Goal: Task Accomplishment & Management: Manage account settings

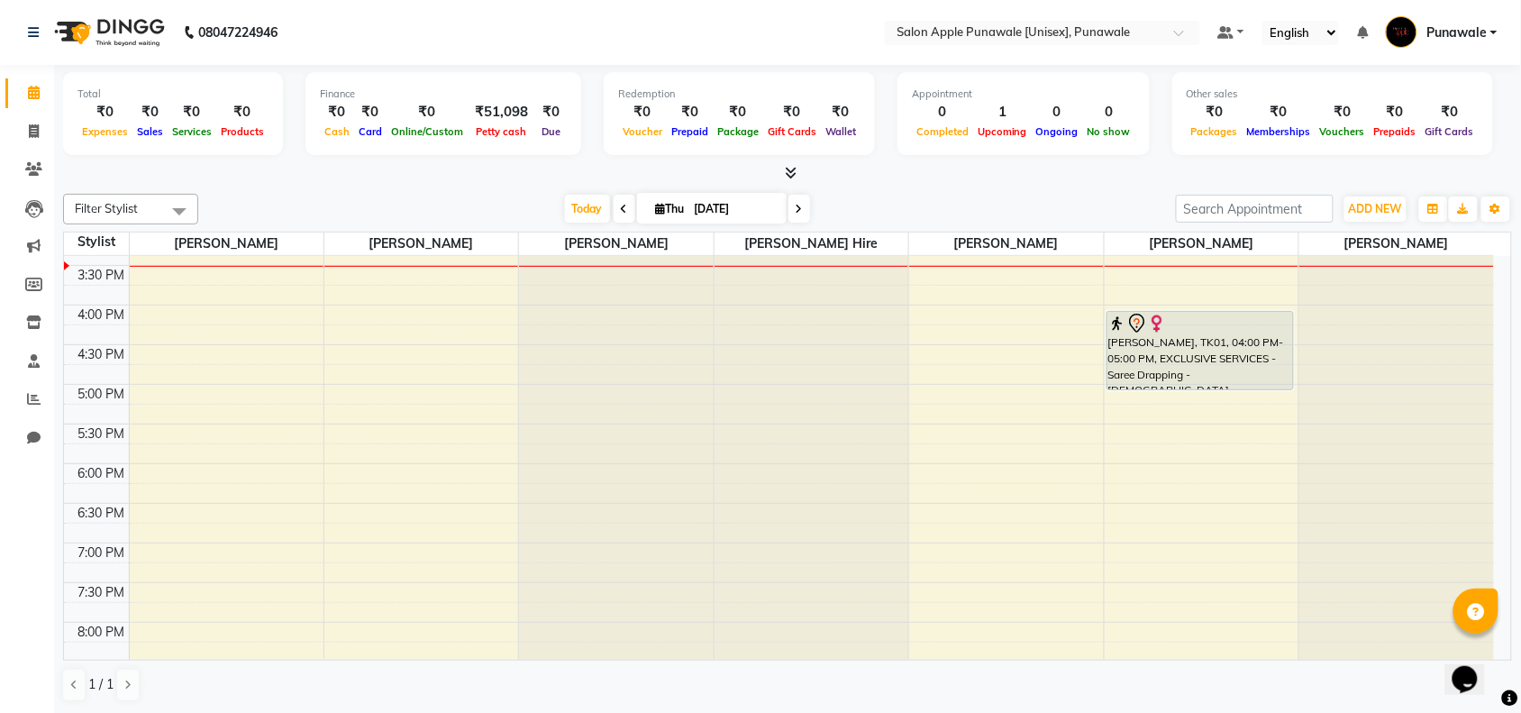
scroll to position [451, 0]
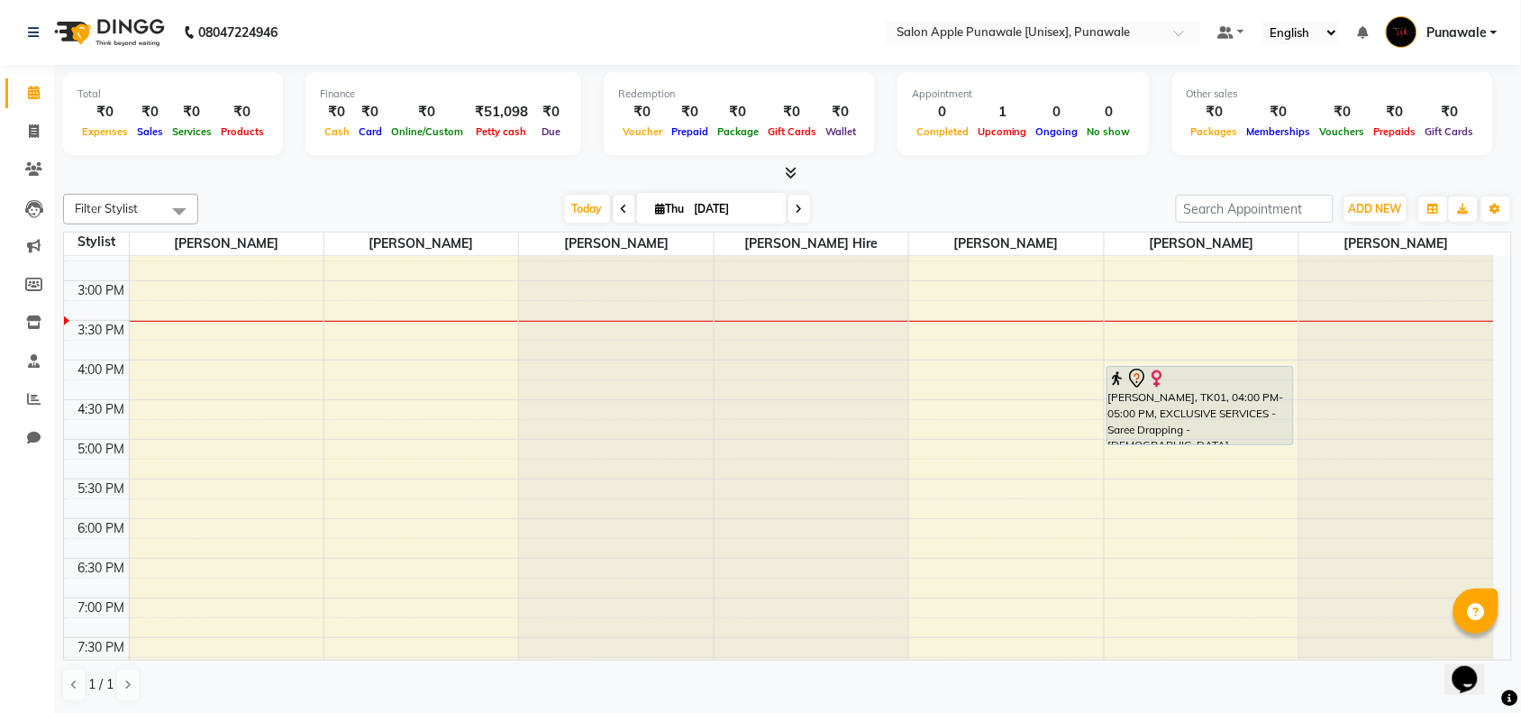
click at [1114, 457] on div "9:00 AM 9:30 AM 10:00 AM 10:30 AM 11:00 AM 11:30 AM 12:00 PM 12:30 PM 1:00 PM 1…" at bounding box center [779, 359] width 1430 height 1109
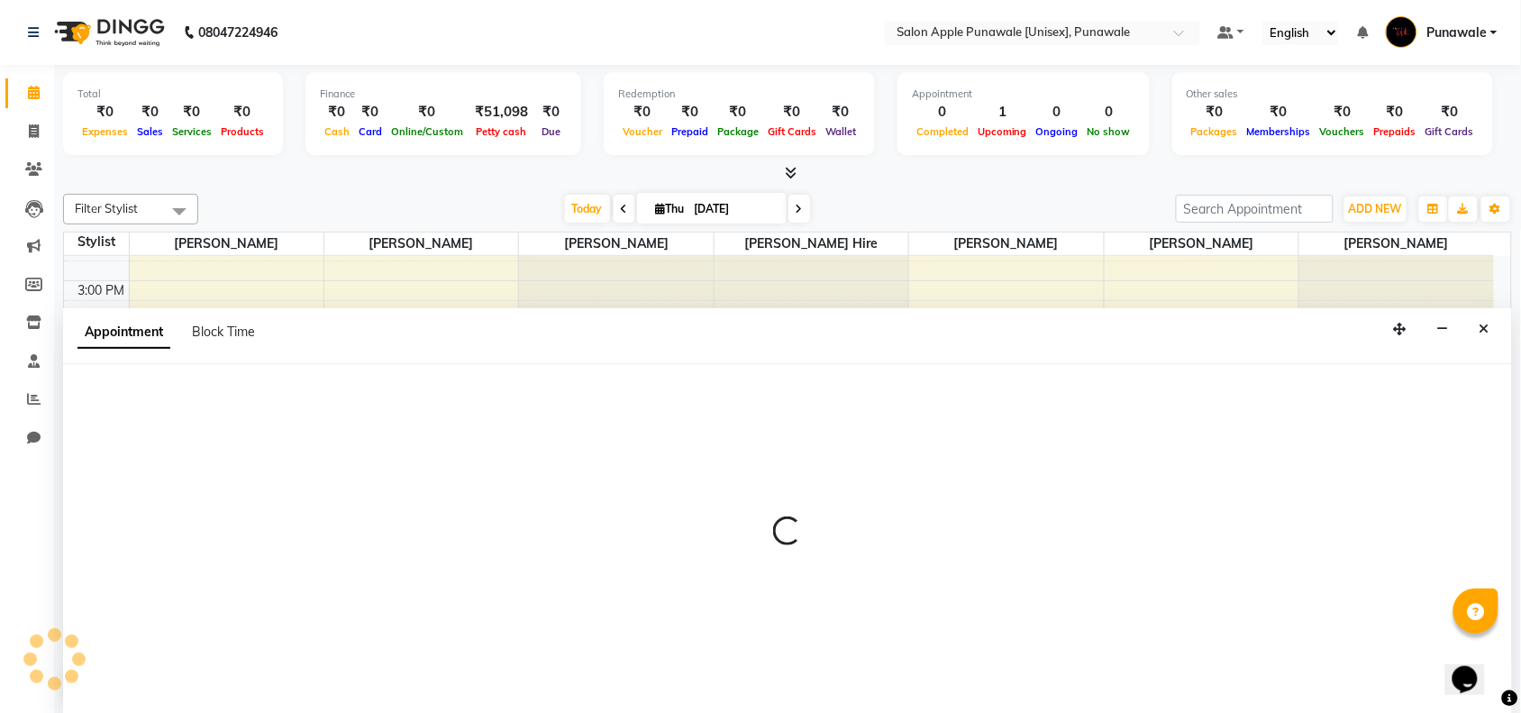
scroll to position [1, 0]
select select "85508"
select select "tentative"
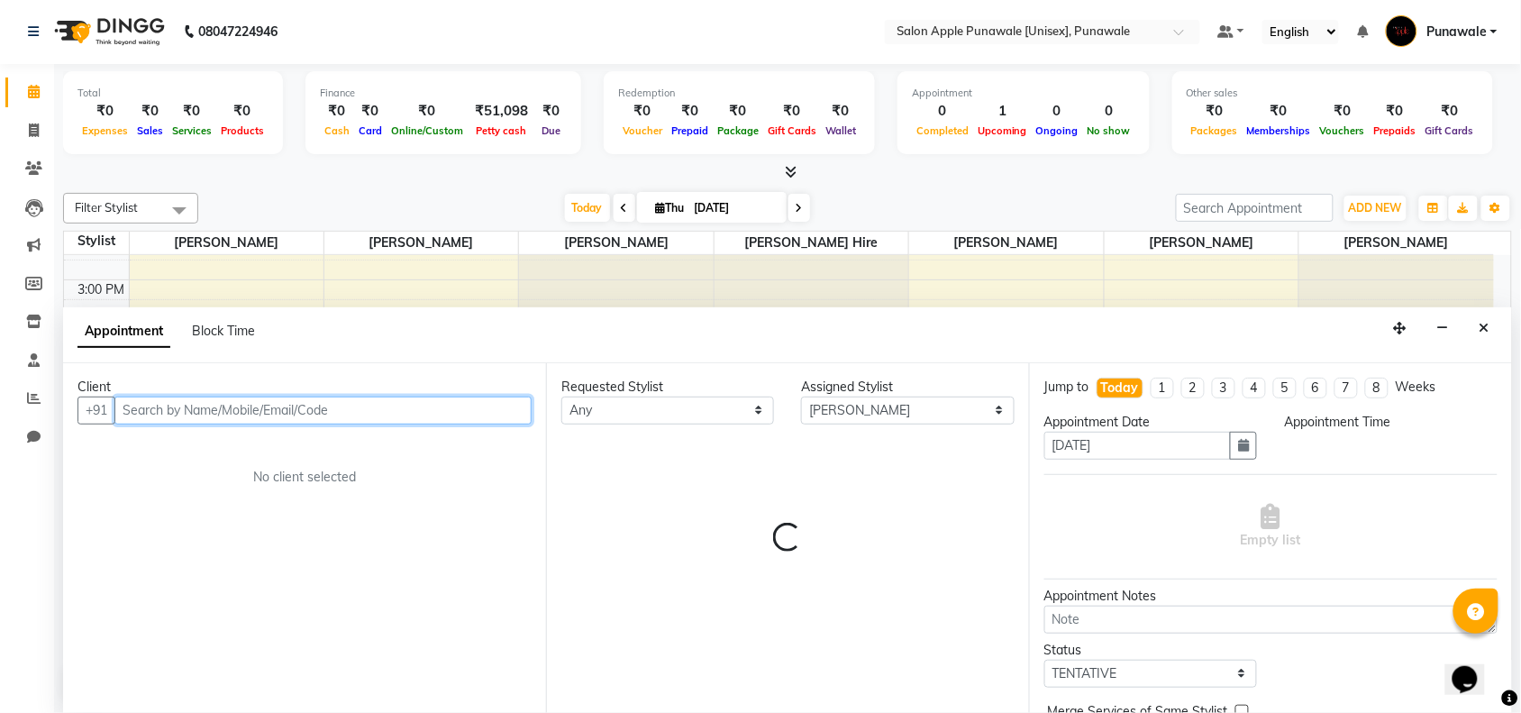
select select "1020"
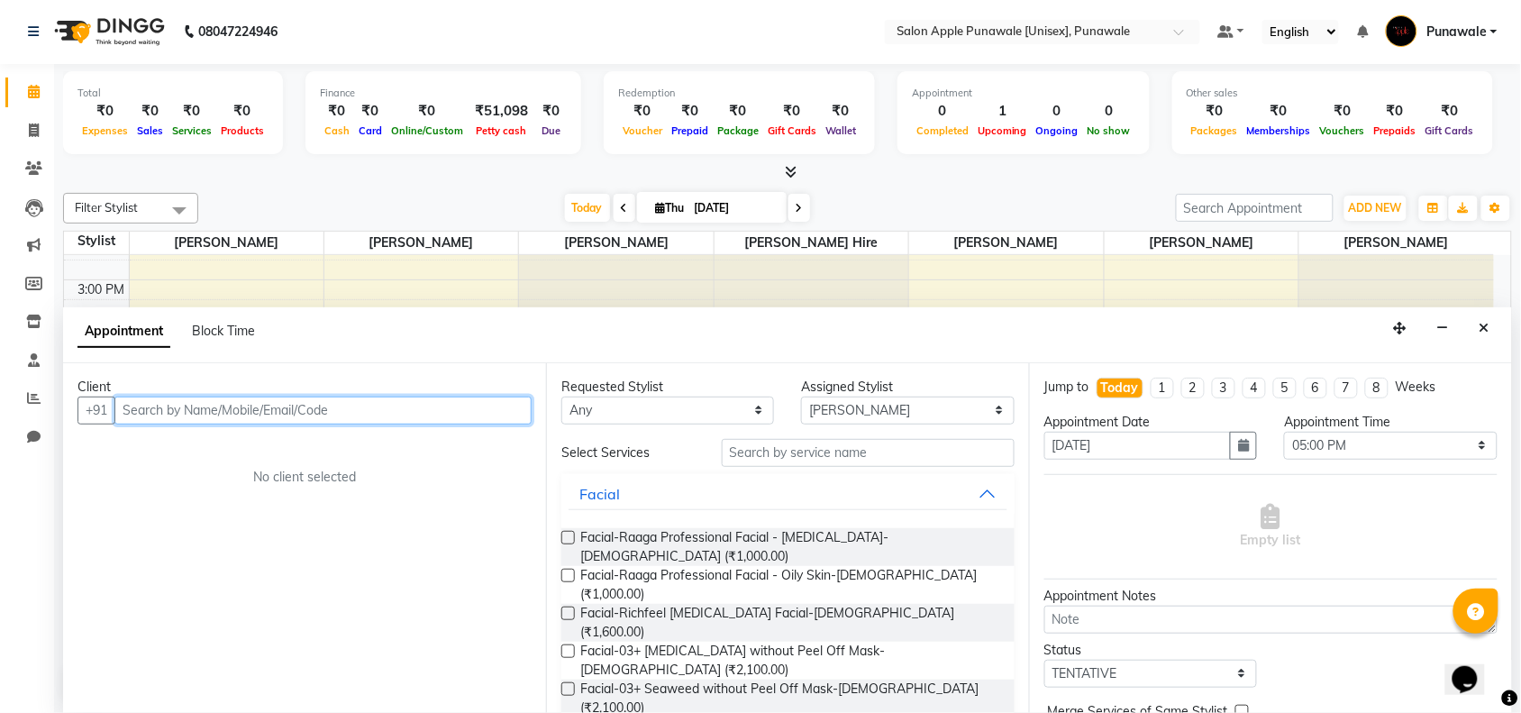
click at [402, 406] on input "text" at bounding box center [322, 410] width 417 height 28
type input "r"
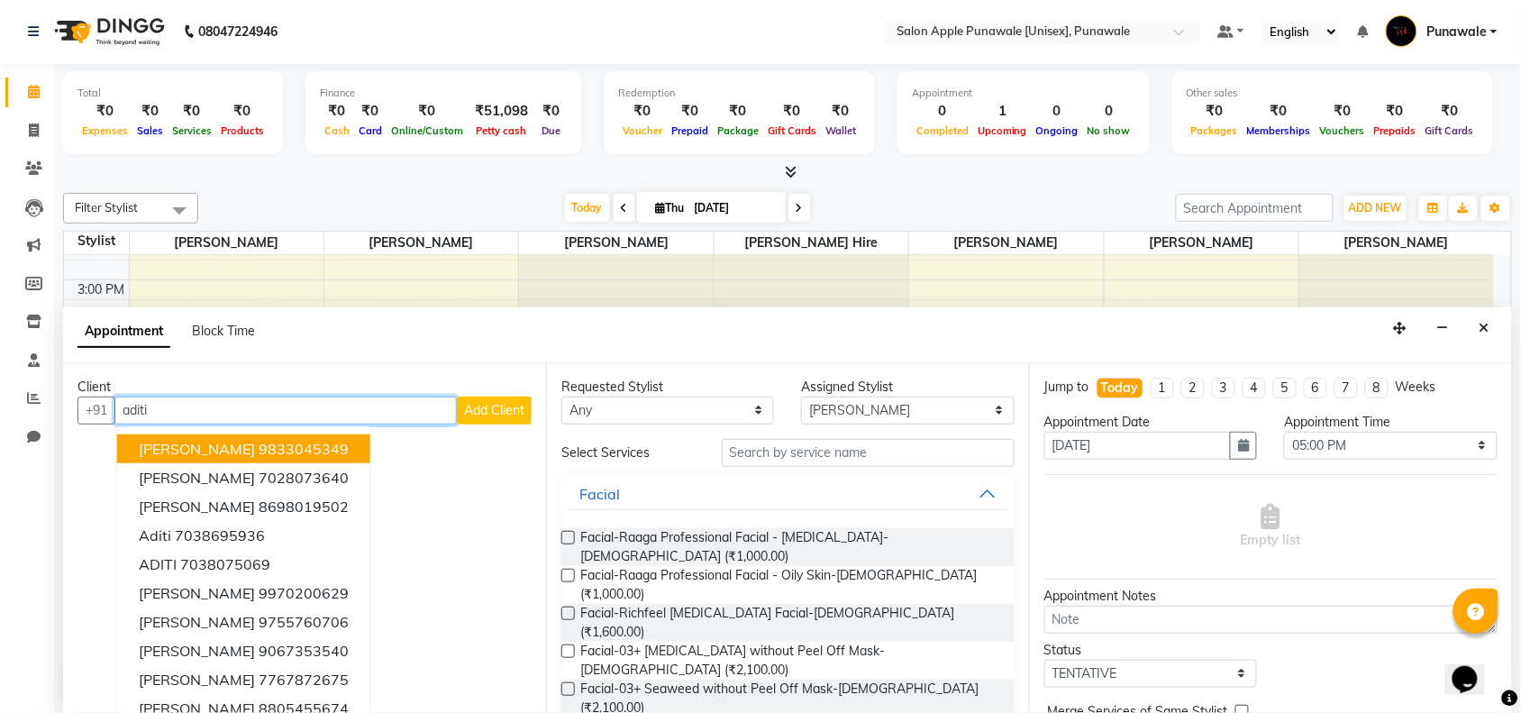
click at [420, 410] on input "aditi" at bounding box center [285, 410] width 342 height 28
type input "a"
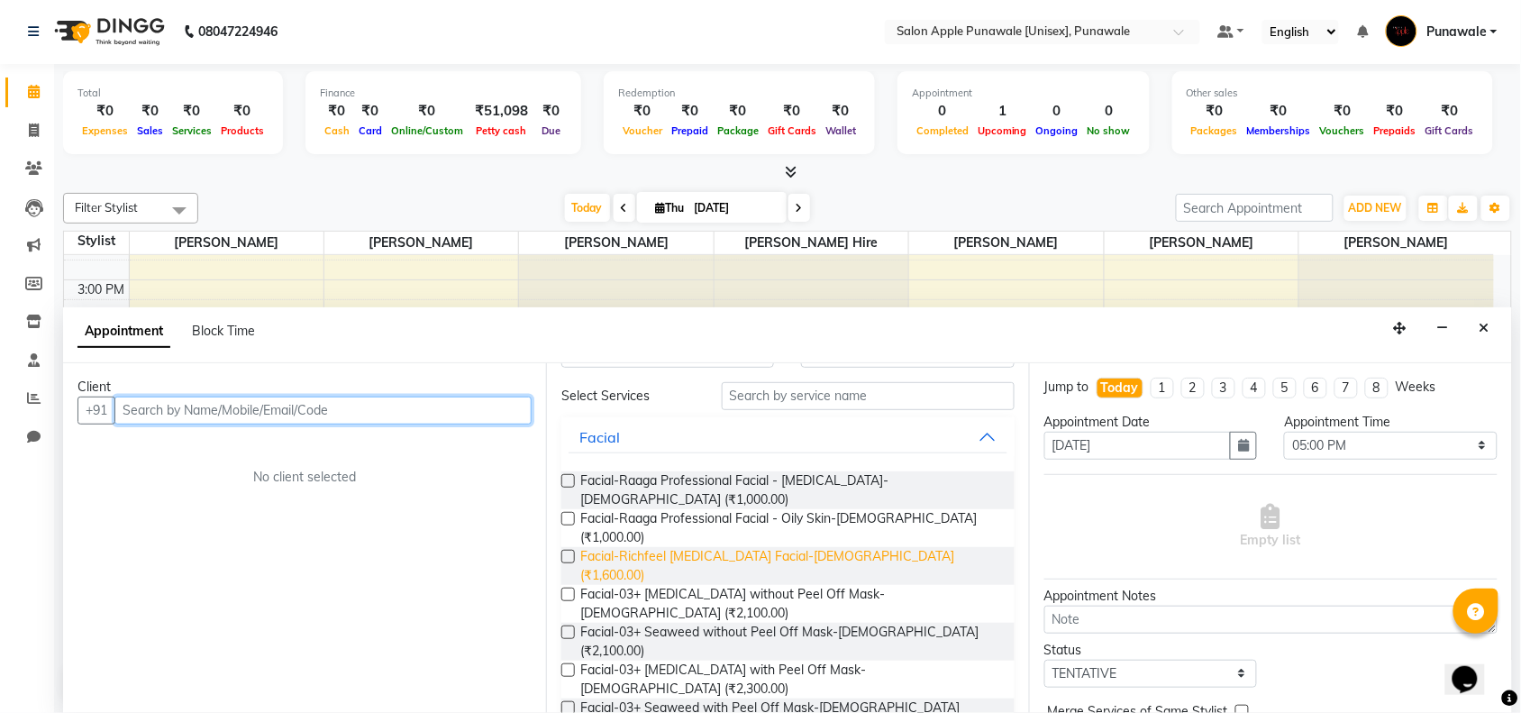
scroll to position [113, 0]
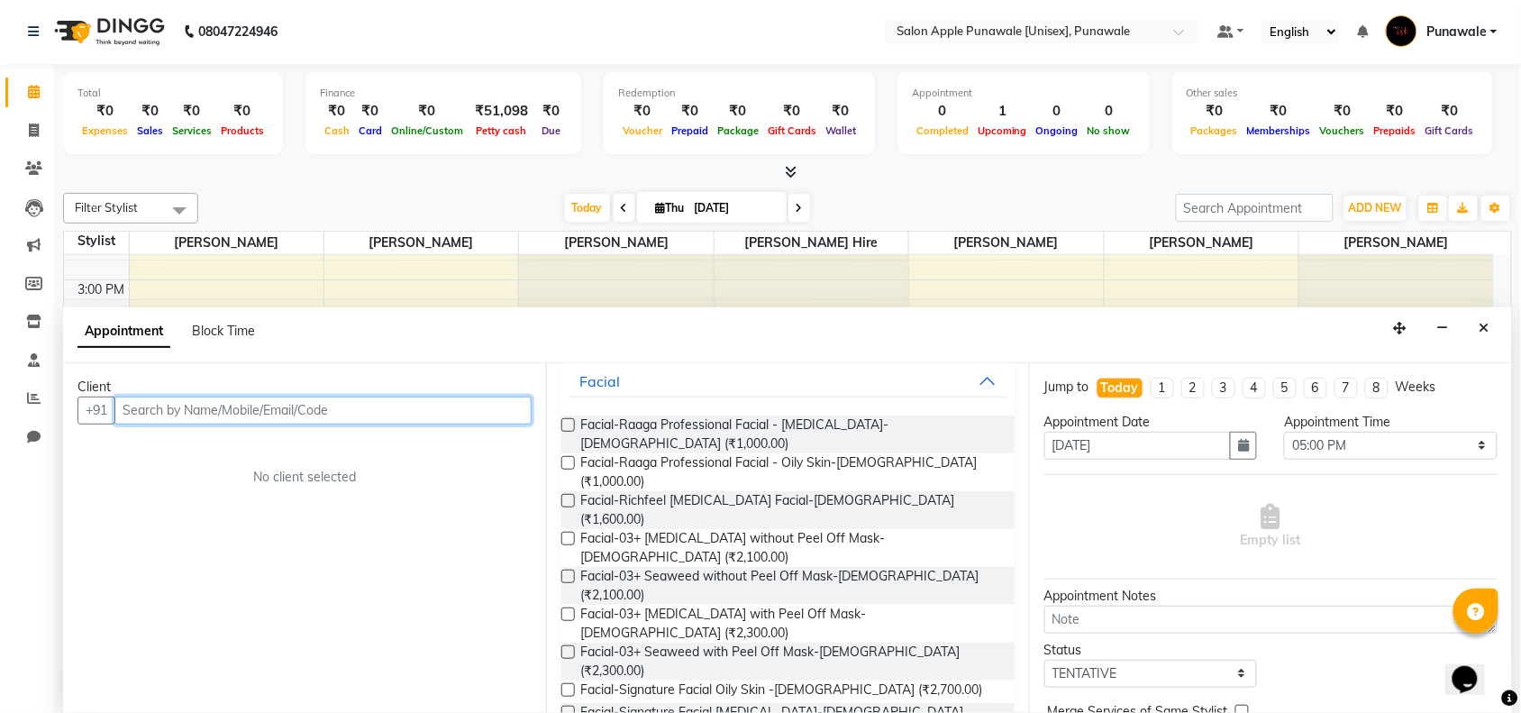
click at [282, 411] on input "text" at bounding box center [322, 410] width 417 height 28
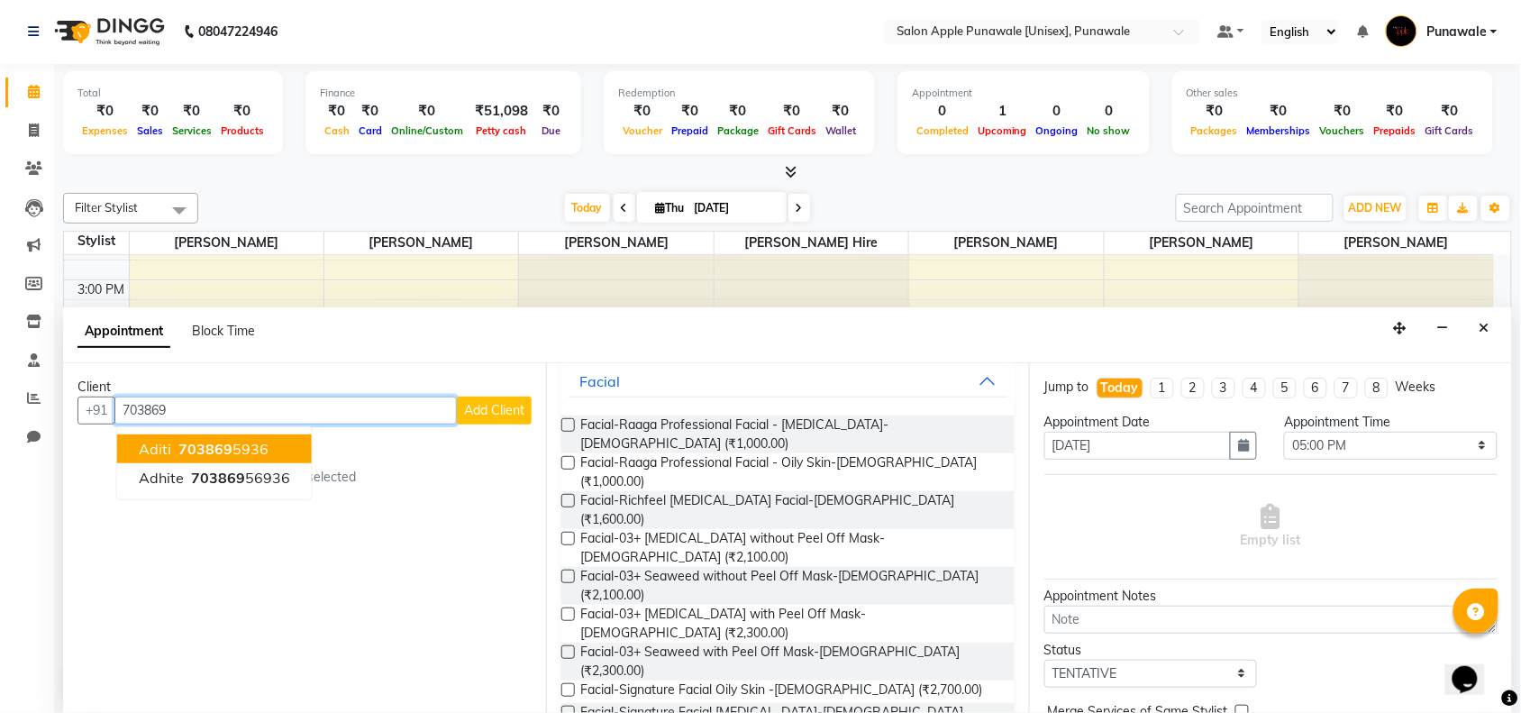
click at [260, 448] on ngb-highlight "703869 5936" at bounding box center [222, 449] width 94 height 18
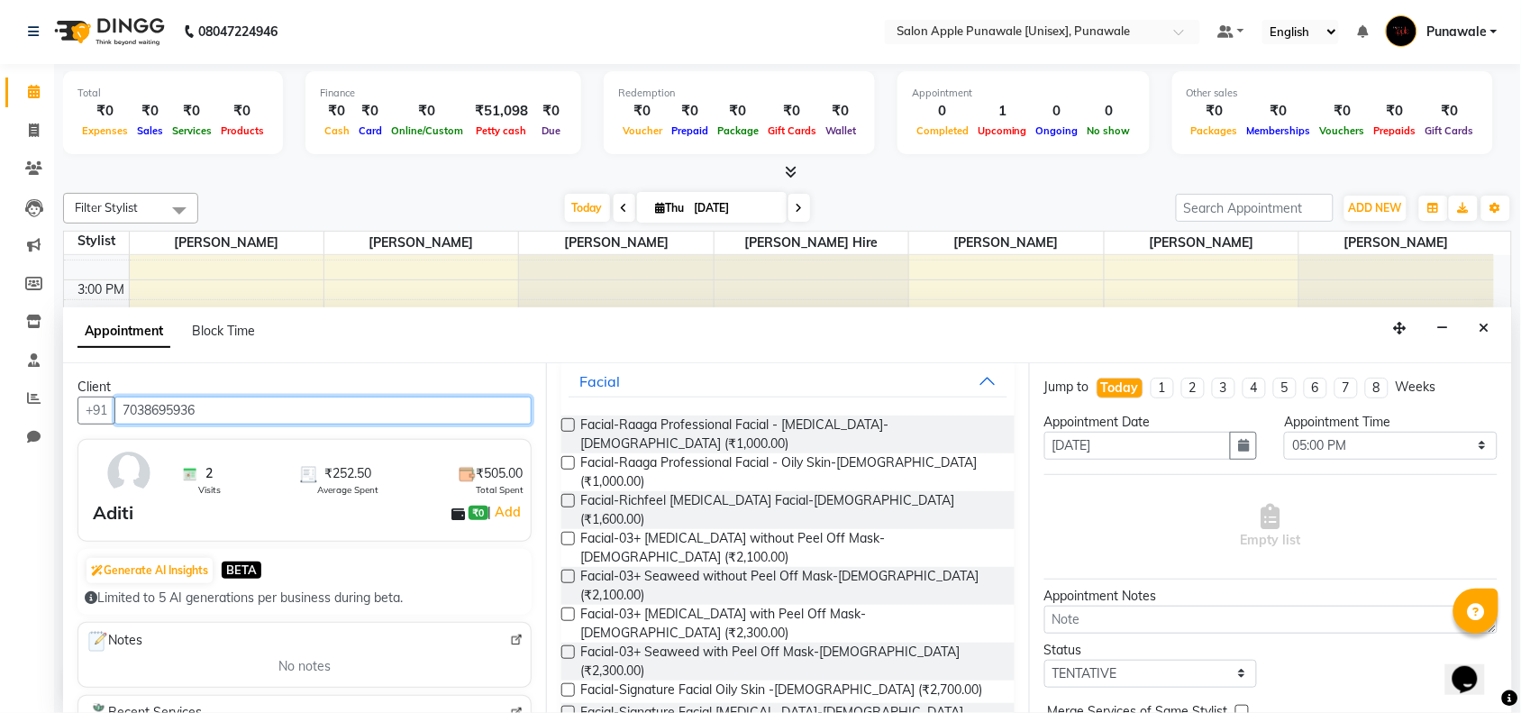
type input "7038695936"
click at [859, 386] on button "Facial" at bounding box center [788, 381] width 439 height 32
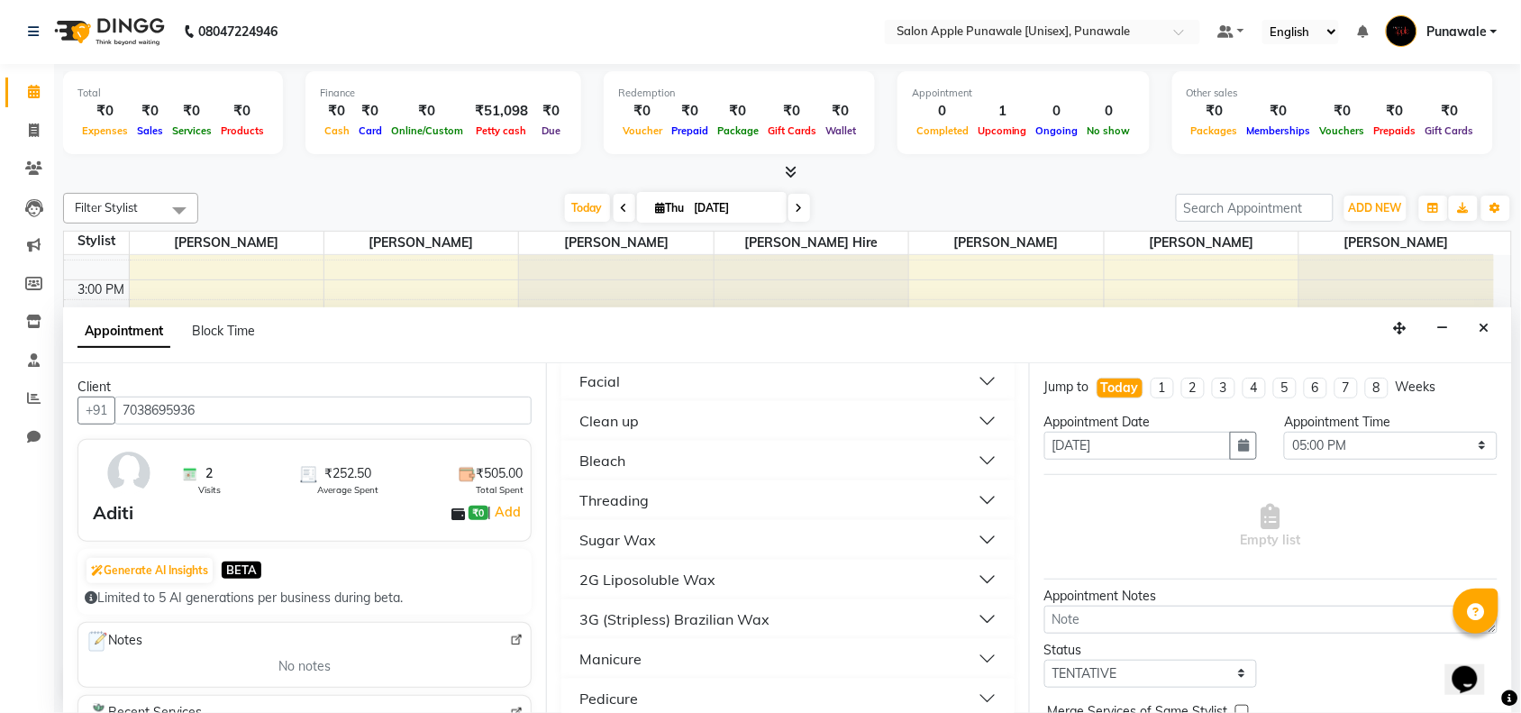
click at [660, 572] on div "2G Liposoluble Wax" at bounding box center [647, 580] width 136 height 22
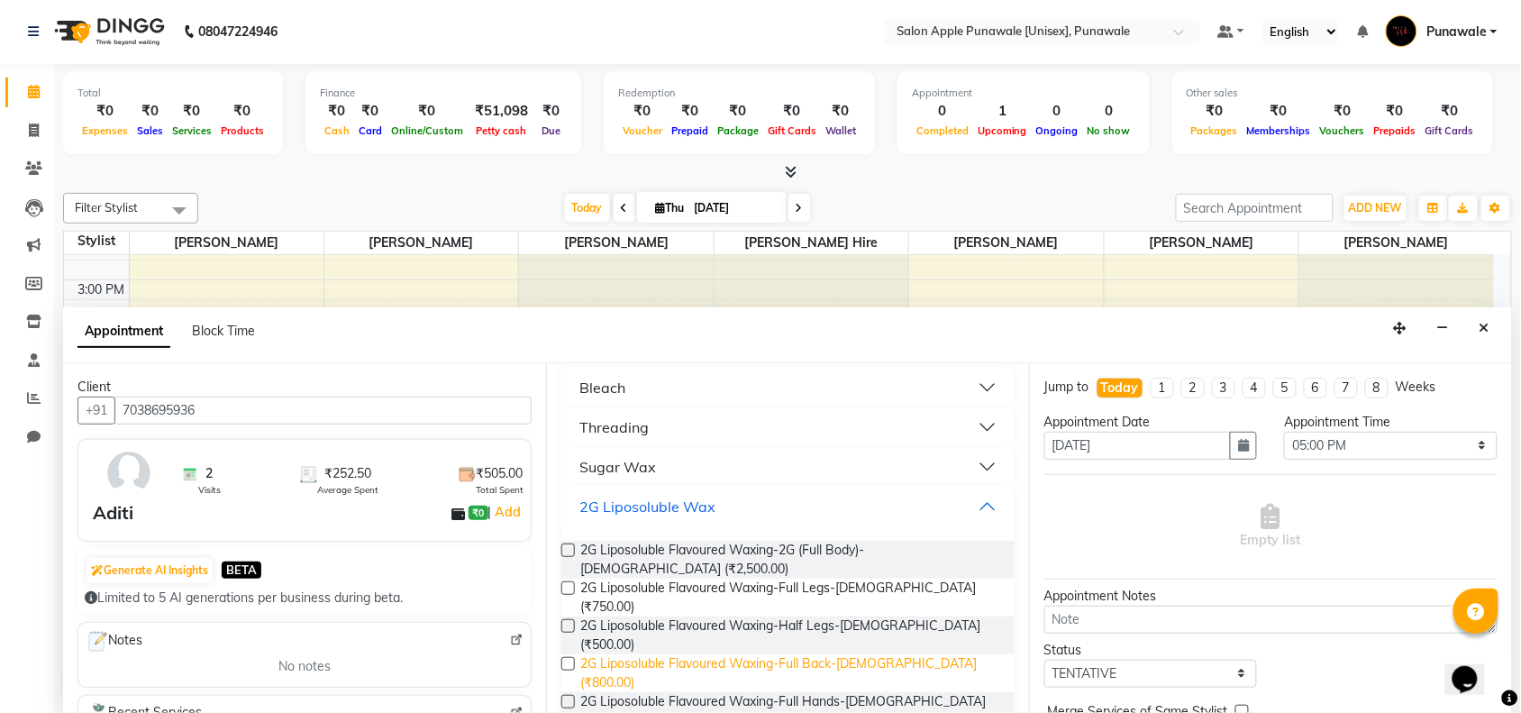
scroll to position [225, 0]
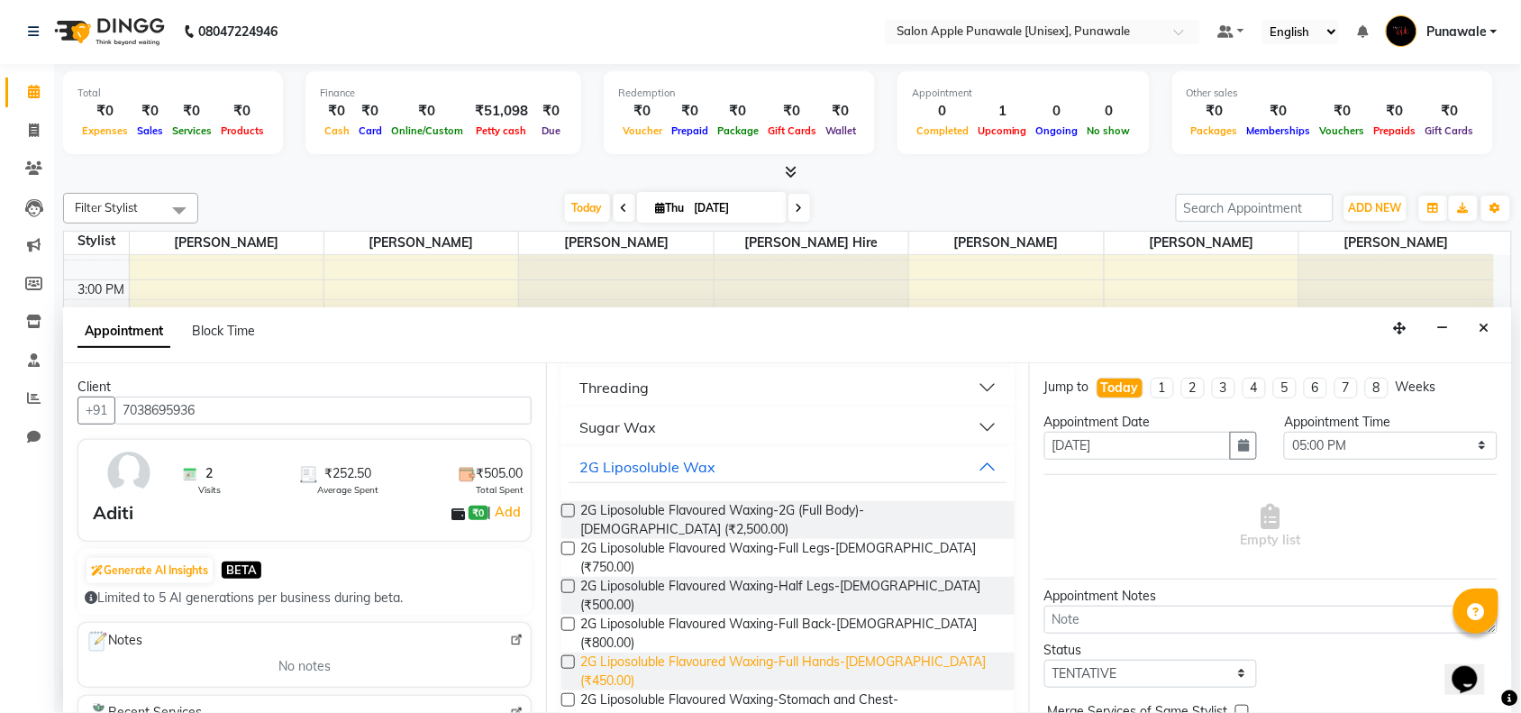
click at [746, 652] on span "2G Liposoluble Flavoured Waxing-Full Hands-[DEMOGRAPHIC_DATA] (₹450.00)" at bounding box center [790, 671] width 420 height 38
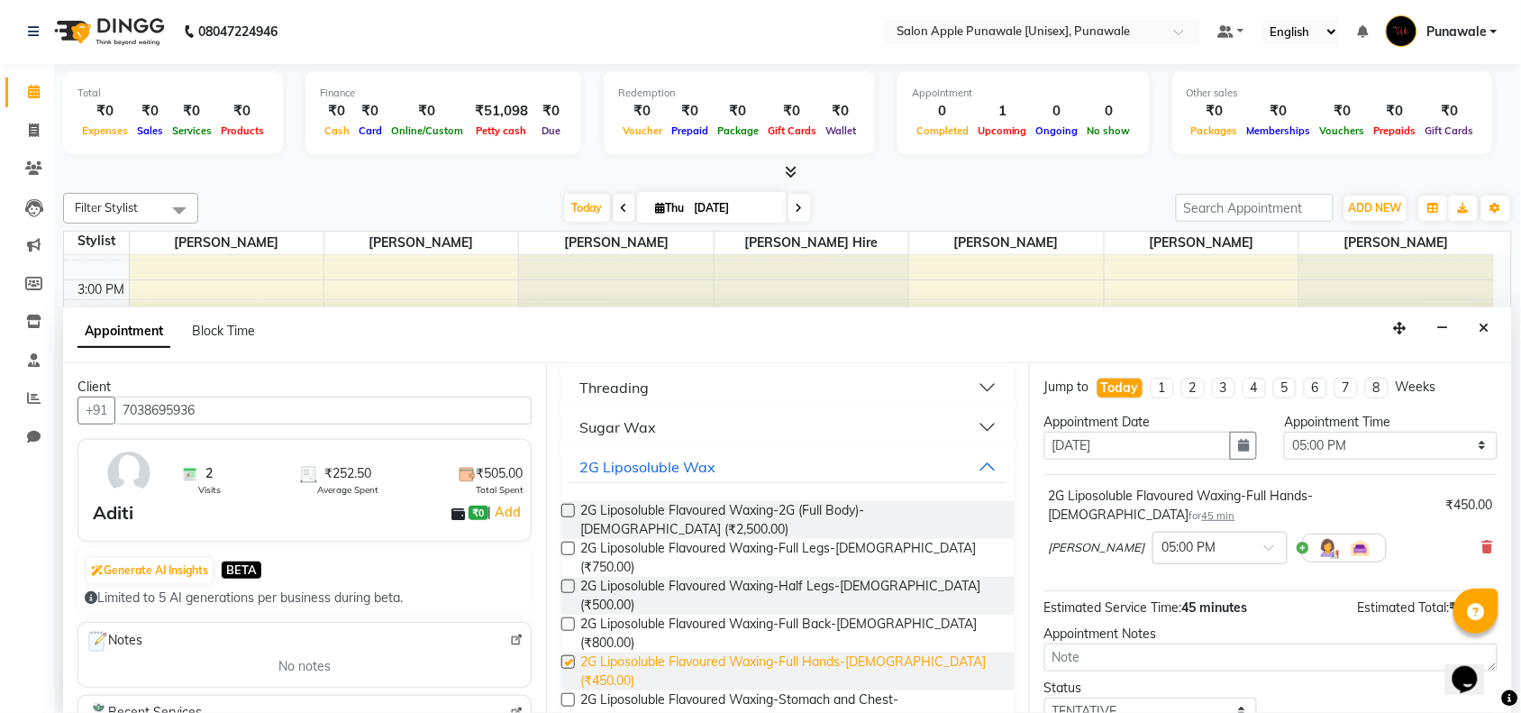
checkbox input "false"
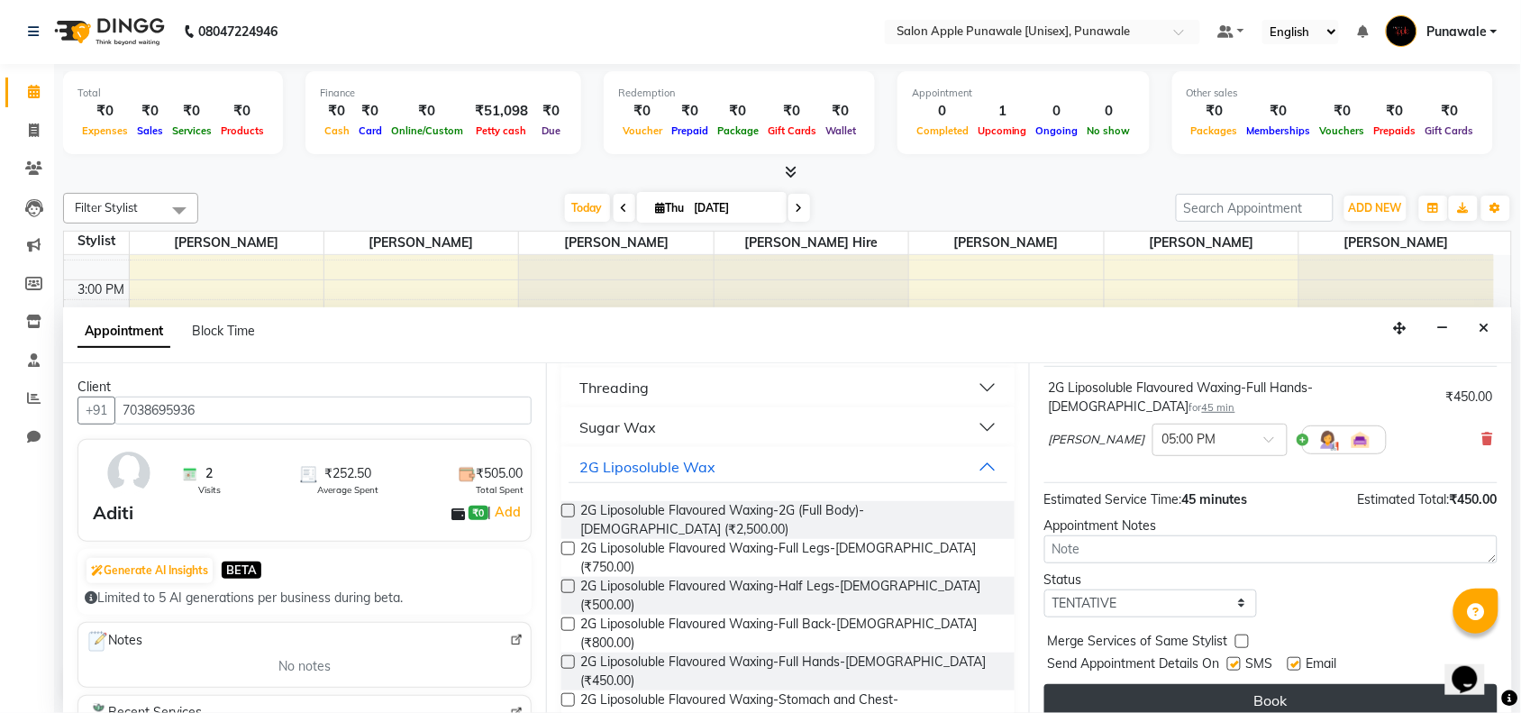
click at [1151, 684] on button "Book" at bounding box center [1270, 700] width 453 height 32
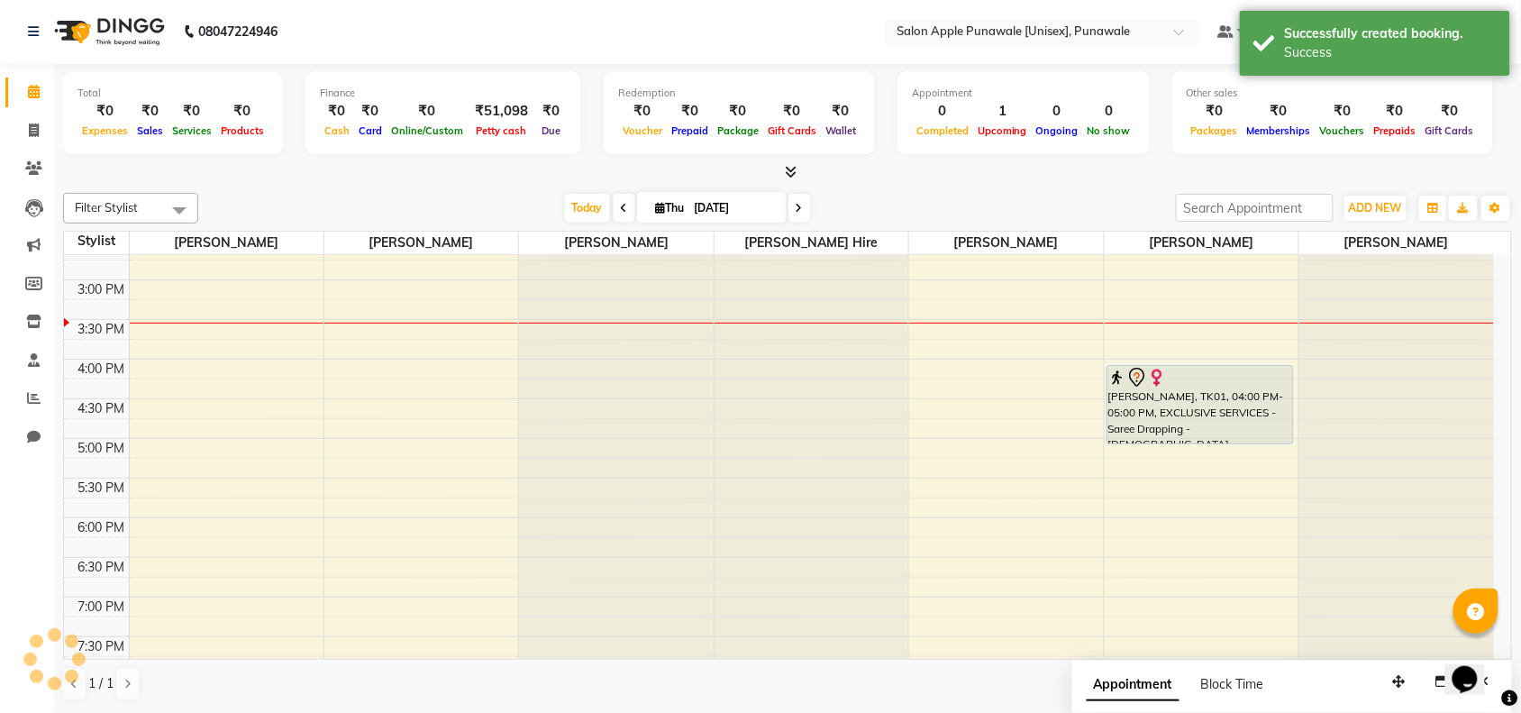
scroll to position [0, 0]
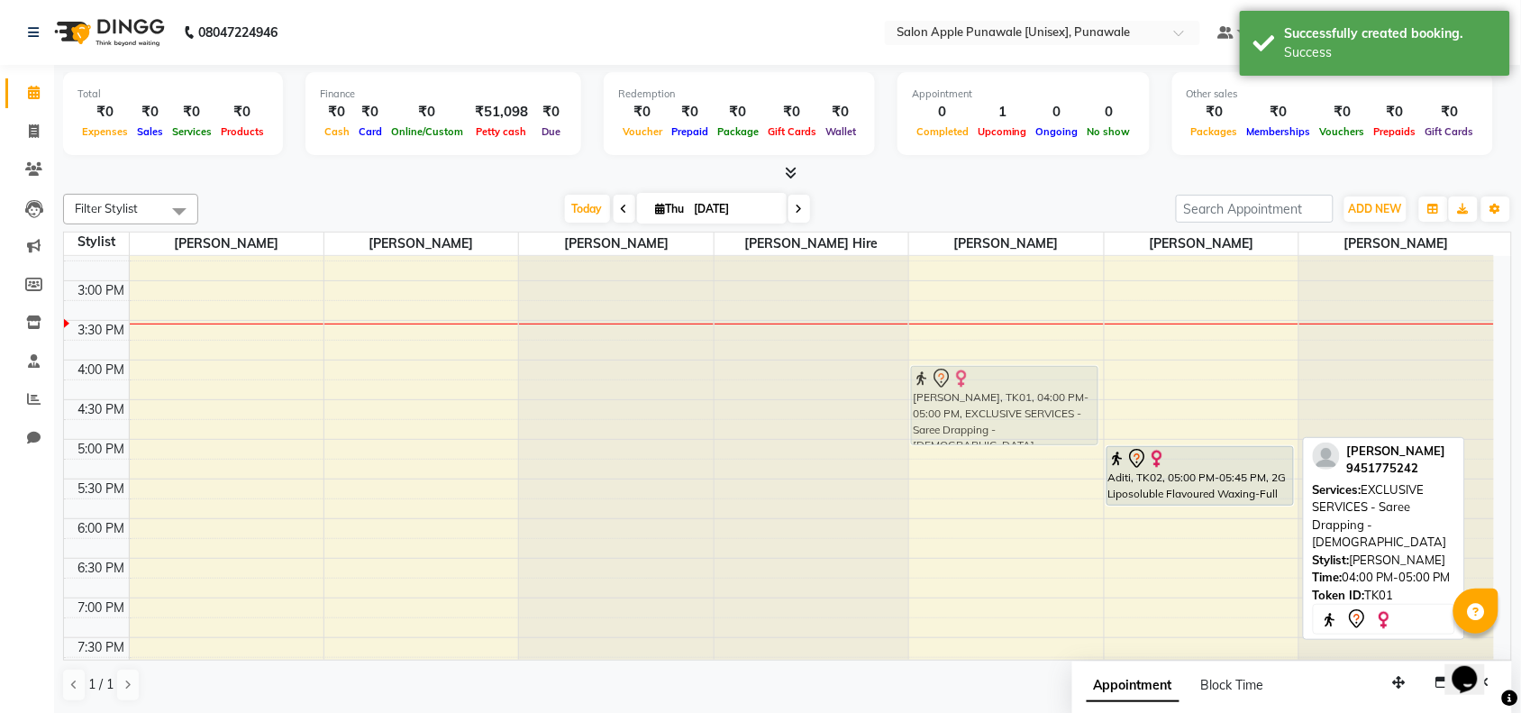
drag, startPoint x: 1156, startPoint y: 408, endPoint x: 1014, endPoint y: 417, distance: 142.7
click at [1014, 417] on tr "[PERSON_NAME], TK01, 04:00 PM-05:00 PM, EXCLUSIVE SERVICES - Saree Drapping - […" at bounding box center [779, 359] width 1430 height 1109
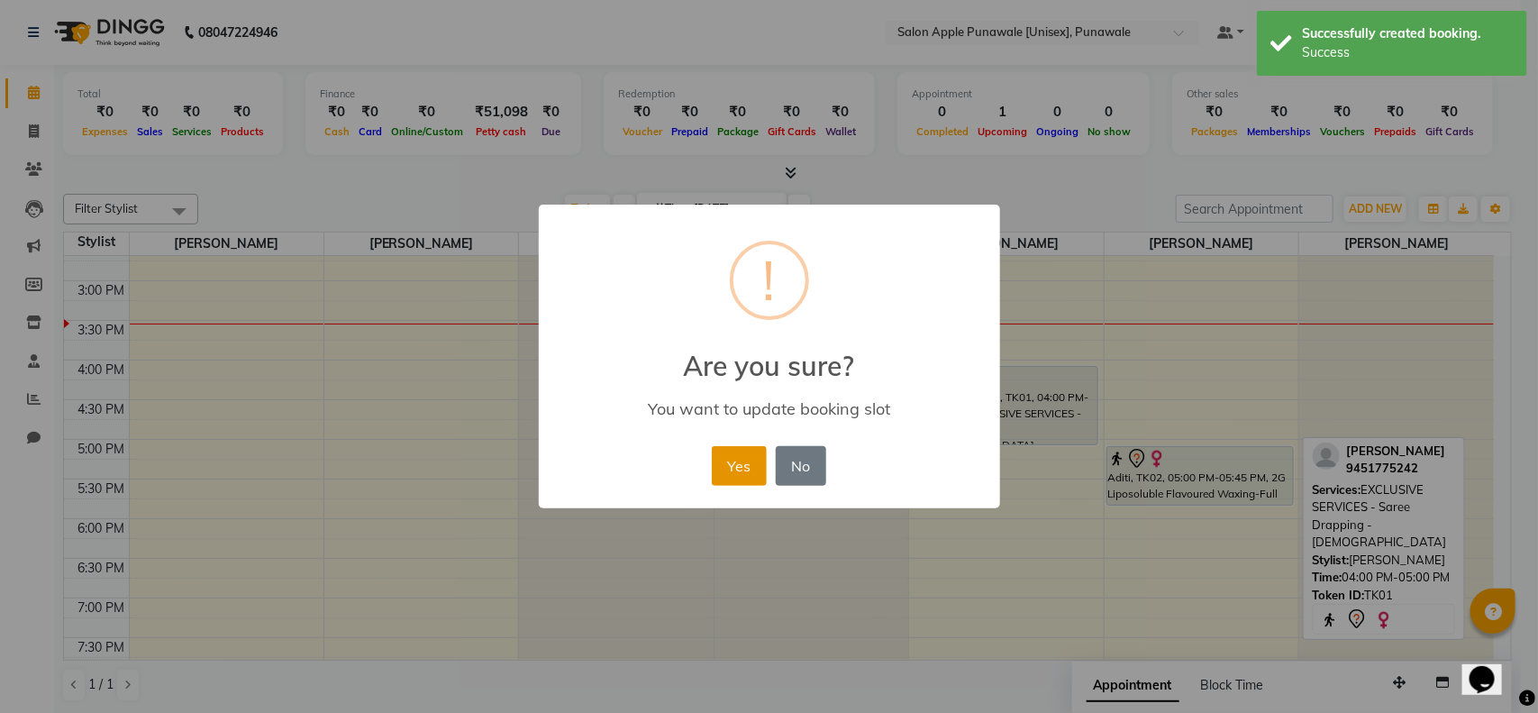
click at [728, 476] on button "Yes" at bounding box center [739, 466] width 55 height 40
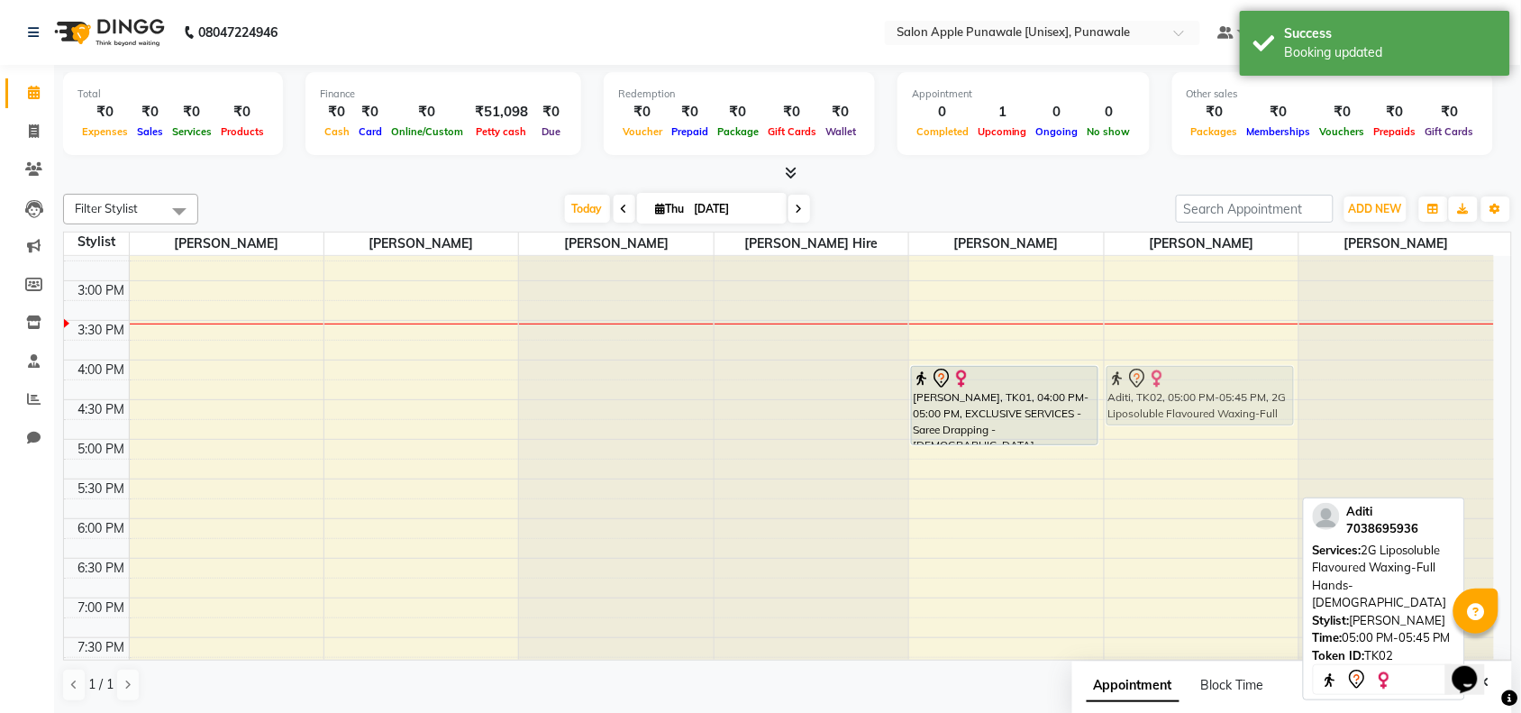
drag, startPoint x: 1136, startPoint y: 469, endPoint x: 1138, endPoint y: 384, distance: 84.7
click at [1138, 384] on div "Aditi, TK02, 05:00 PM-05:45 PM, 2G Liposoluble Flavoured Waxing-Full Hands-[DEM…" at bounding box center [1202, 359] width 194 height 1109
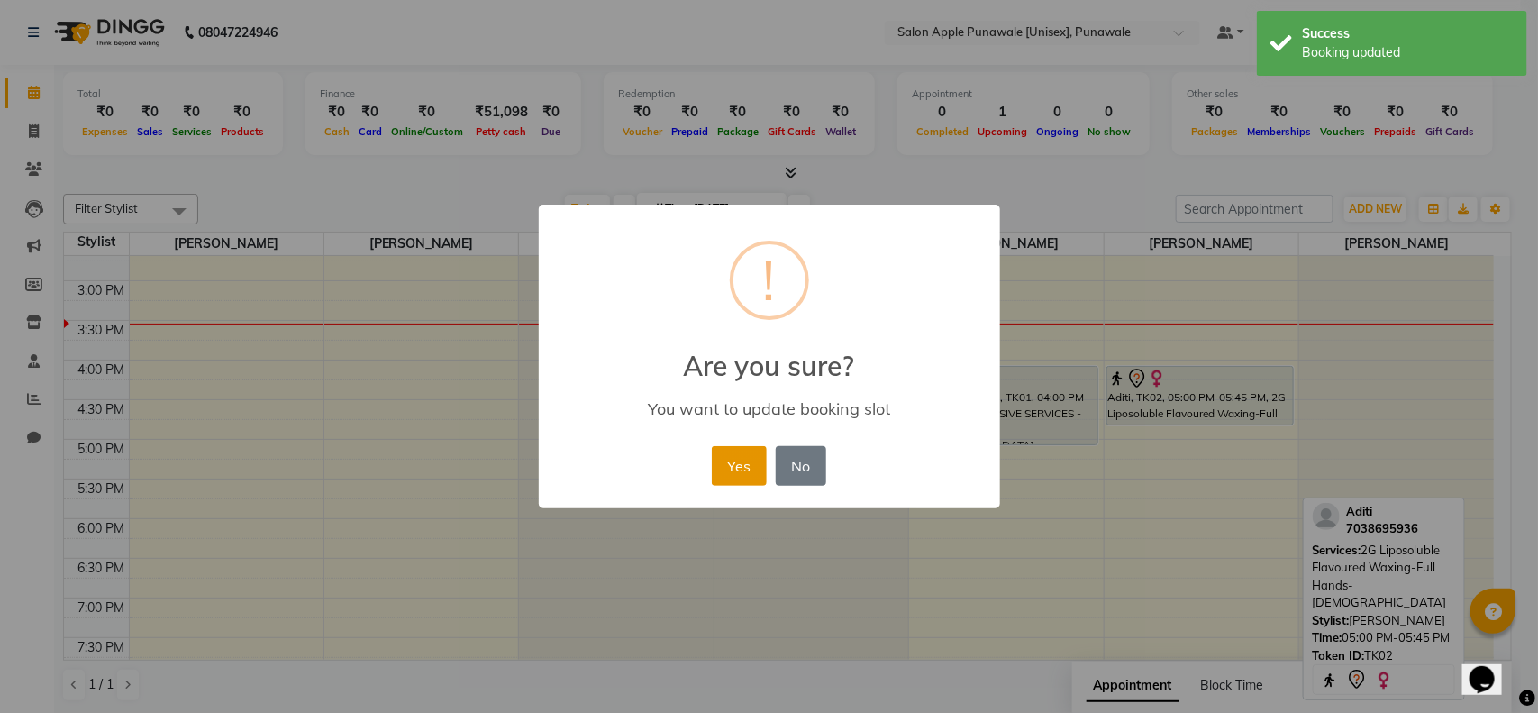
click at [725, 460] on button "Yes" at bounding box center [739, 466] width 55 height 40
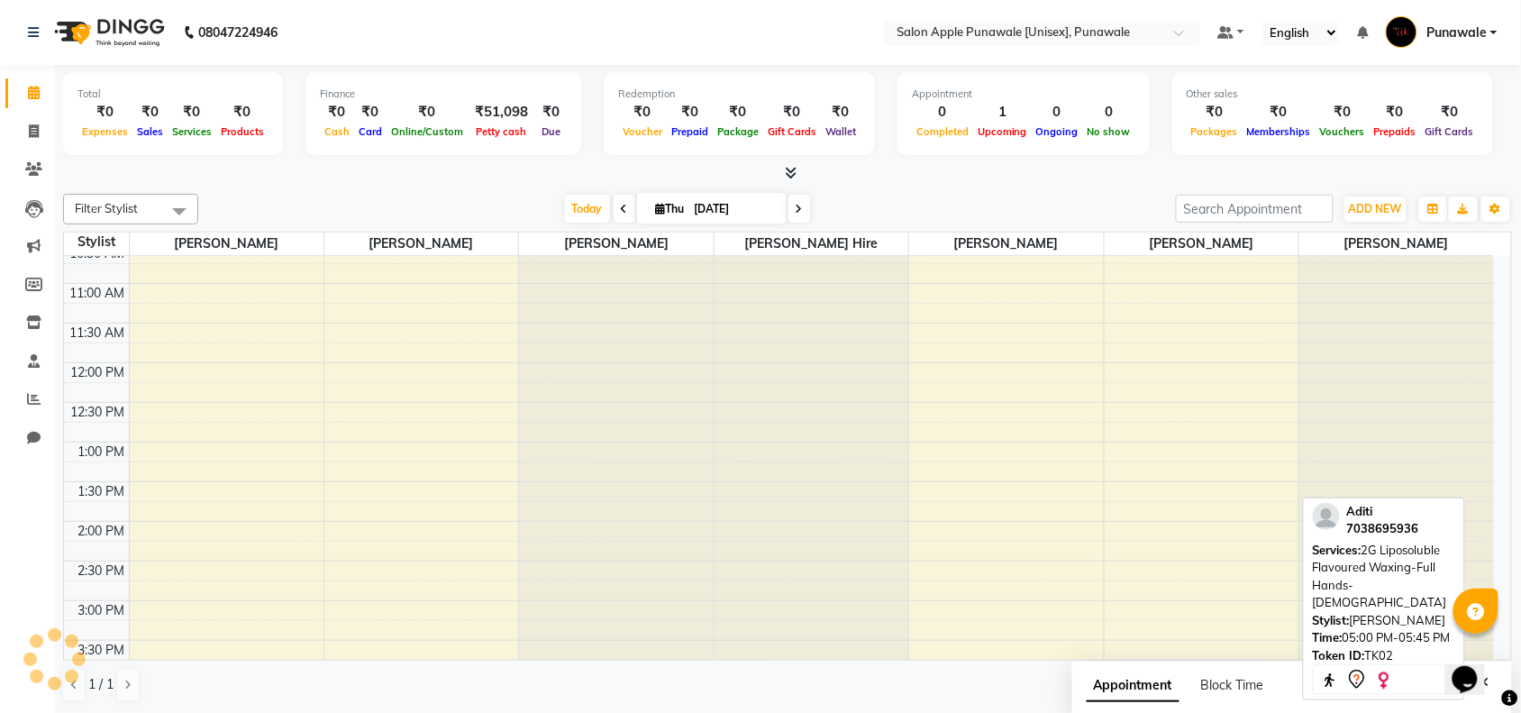
scroll to position [113, 0]
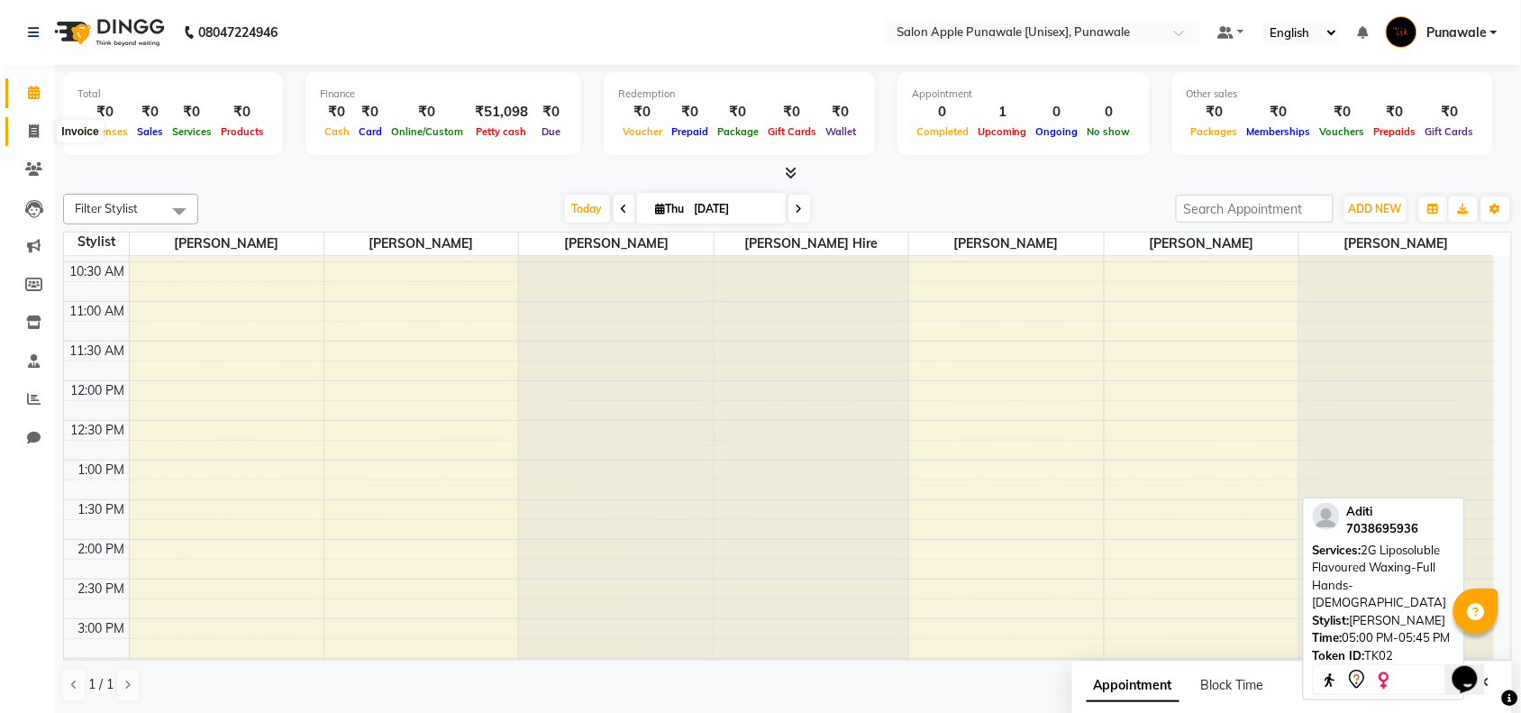
click at [27, 136] on span at bounding box center [34, 132] width 32 height 21
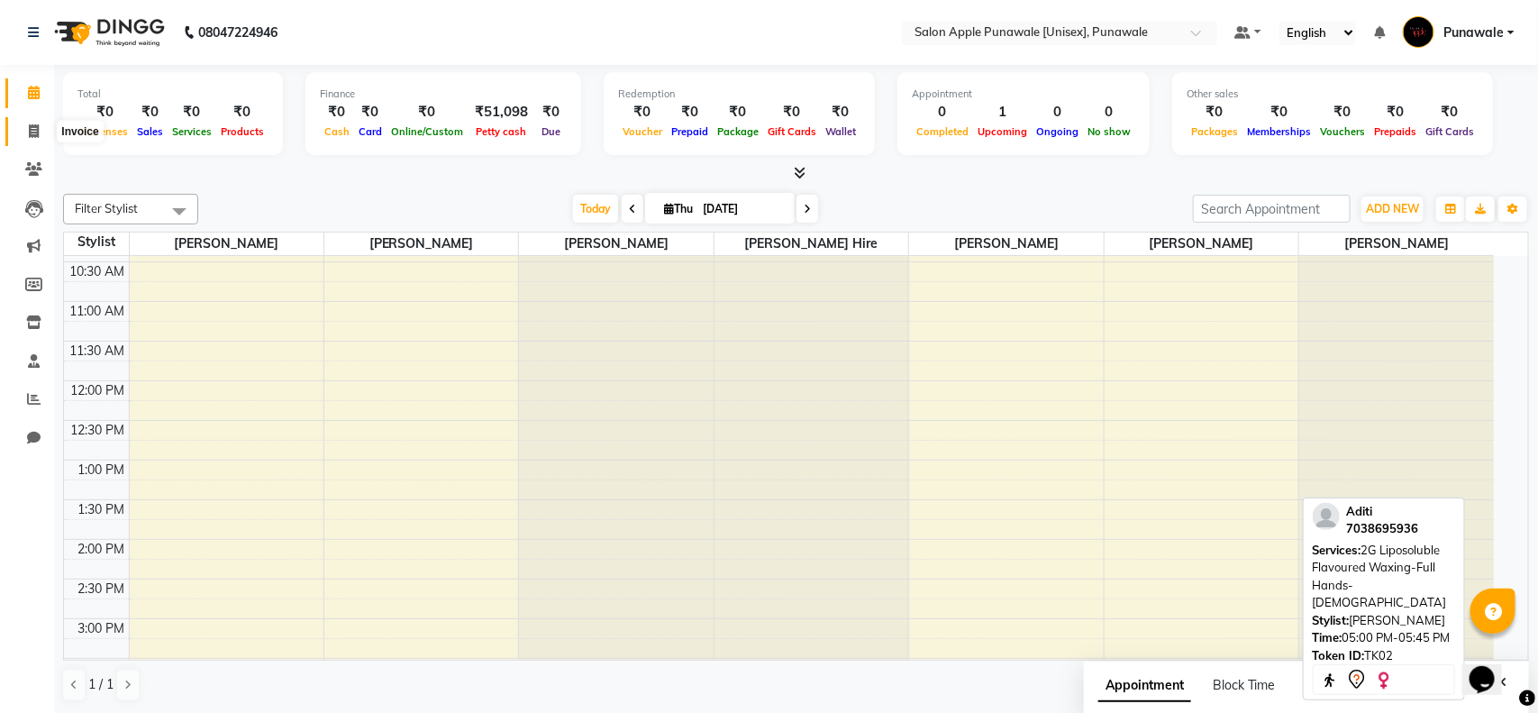
select select "5421"
select select "service"
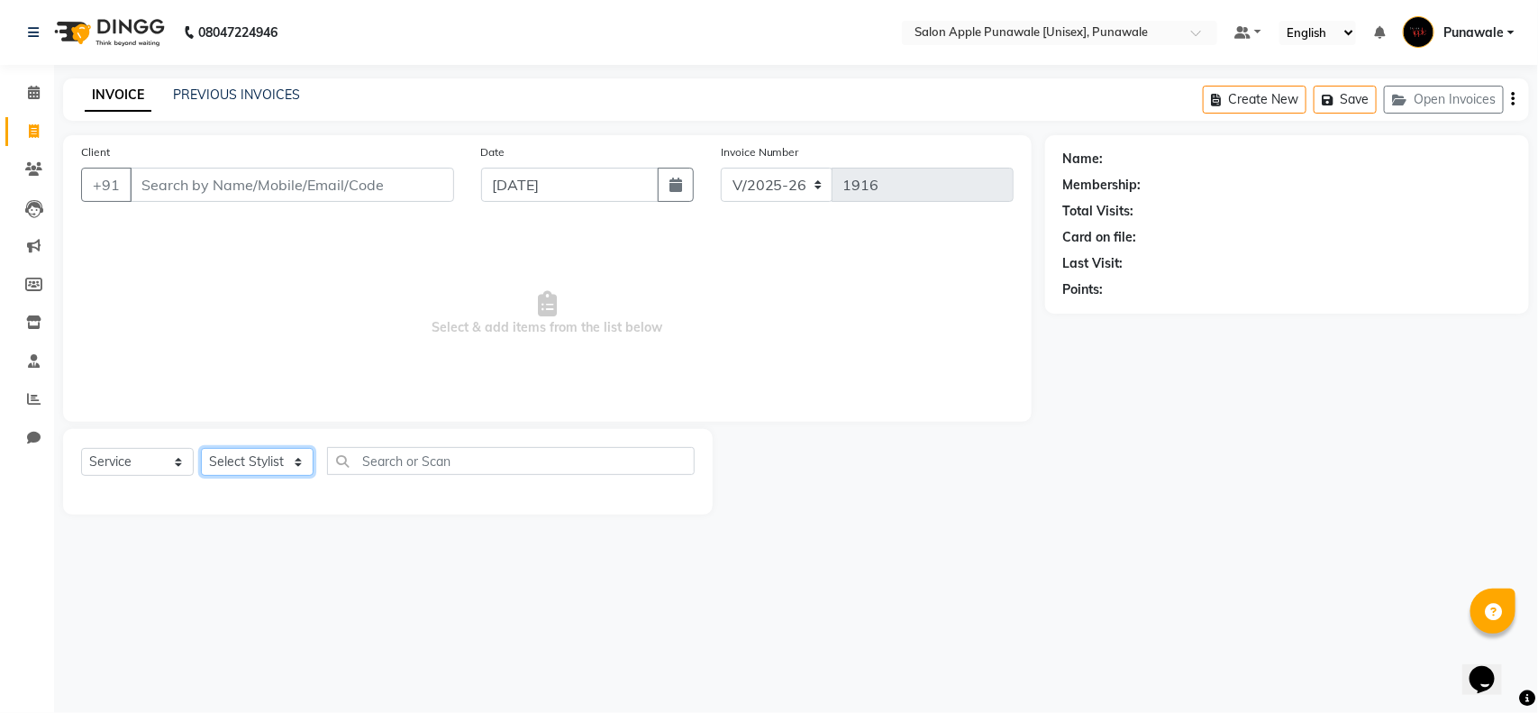
click at [214, 460] on select "Select Stylist [PERSON_NAME] Avi [PERSON_NAME] [PERSON_NAME] [PERSON_NAME] [PER…" at bounding box center [257, 462] width 113 height 28
select select "63297"
click at [201, 448] on select "Select Stylist [PERSON_NAME] Avi [PERSON_NAME] [PERSON_NAME] [PERSON_NAME] [PER…" at bounding box center [257, 462] width 113 height 28
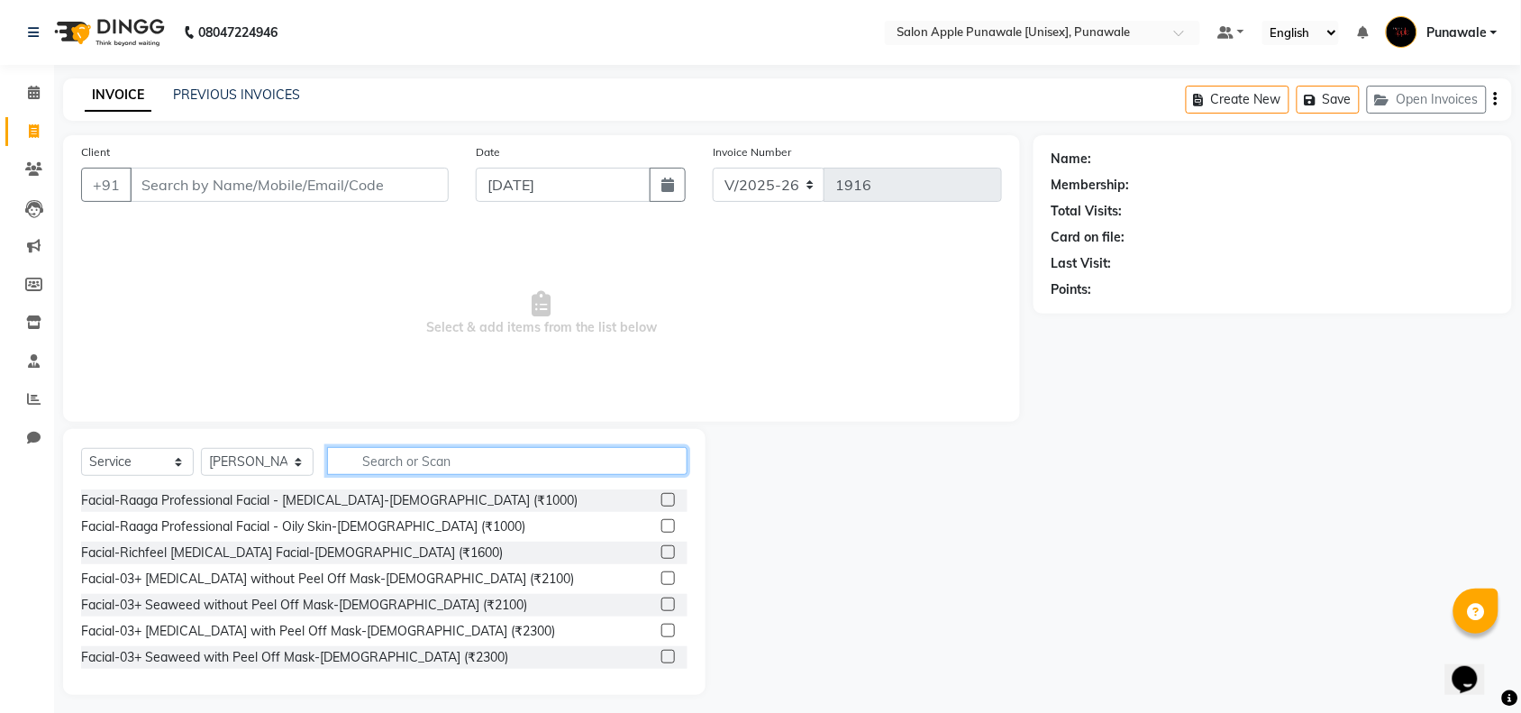
click at [393, 465] on input "text" at bounding box center [507, 461] width 360 height 28
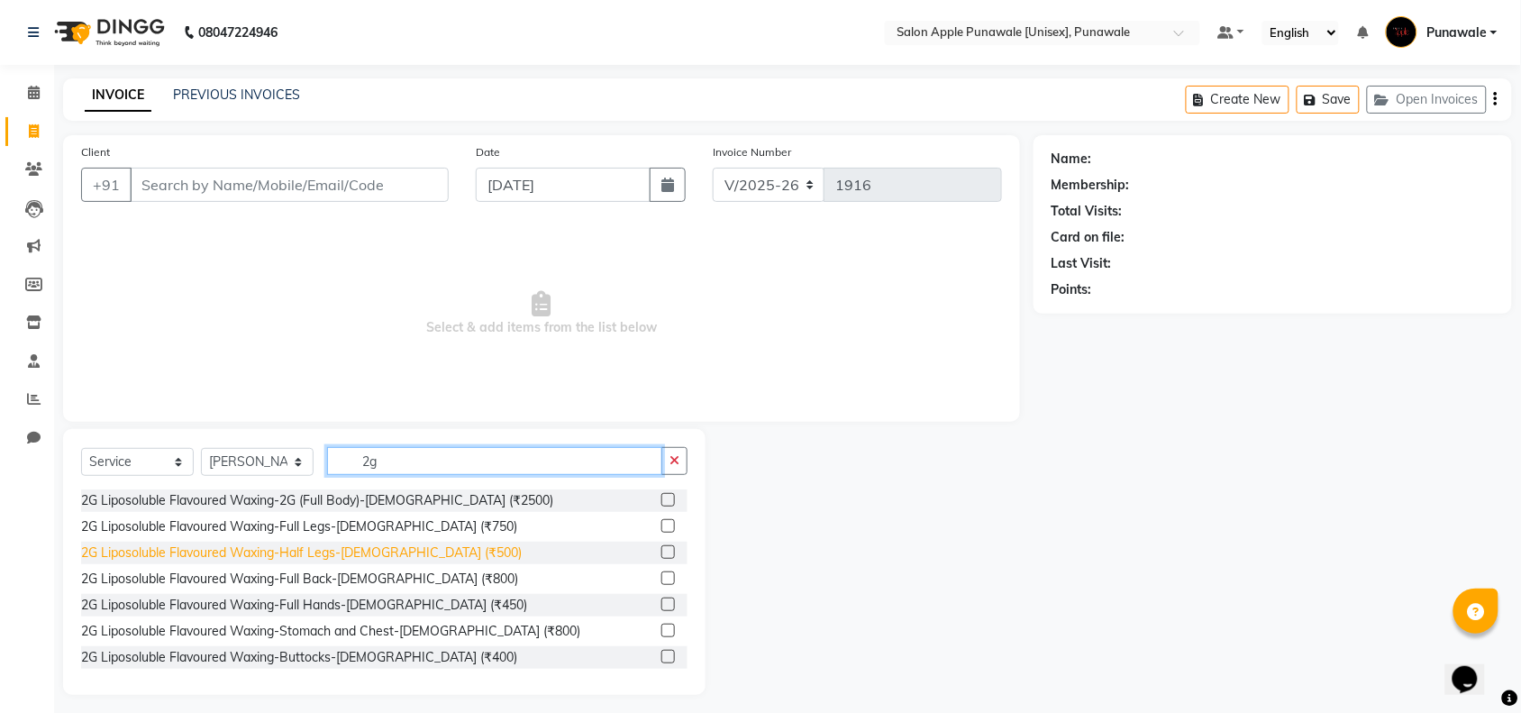
type input "2g"
click at [338, 552] on div "2G Liposoluble Flavoured Waxing-Half Legs-[DEMOGRAPHIC_DATA] (₹500)" at bounding box center [301, 552] width 441 height 19
checkbox input "false"
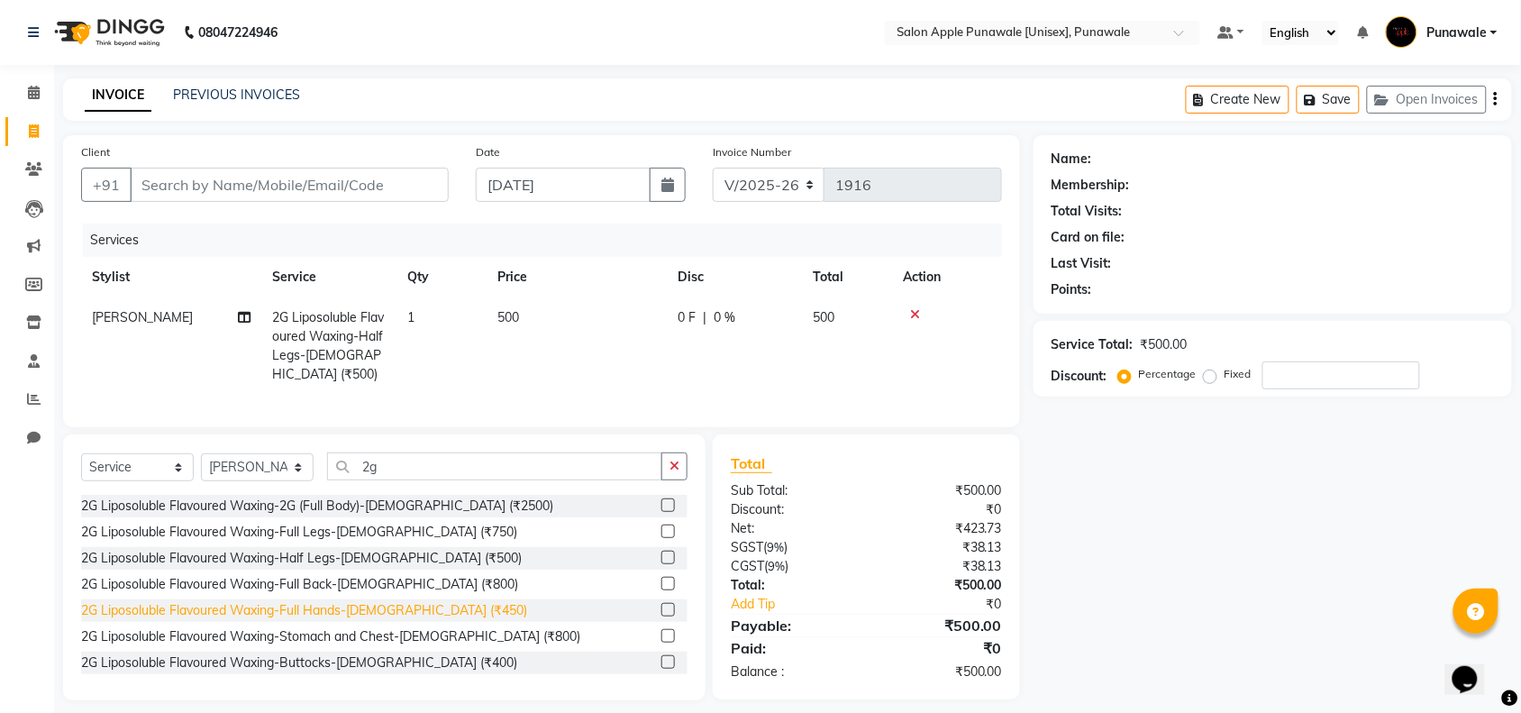
click at [343, 620] on div "2G Liposoluble Flavoured Waxing-Full Hands-[DEMOGRAPHIC_DATA] (₹450)" at bounding box center [304, 610] width 446 height 19
checkbox input "false"
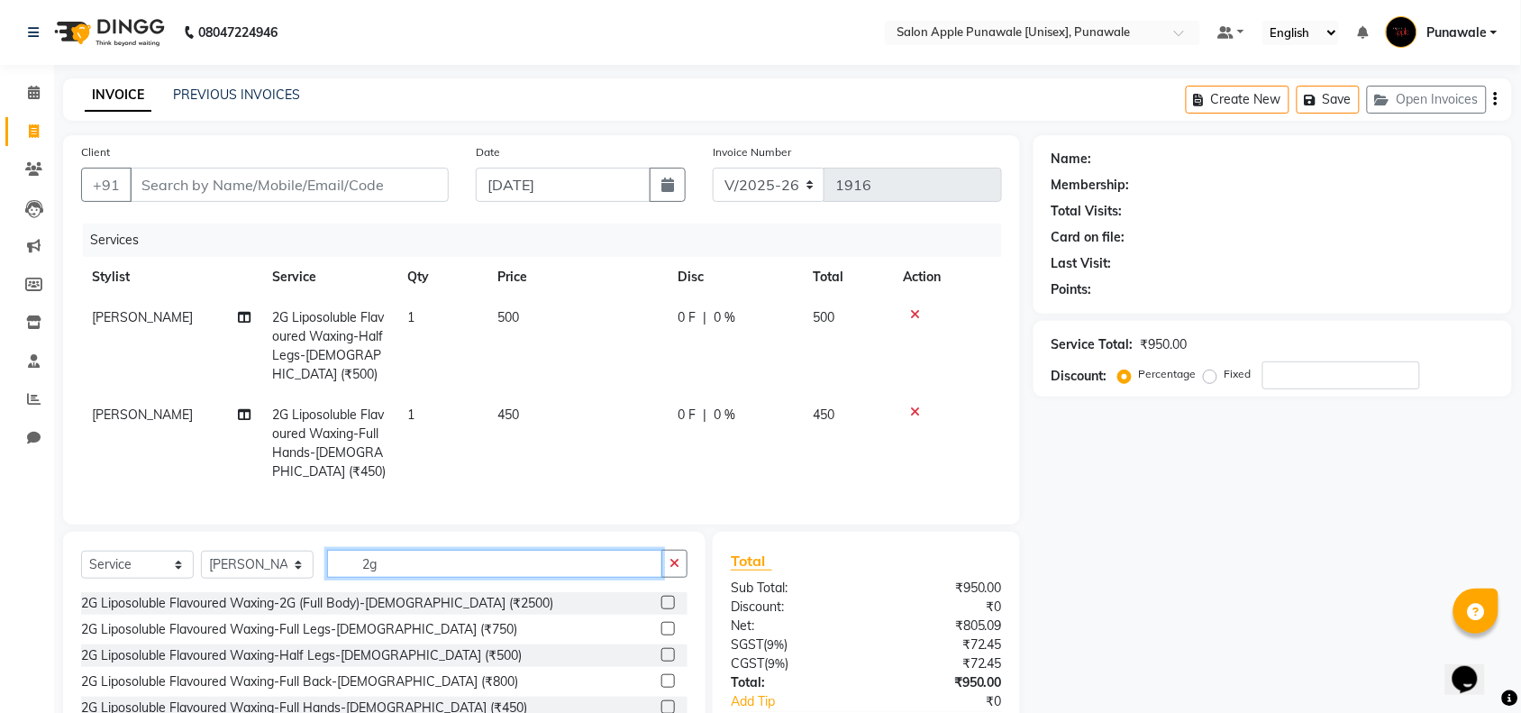
click at [401, 574] on input "2g" at bounding box center [494, 564] width 335 height 28
type input "2"
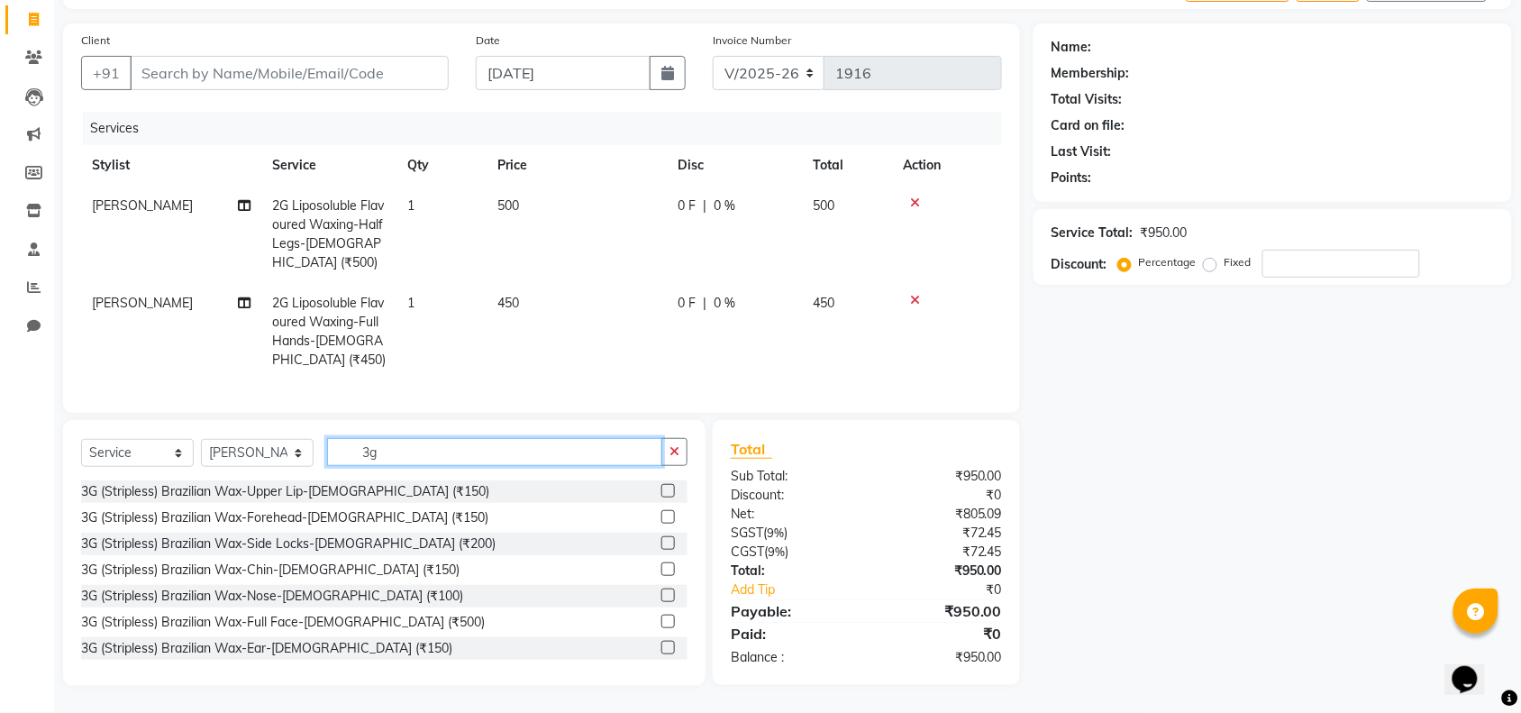
scroll to position [113, 0]
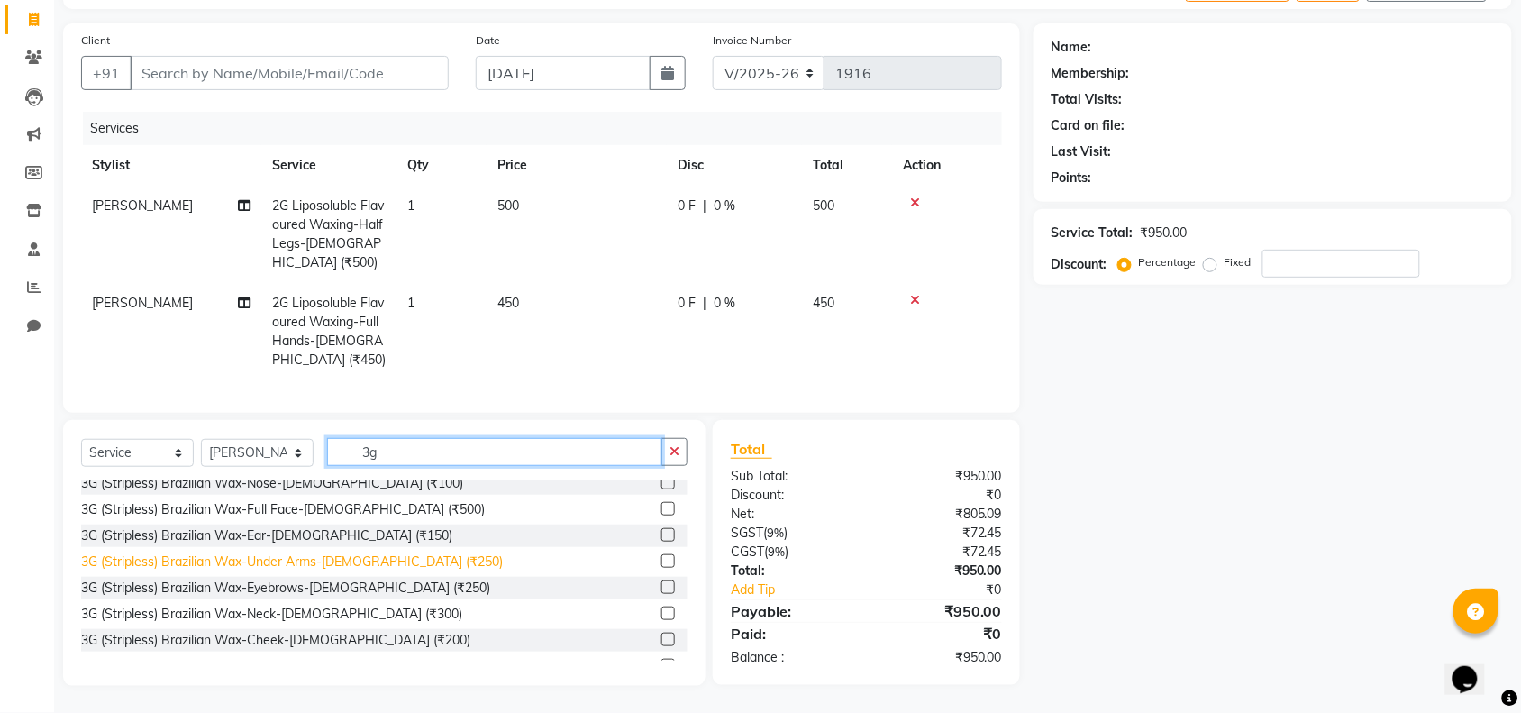
type input "3g"
click at [302, 563] on div "3G (Stripless) Brazilian Wax-Under Arms-[DEMOGRAPHIC_DATA] (₹250)" at bounding box center [292, 561] width 422 height 19
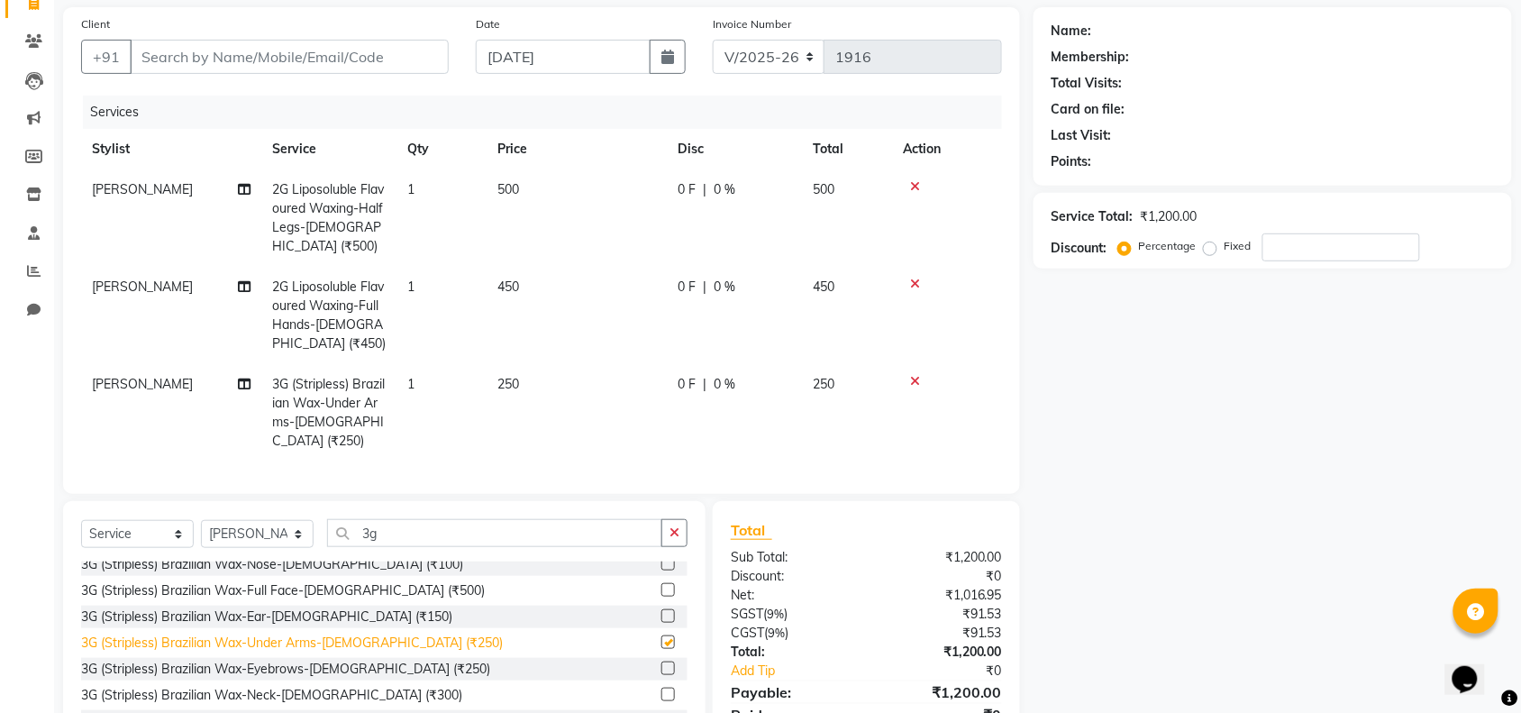
checkbox input "false"
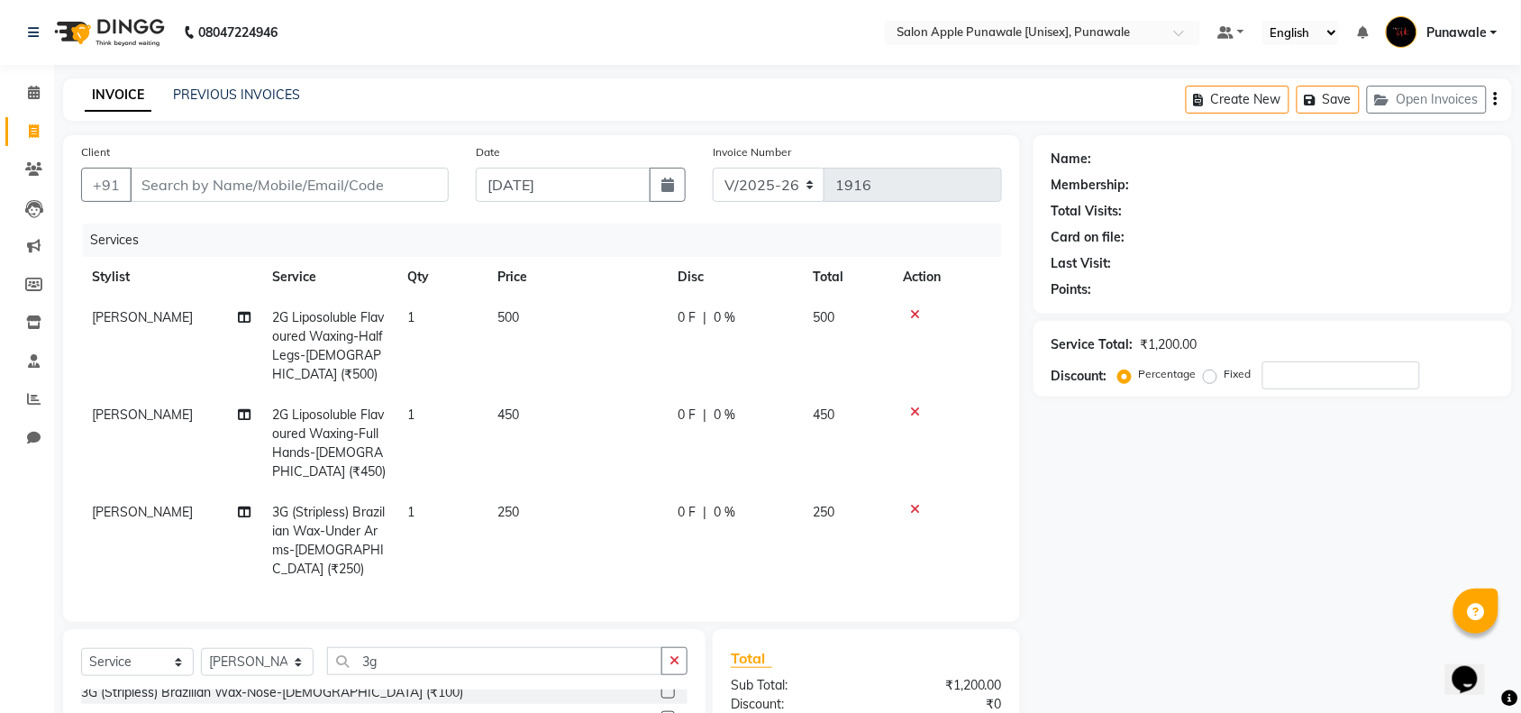
scroll to position [207, 0]
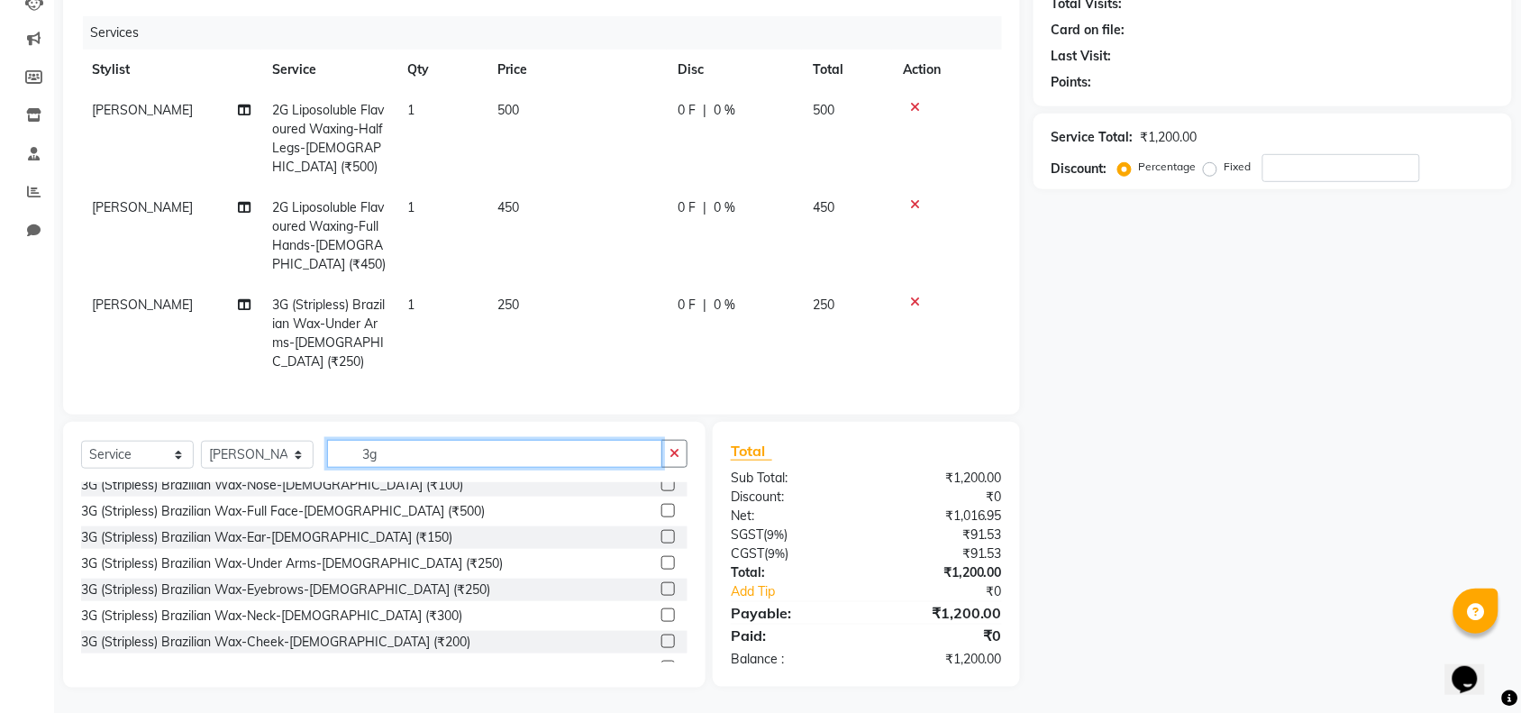
click at [398, 451] on input "3g" at bounding box center [494, 454] width 335 height 28
type input "3"
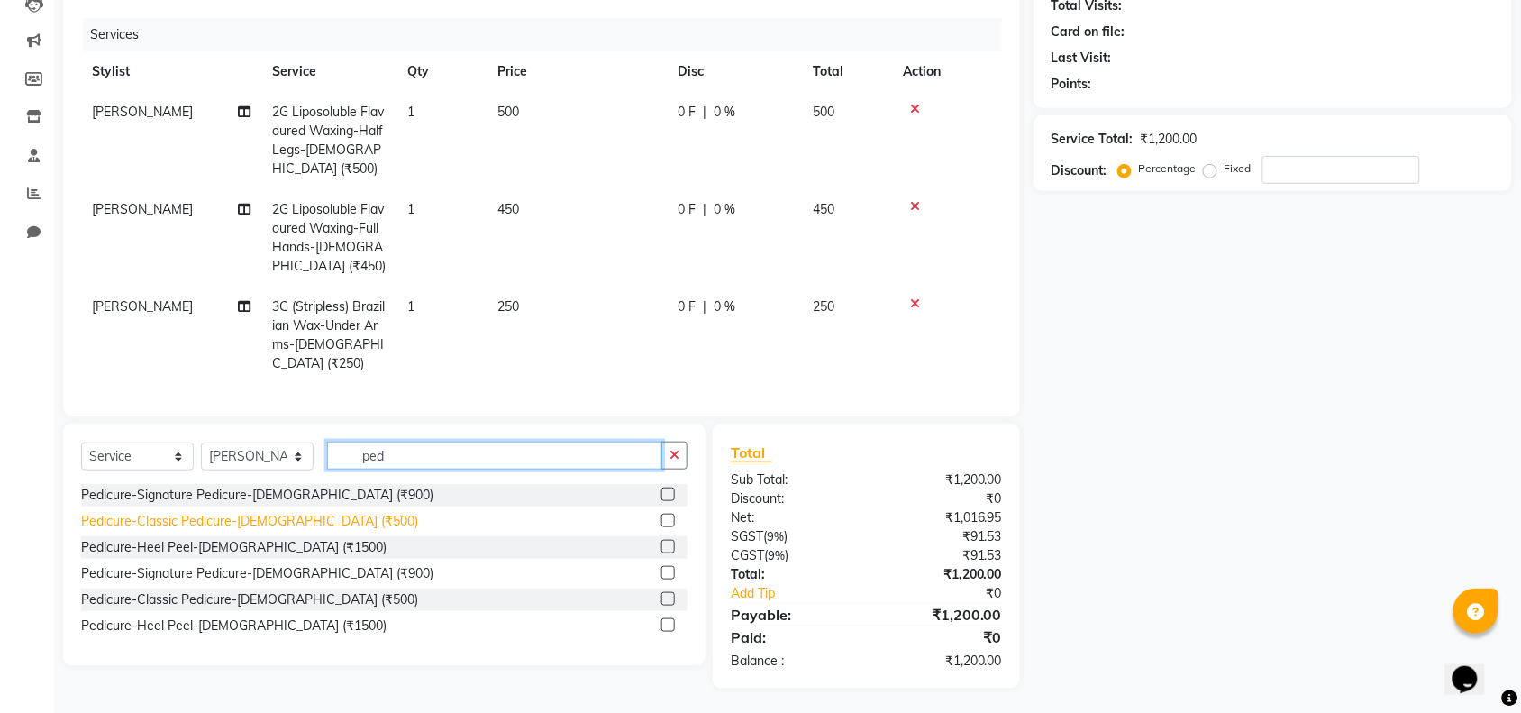
type input "ped"
click at [315, 512] on div "Pedicure-Classic Pedicure-[DEMOGRAPHIC_DATA] (₹500)" at bounding box center [249, 521] width 337 height 19
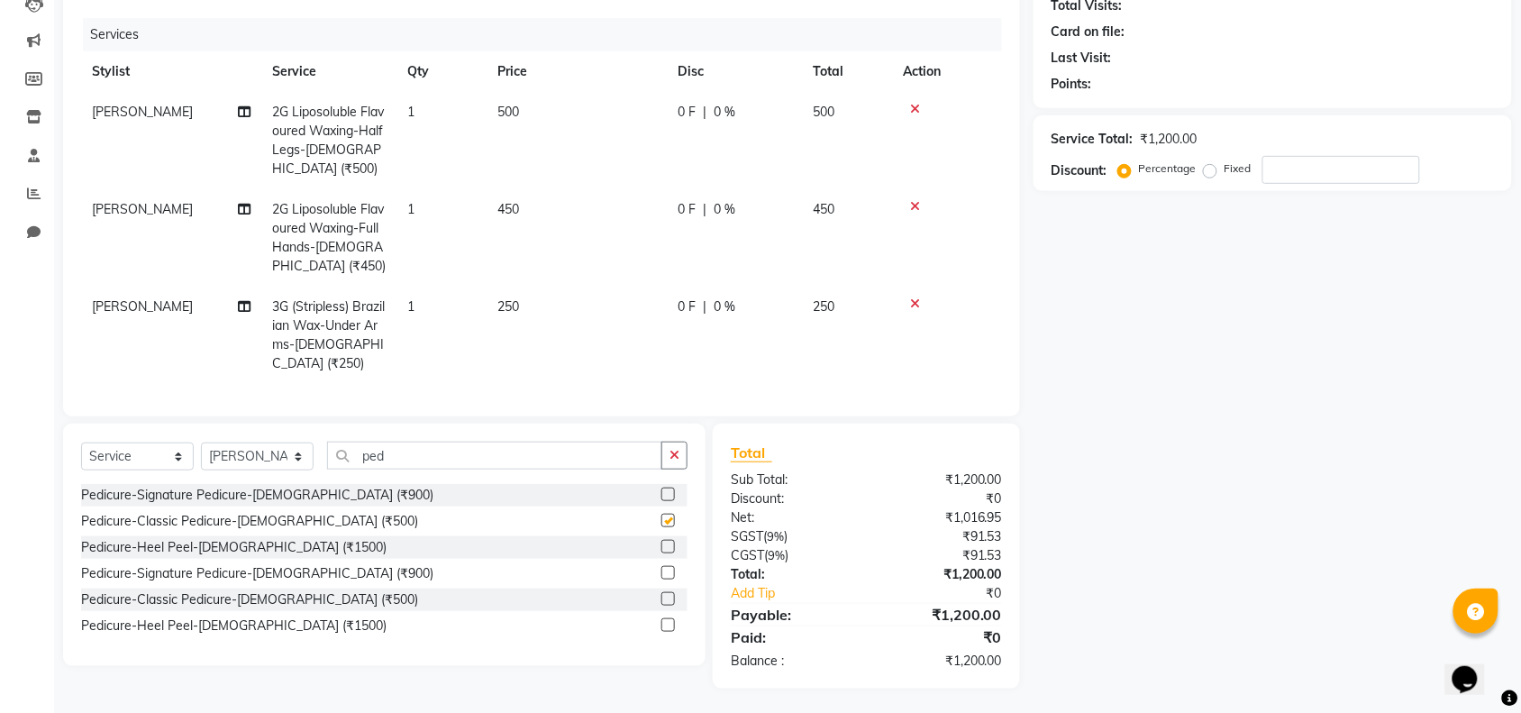
checkbox input "false"
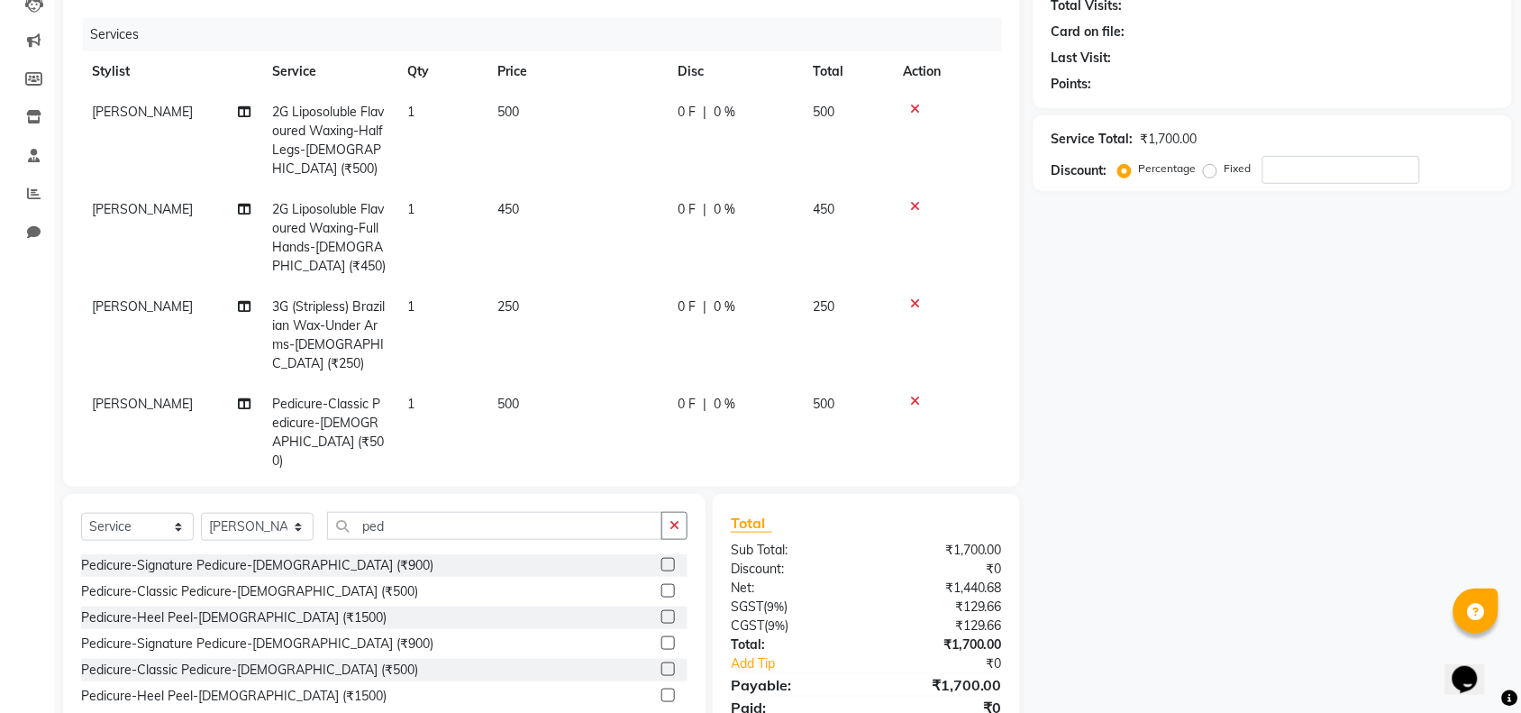
scroll to position [5, 0]
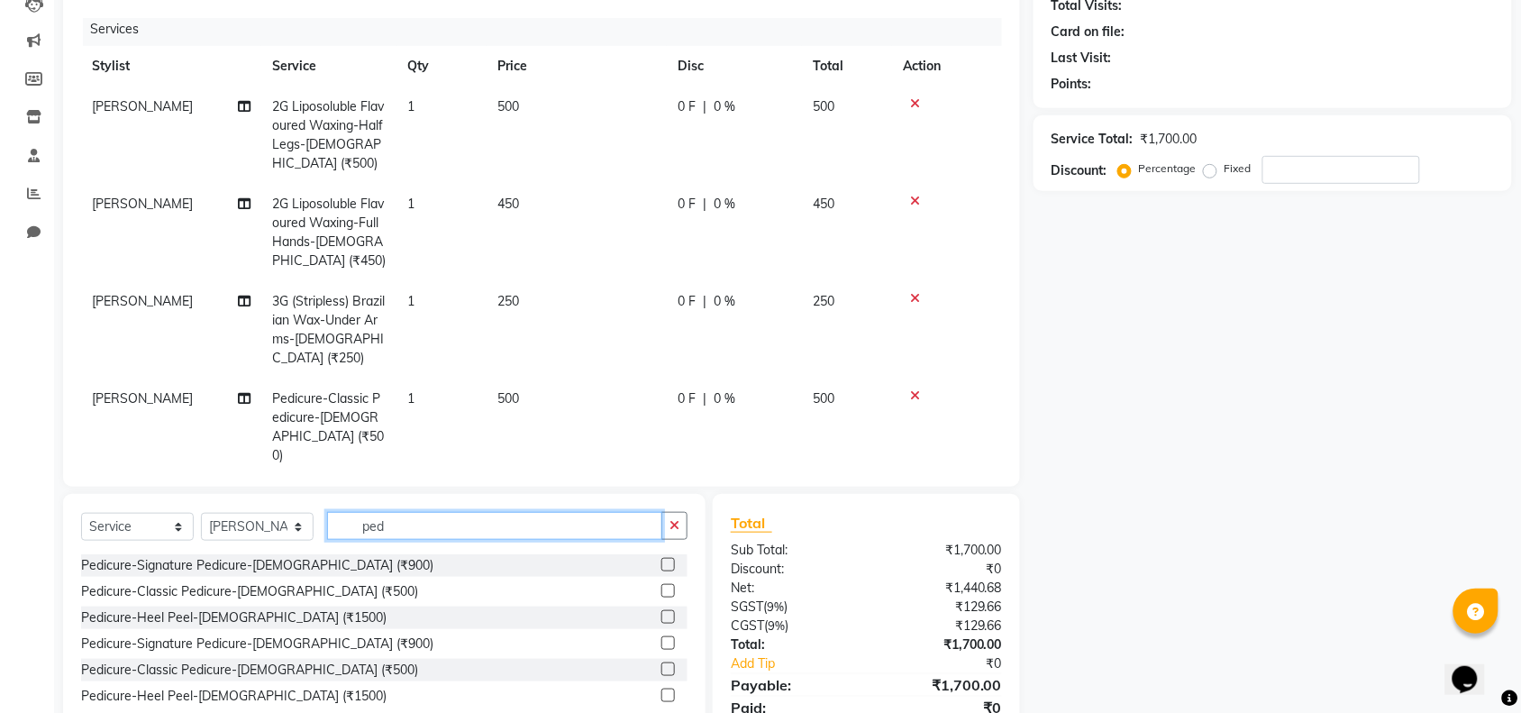
click at [464, 524] on input "ped" at bounding box center [494, 526] width 335 height 28
type input "p"
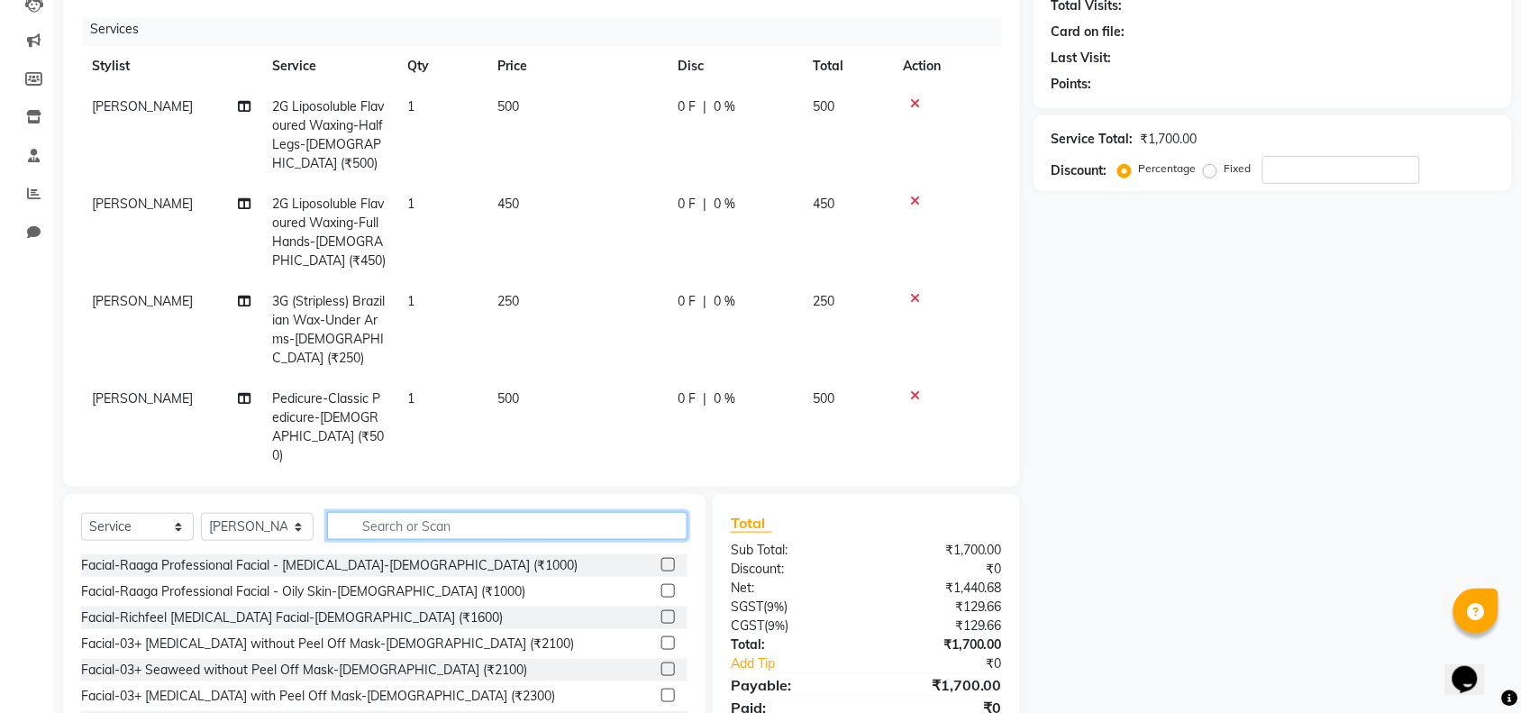
scroll to position [278, 0]
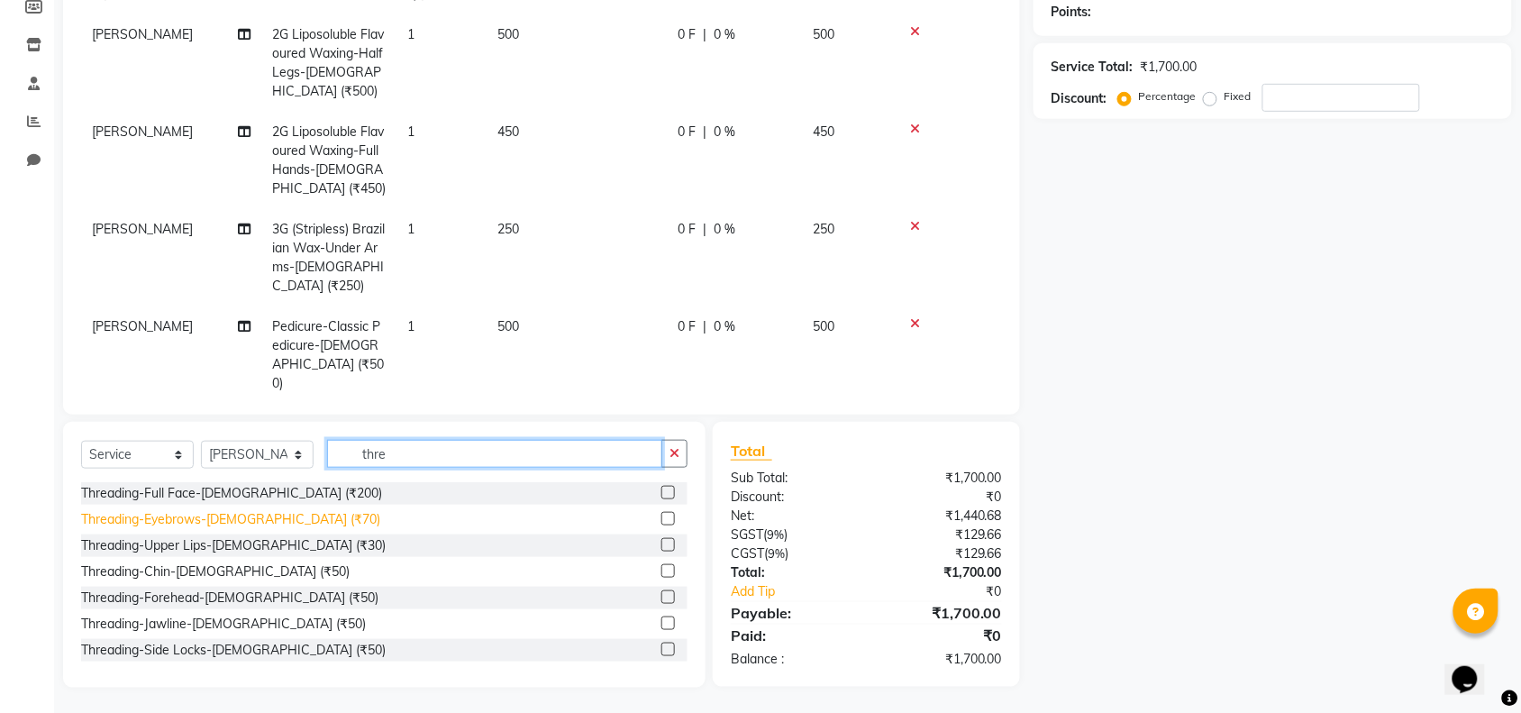
type input "thre"
click at [261, 520] on div "Threading-Eyebrows-[DEMOGRAPHIC_DATA] (₹70)" at bounding box center [230, 519] width 299 height 19
checkbox input "false"
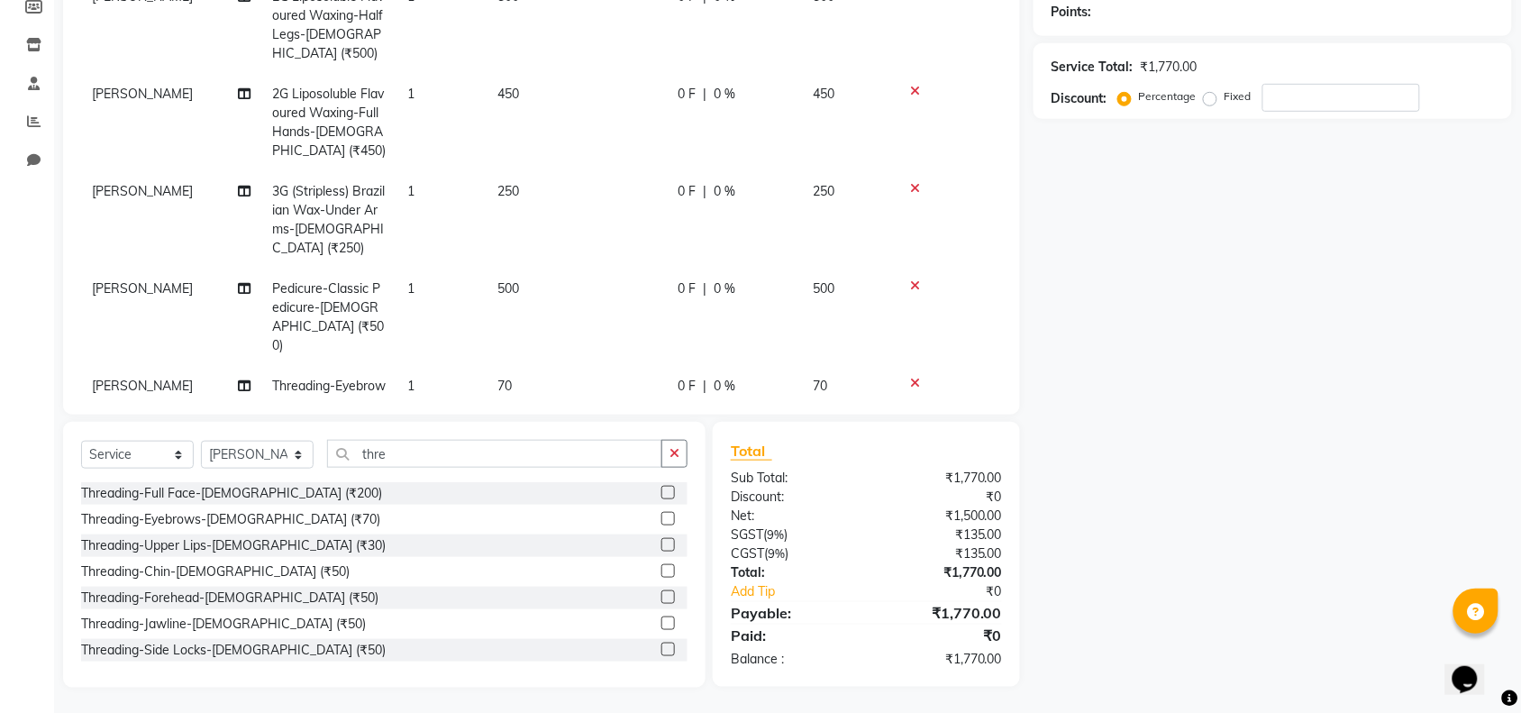
scroll to position [65, 0]
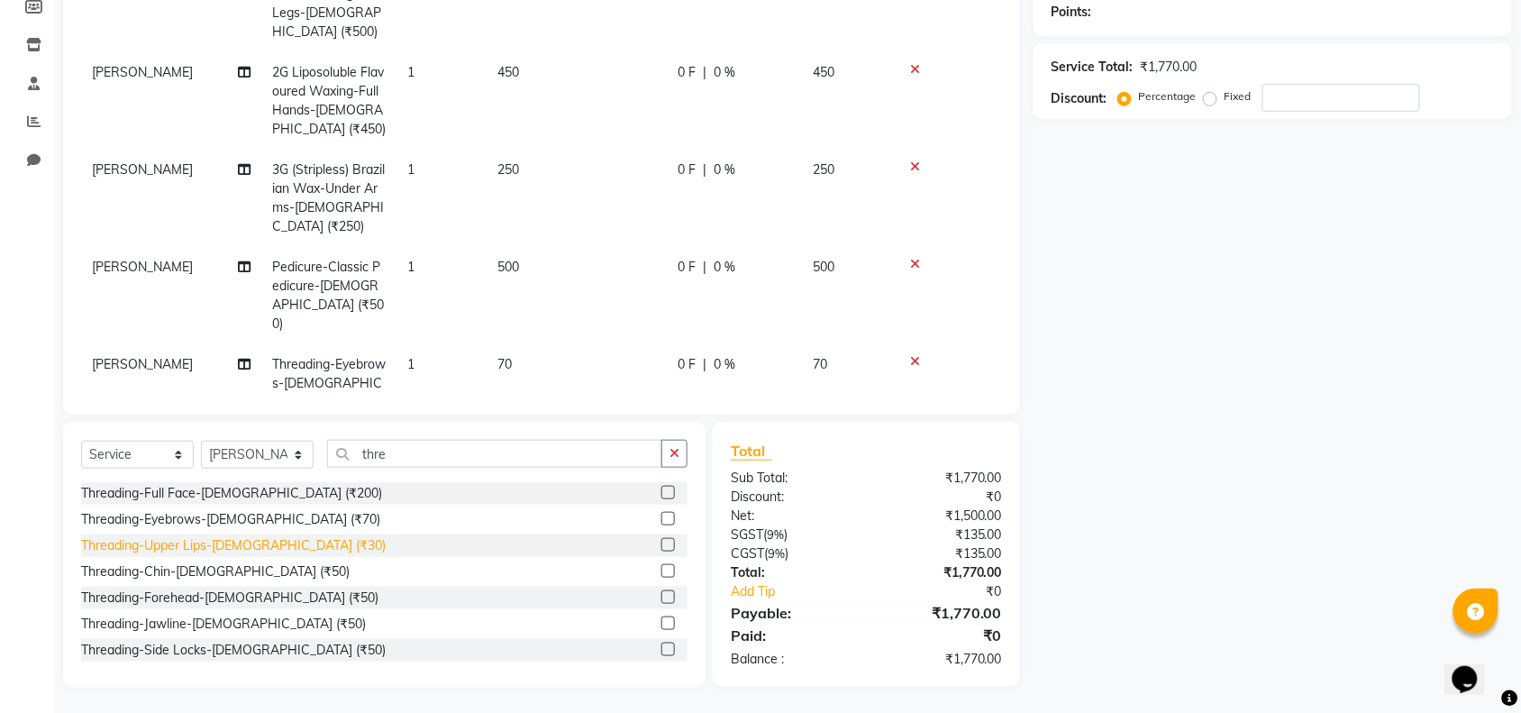
click at [270, 546] on div "Threading-Upper Lips-[DEMOGRAPHIC_DATA] (₹30)" at bounding box center [233, 545] width 305 height 19
checkbox input "false"
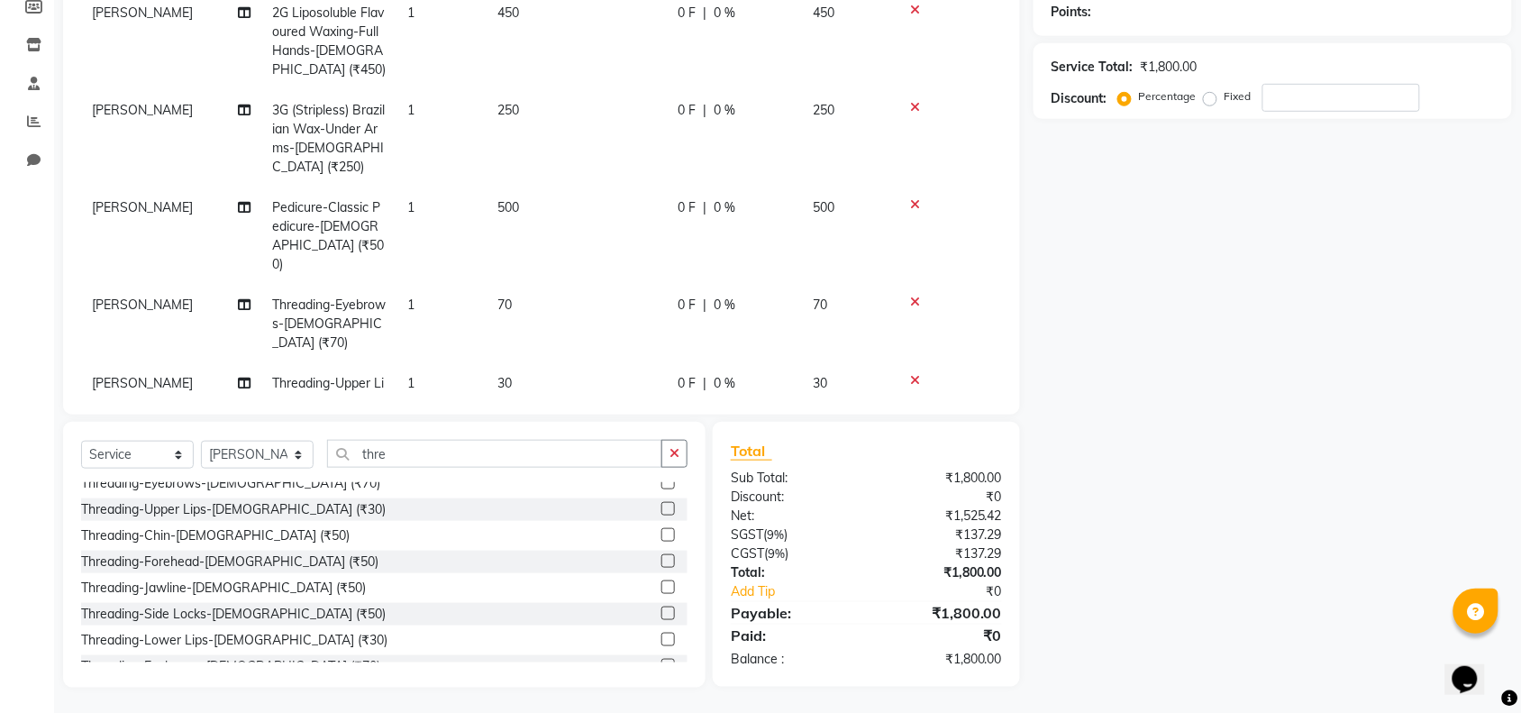
scroll to position [55, 0]
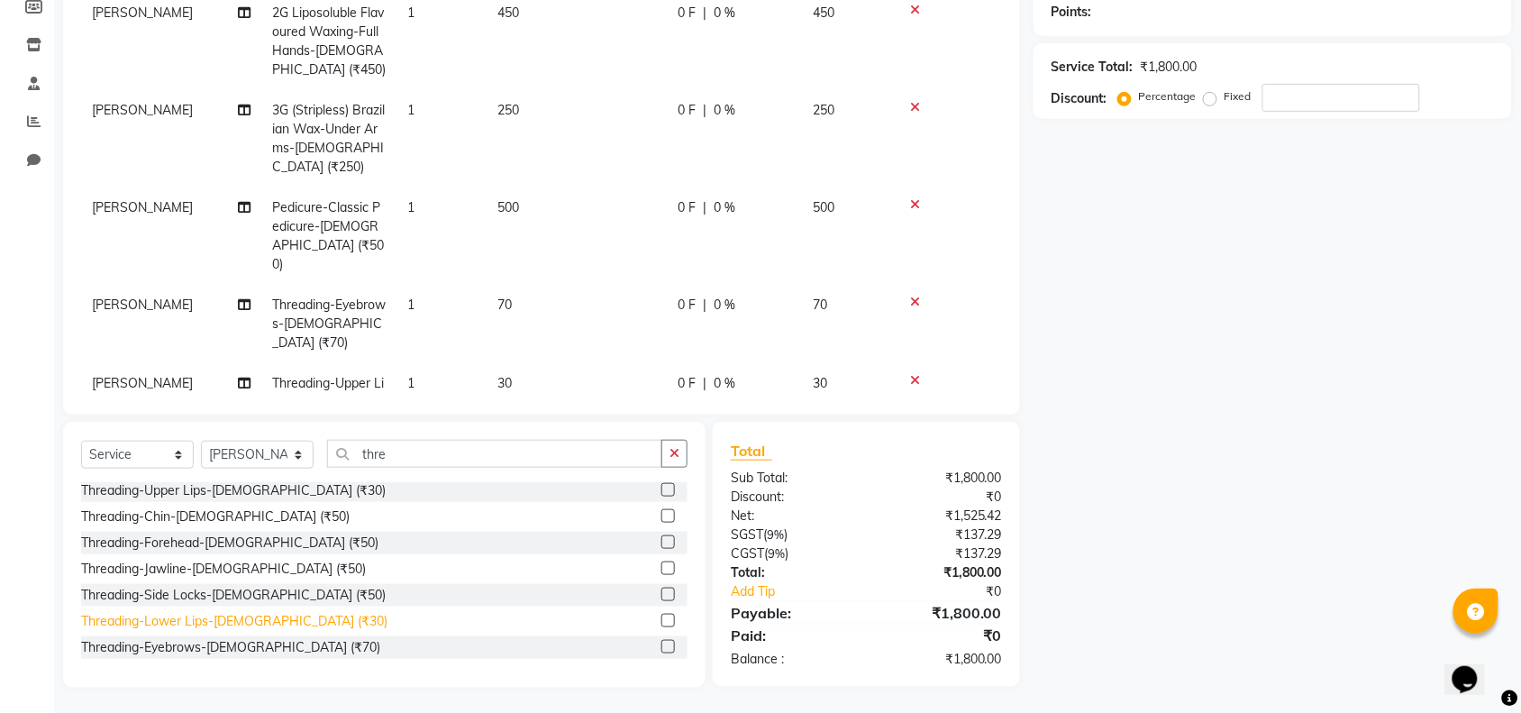
click at [250, 617] on div "Threading-Lower Lips-[DEMOGRAPHIC_DATA] (₹30)" at bounding box center [234, 621] width 306 height 19
checkbox input "false"
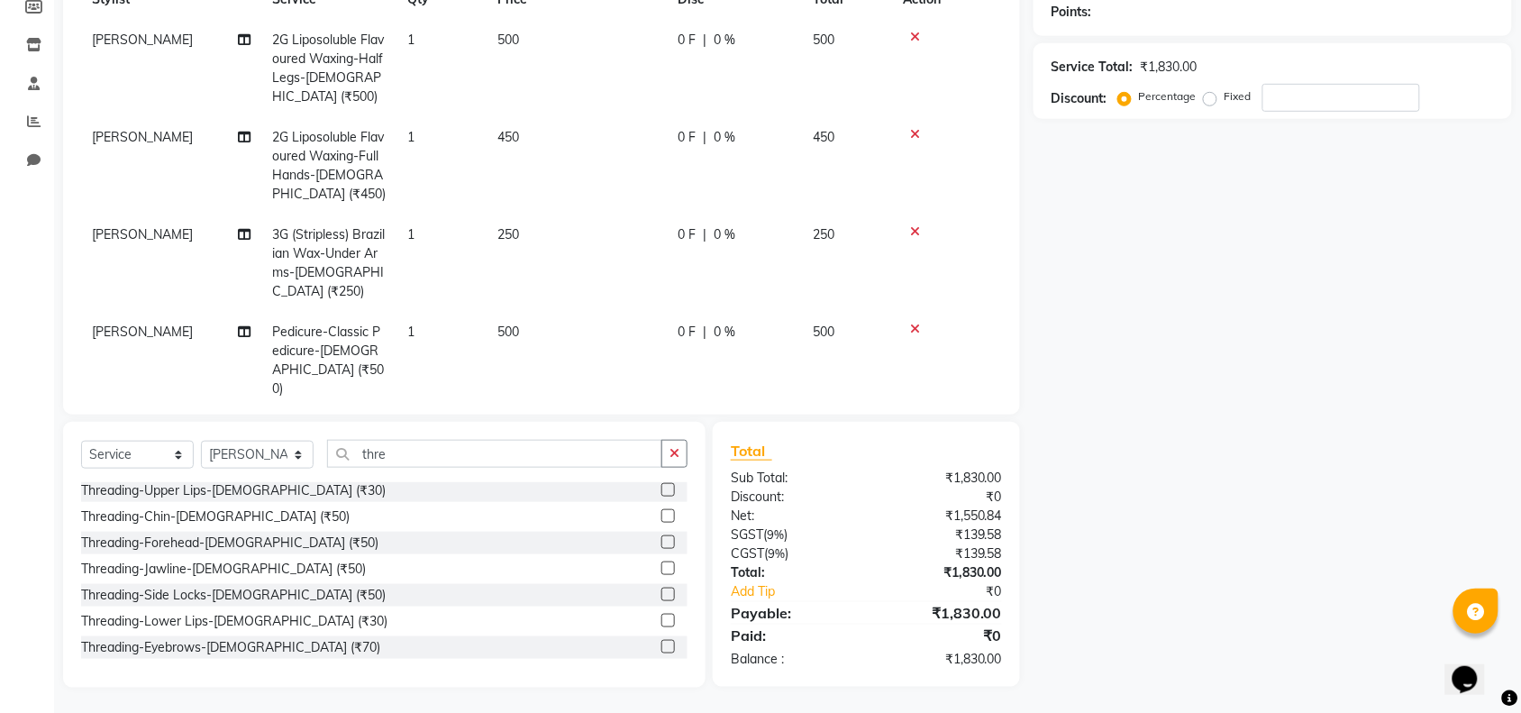
scroll to position [0, 0]
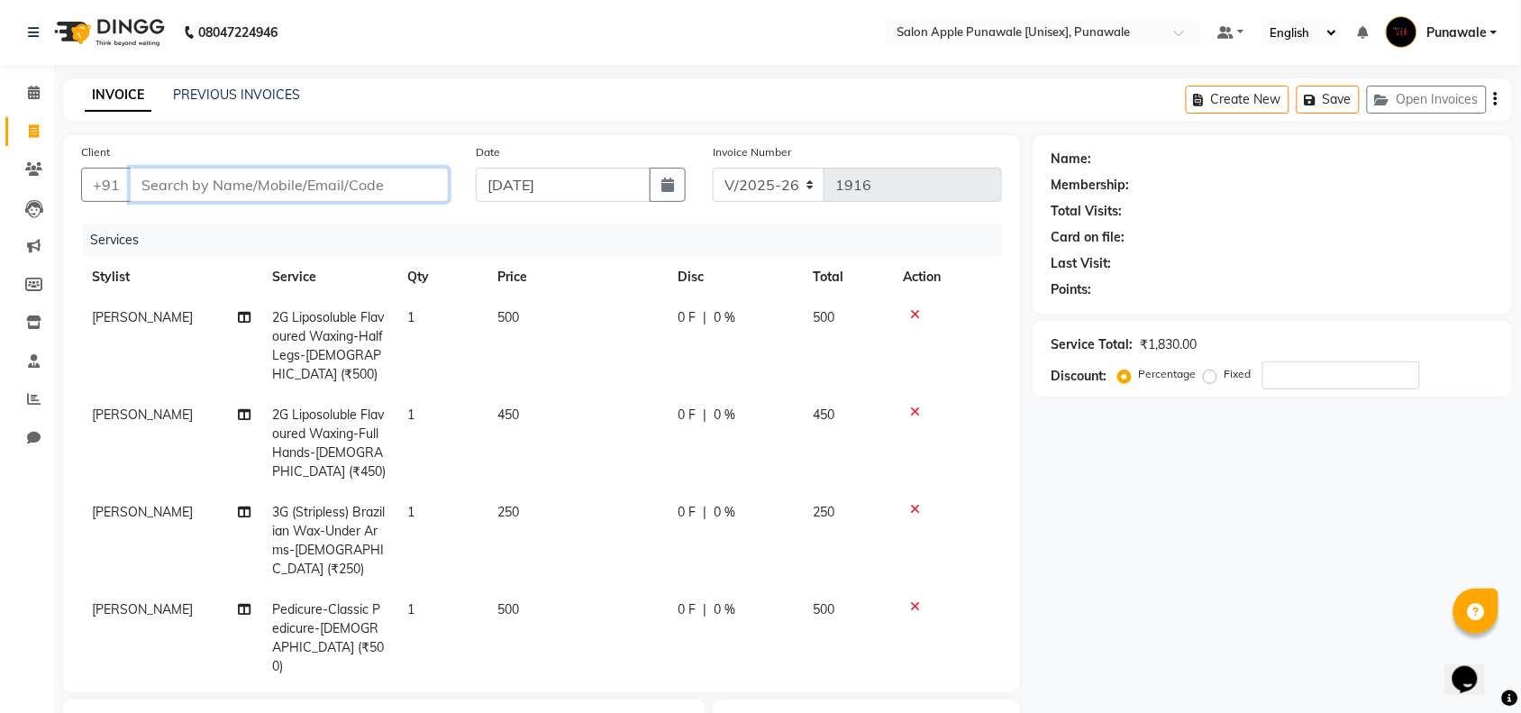
click at [379, 195] on input "Client" at bounding box center [289, 185] width 319 height 34
type input "9"
type input "0"
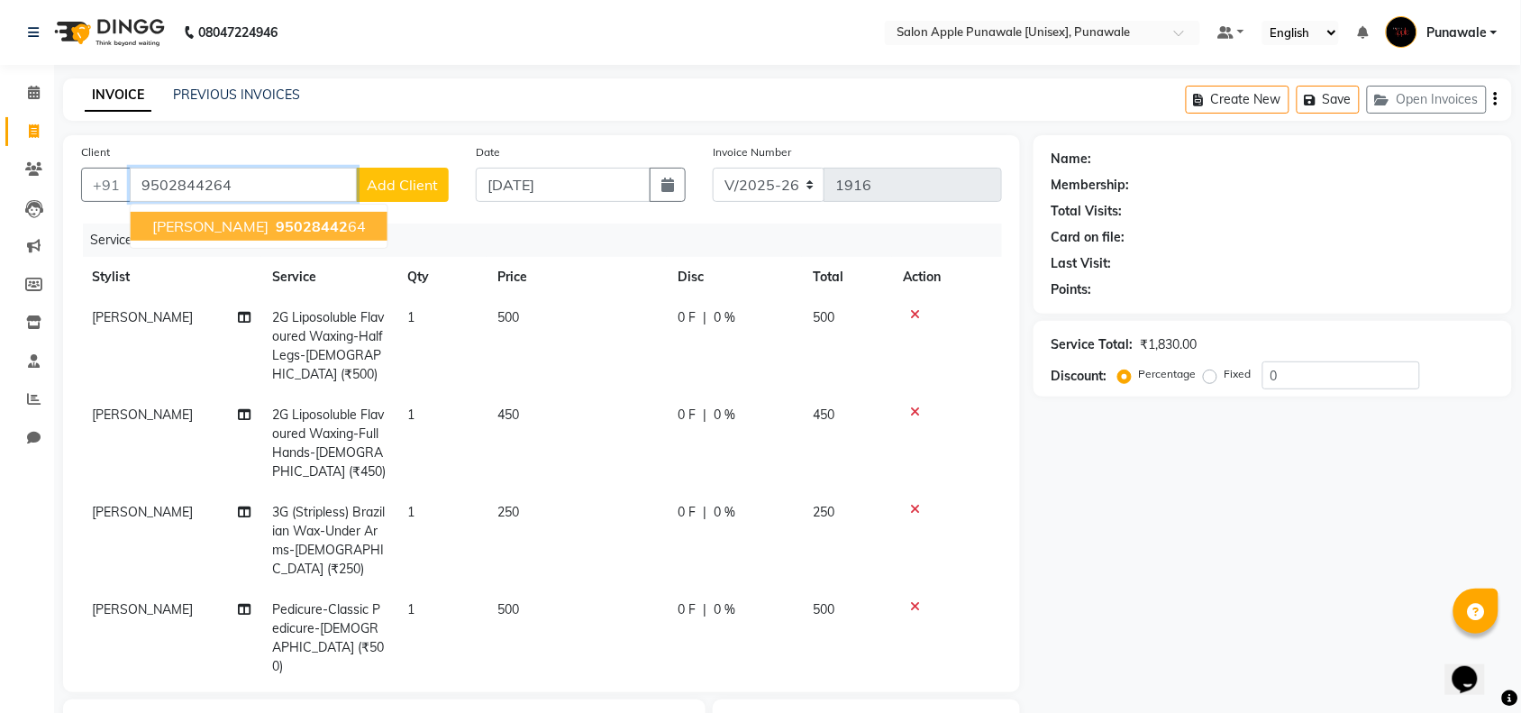
type input "9502844264"
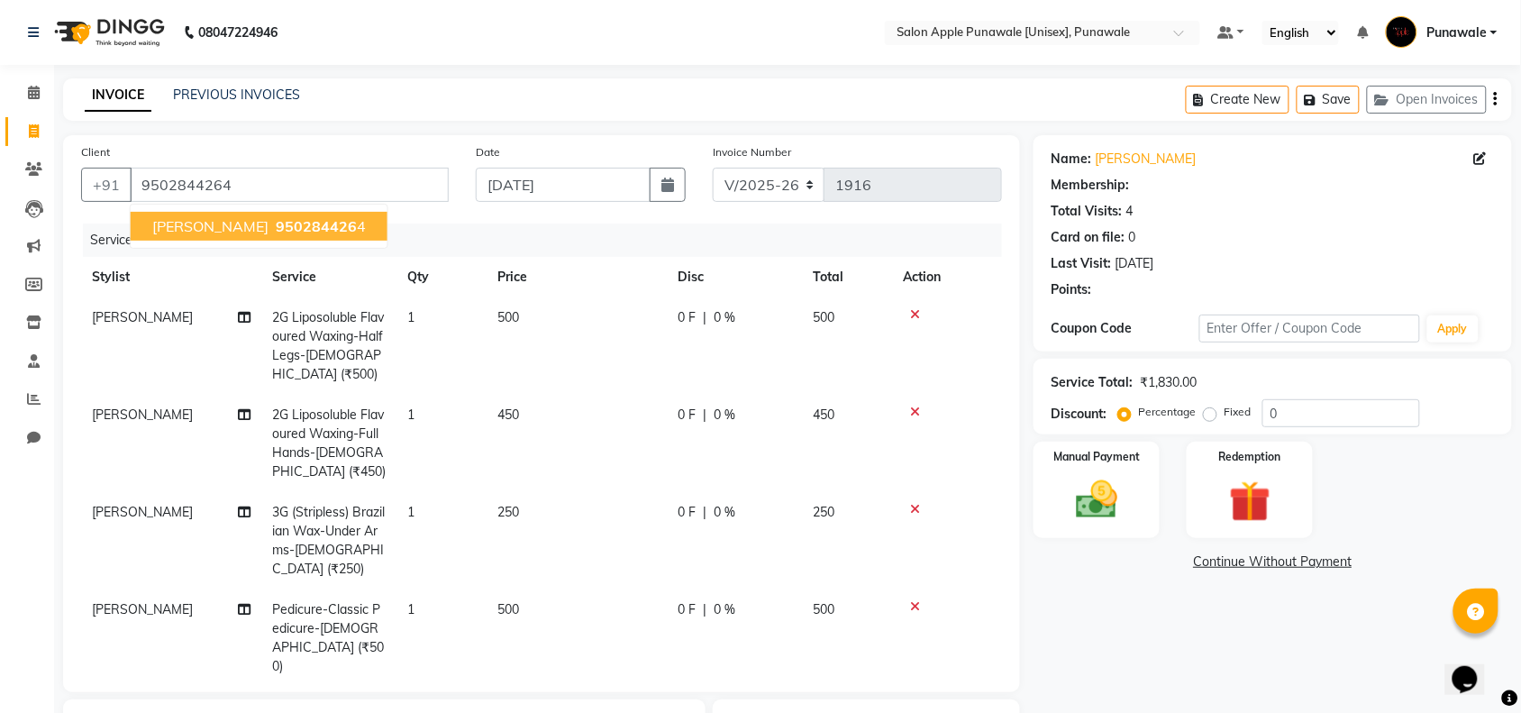
select select "1: Object"
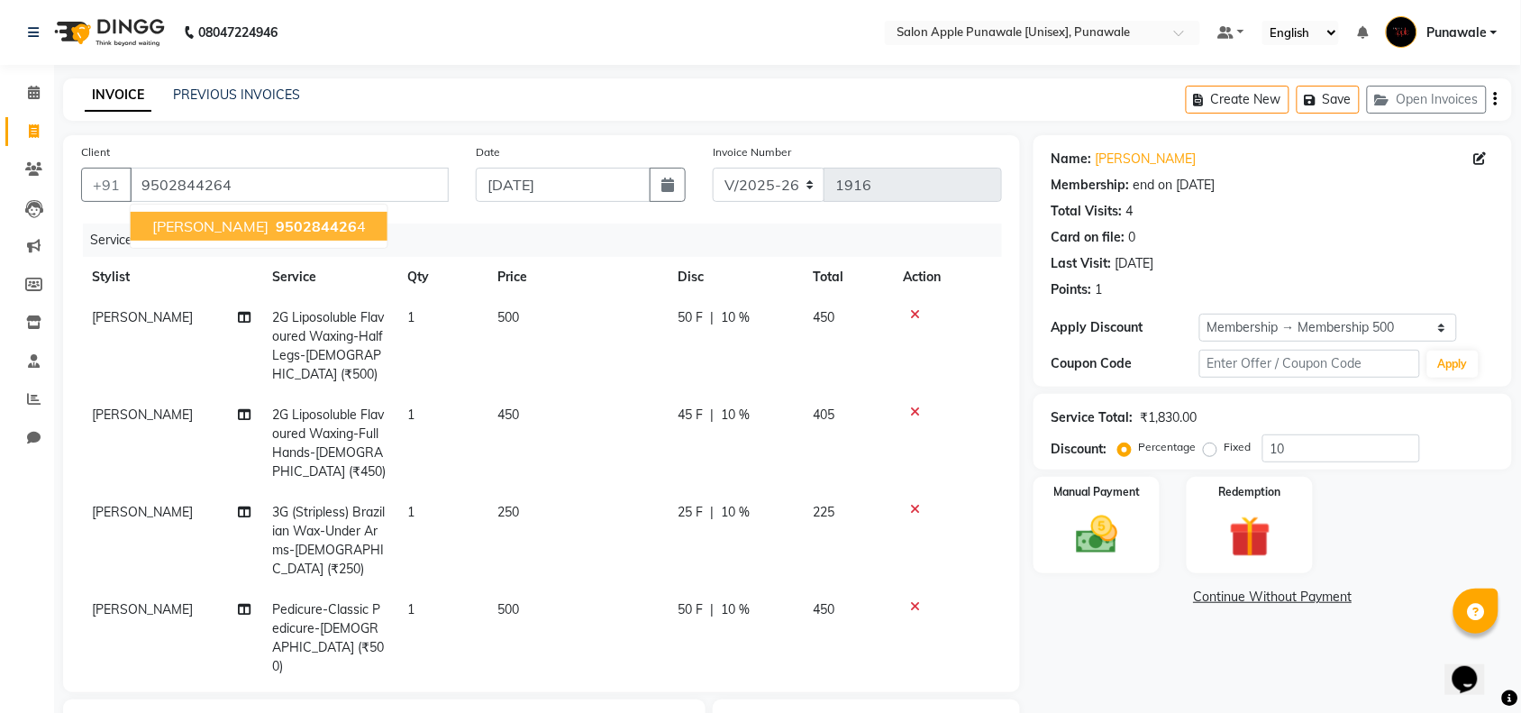
click at [360, 218] on ngb-highlight "950284426 4" at bounding box center [319, 226] width 94 height 18
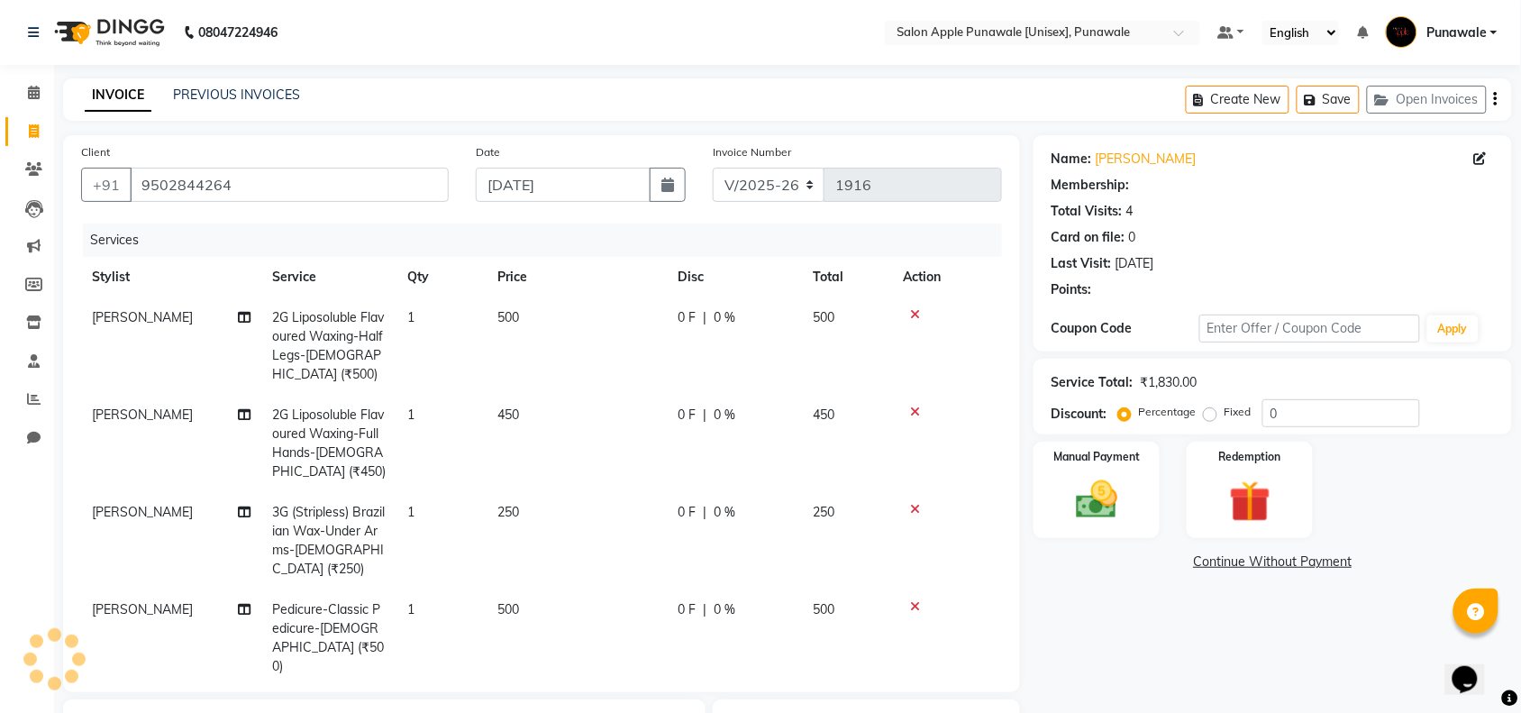
type input "10"
select select "1: Object"
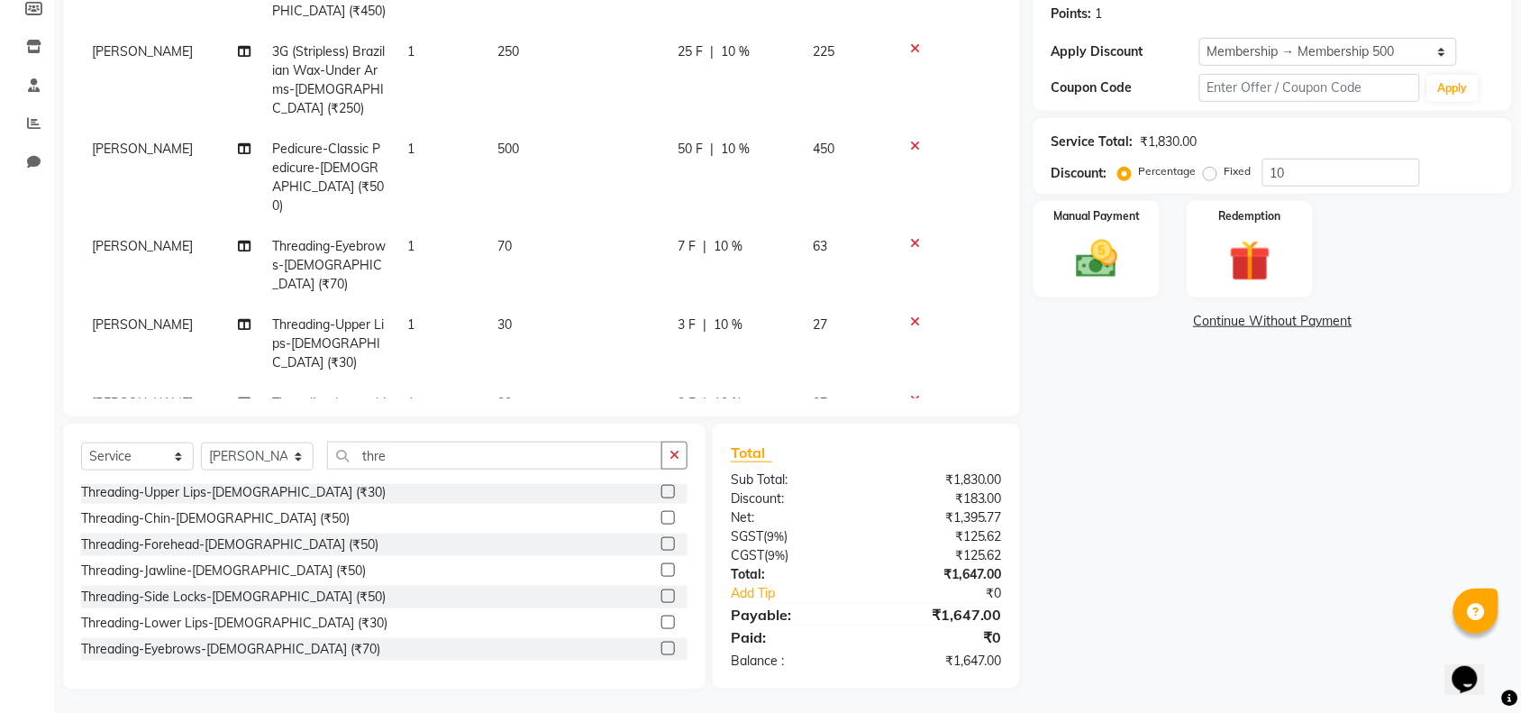
scroll to position [279, 0]
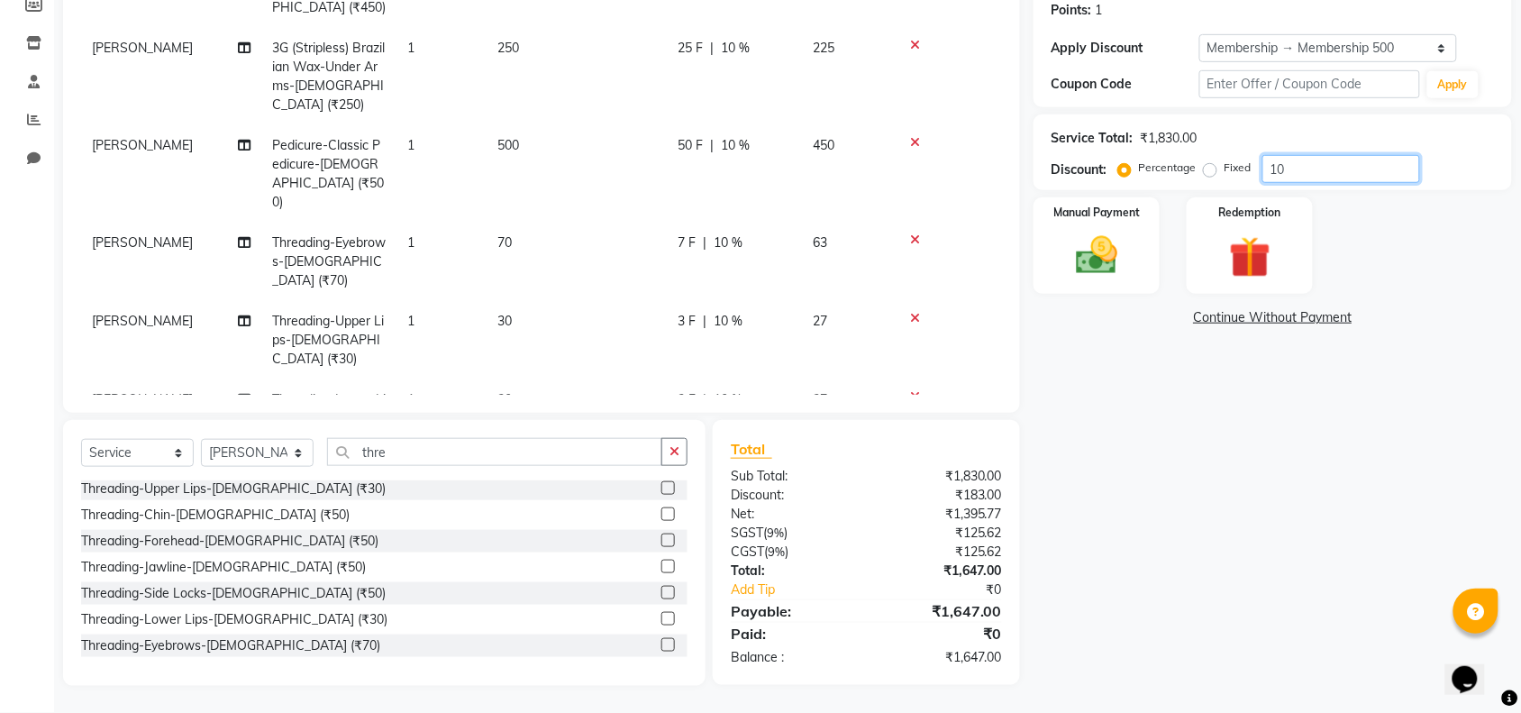
click at [1286, 171] on input "10" at bounding box center [1341, 169] width 158 height 28
type input "1"
type input "20"
click at [1061, 243] on img at bounding box center [1096, 256] width 70 height 50
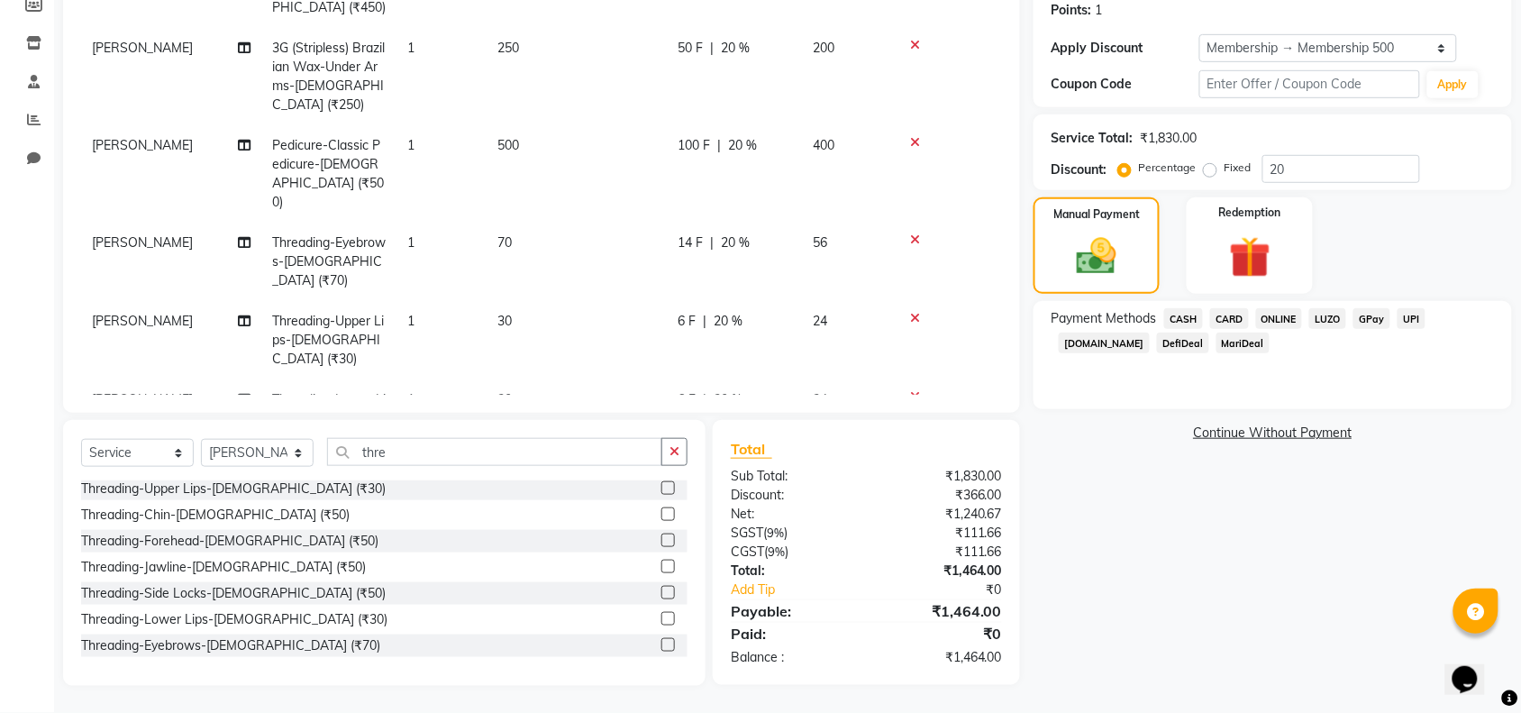
click at [1267, 311] on span "ONLINE" at bounding box center [1279, 318] width 47 height 21
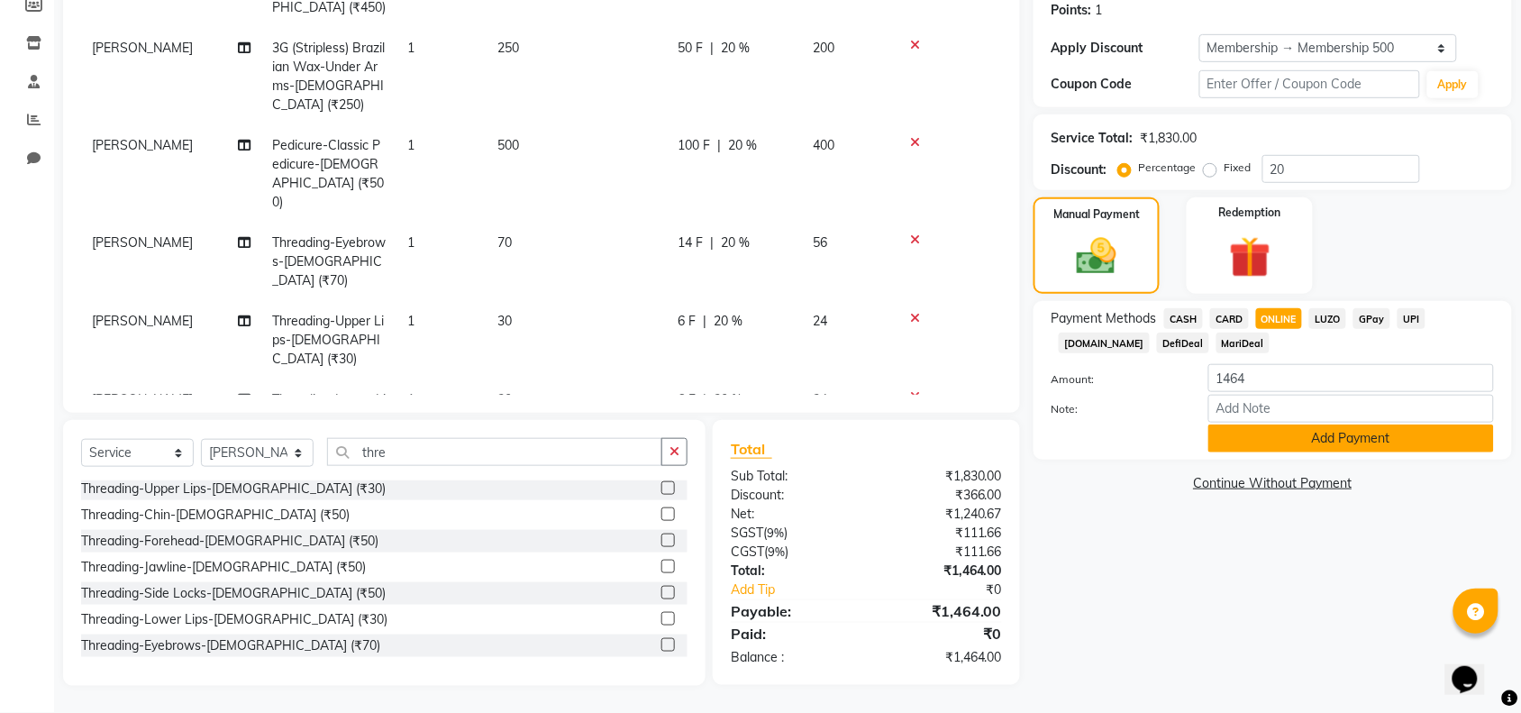
click at [1232, 431] on button "Add Payment" at bounding box center [1351, 438] width 286 height 28
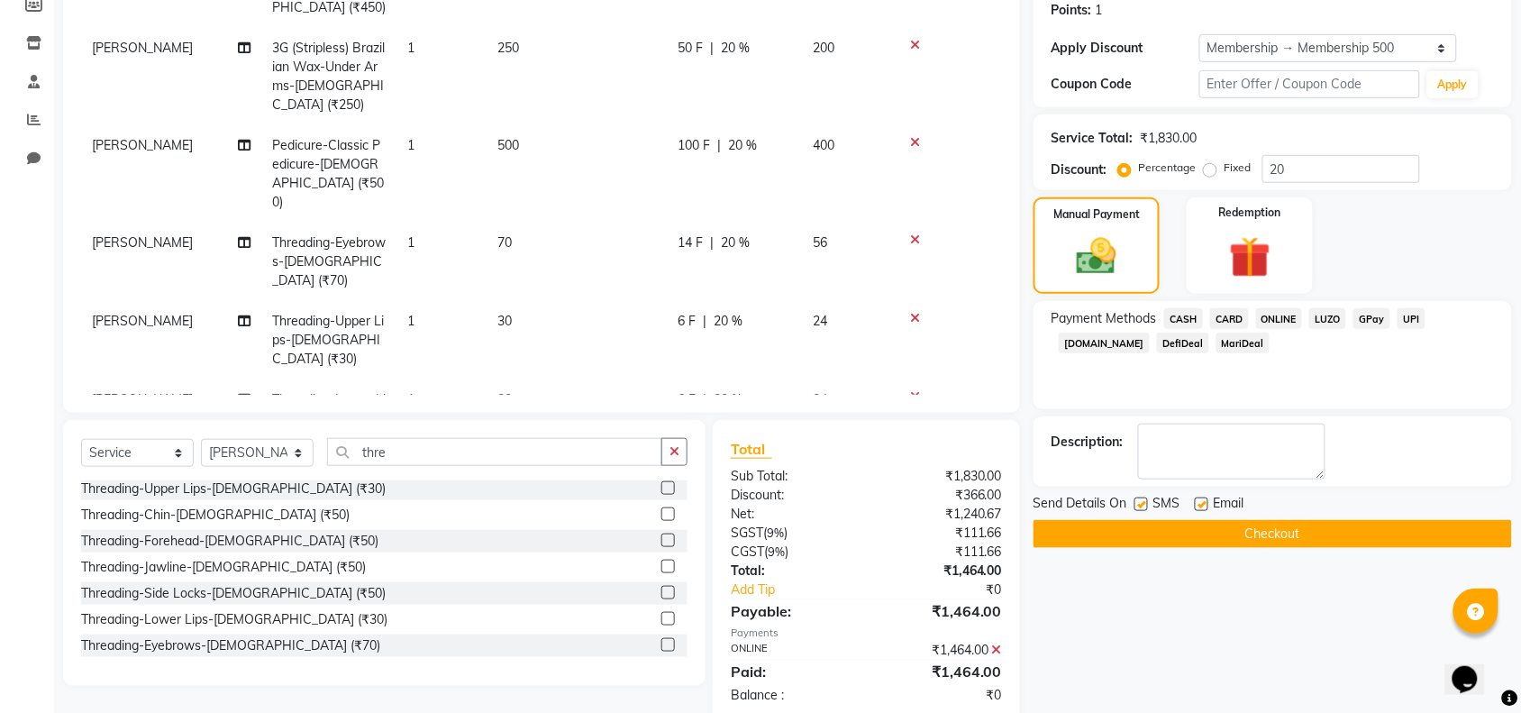
scroll to position [404, 0]
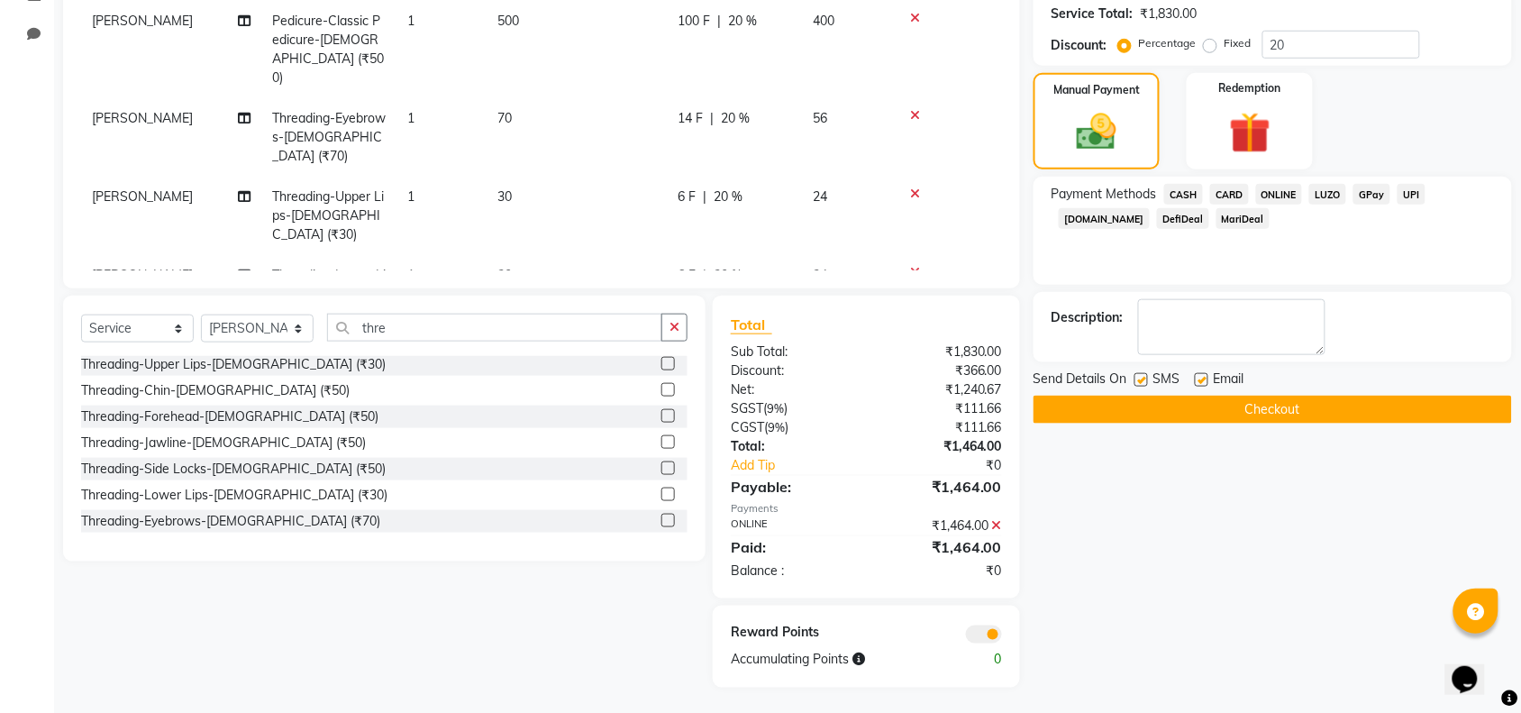
click at [1227, 413] on button "Checkout" at bounding box center [1273, 410] width 478 height 28
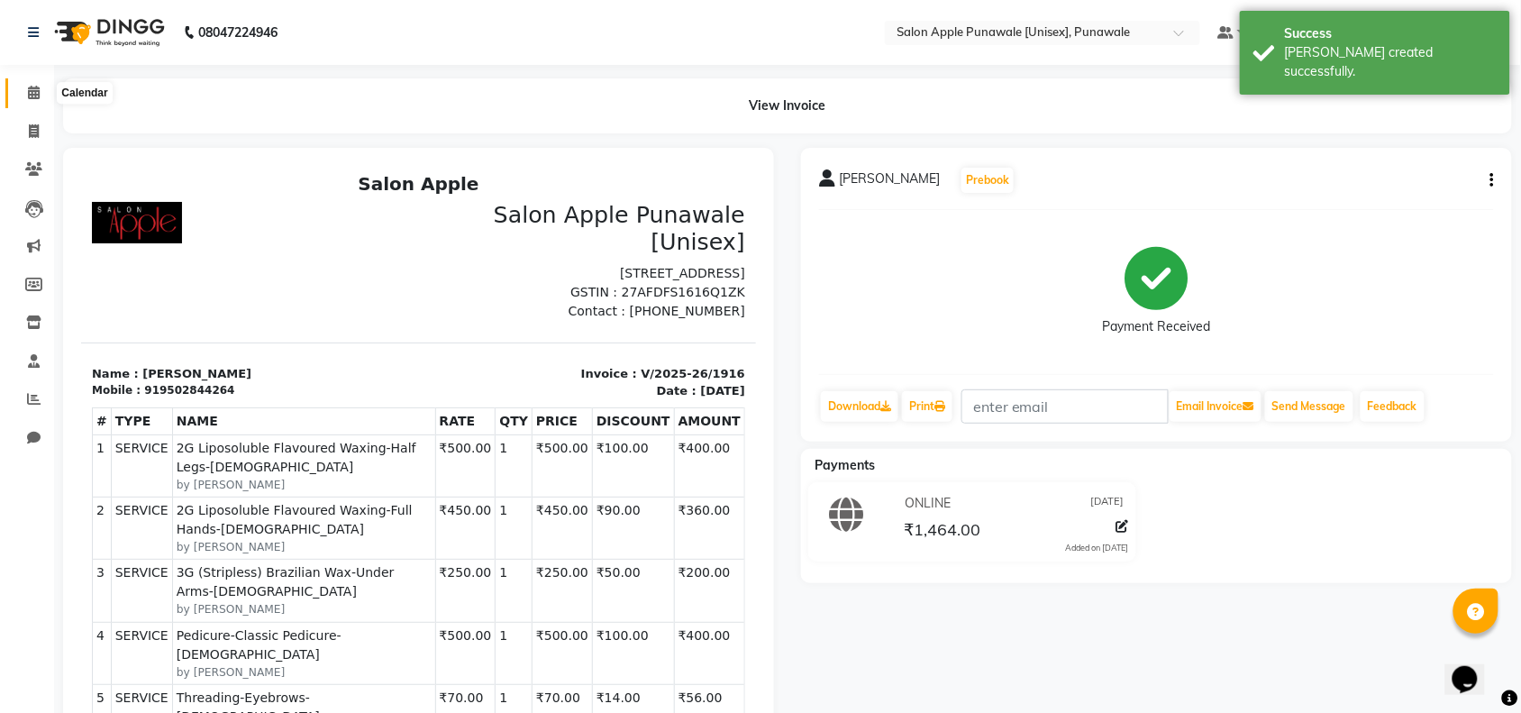
click at [33, 92] on icon at bounding box center [34, 93] width 12 height 14
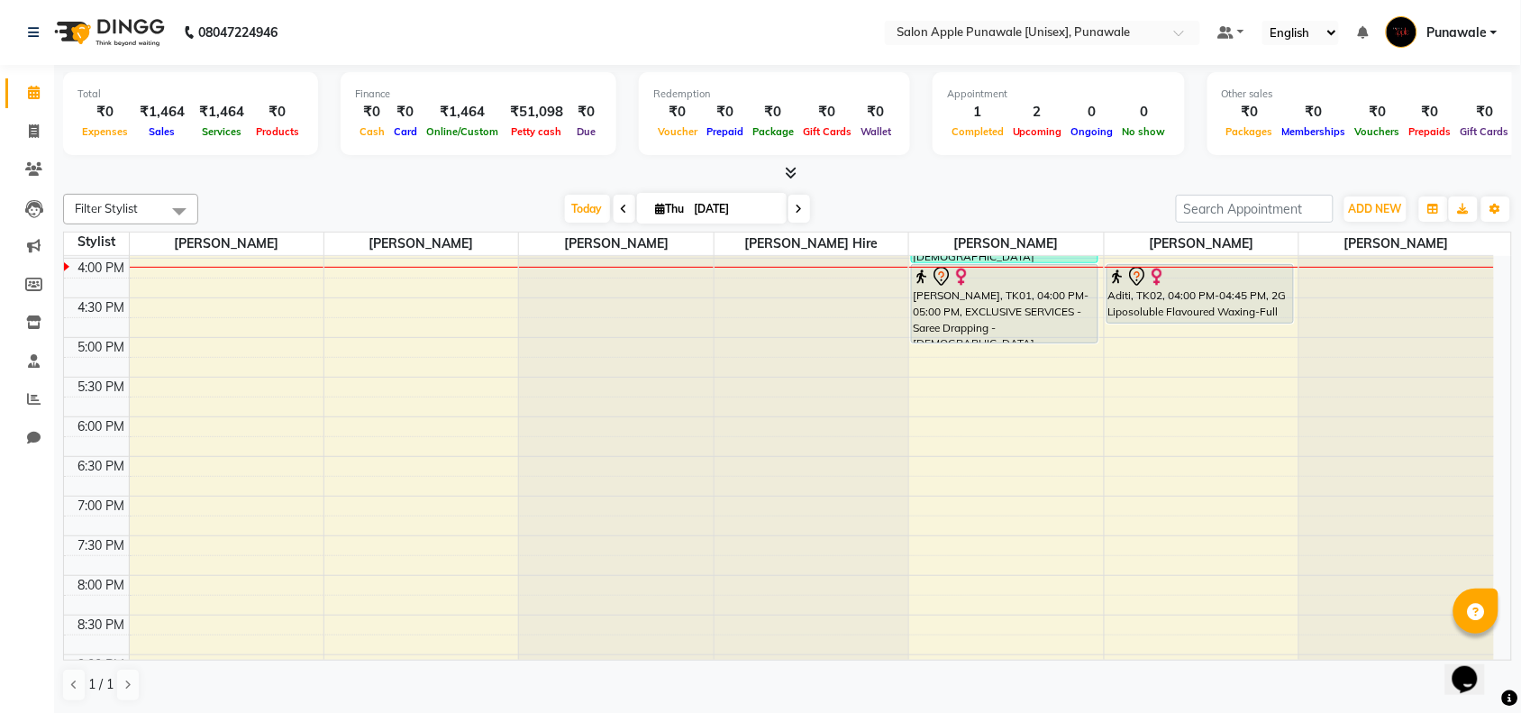
scroll to position [563, 0]
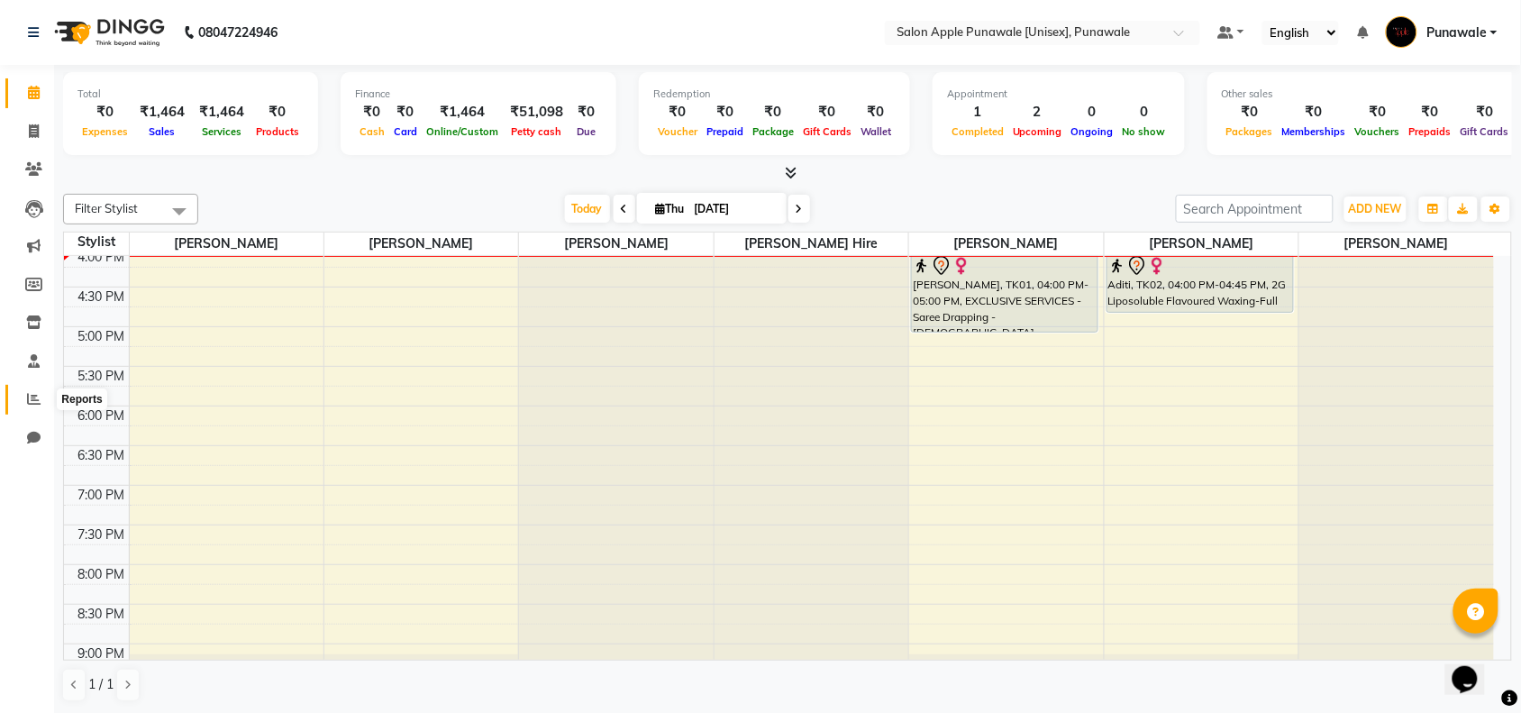
click at [29, 402] on icon at bounding box center [34, 399] width 14 height 14
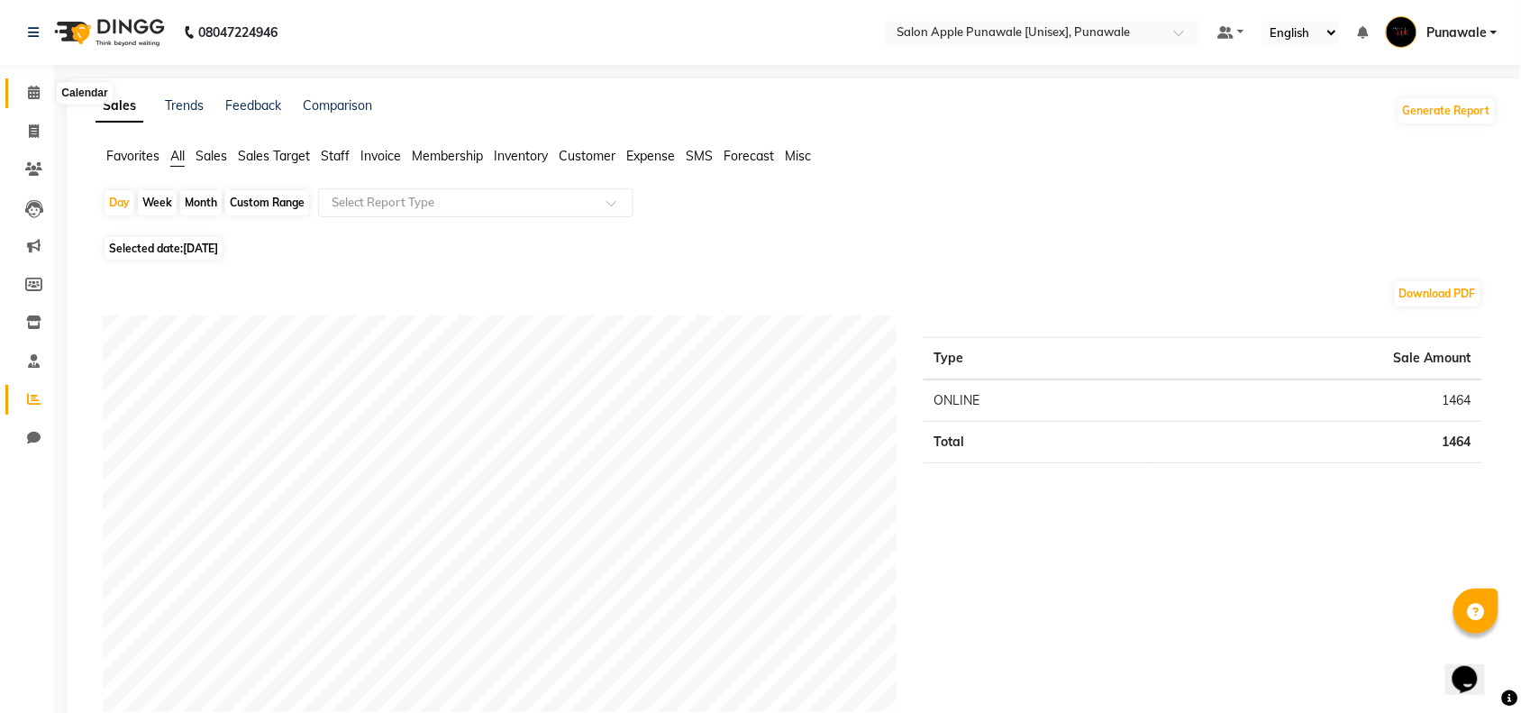
click at [33, 93] on icon at bounding box center [34, 93] width 12 height 14
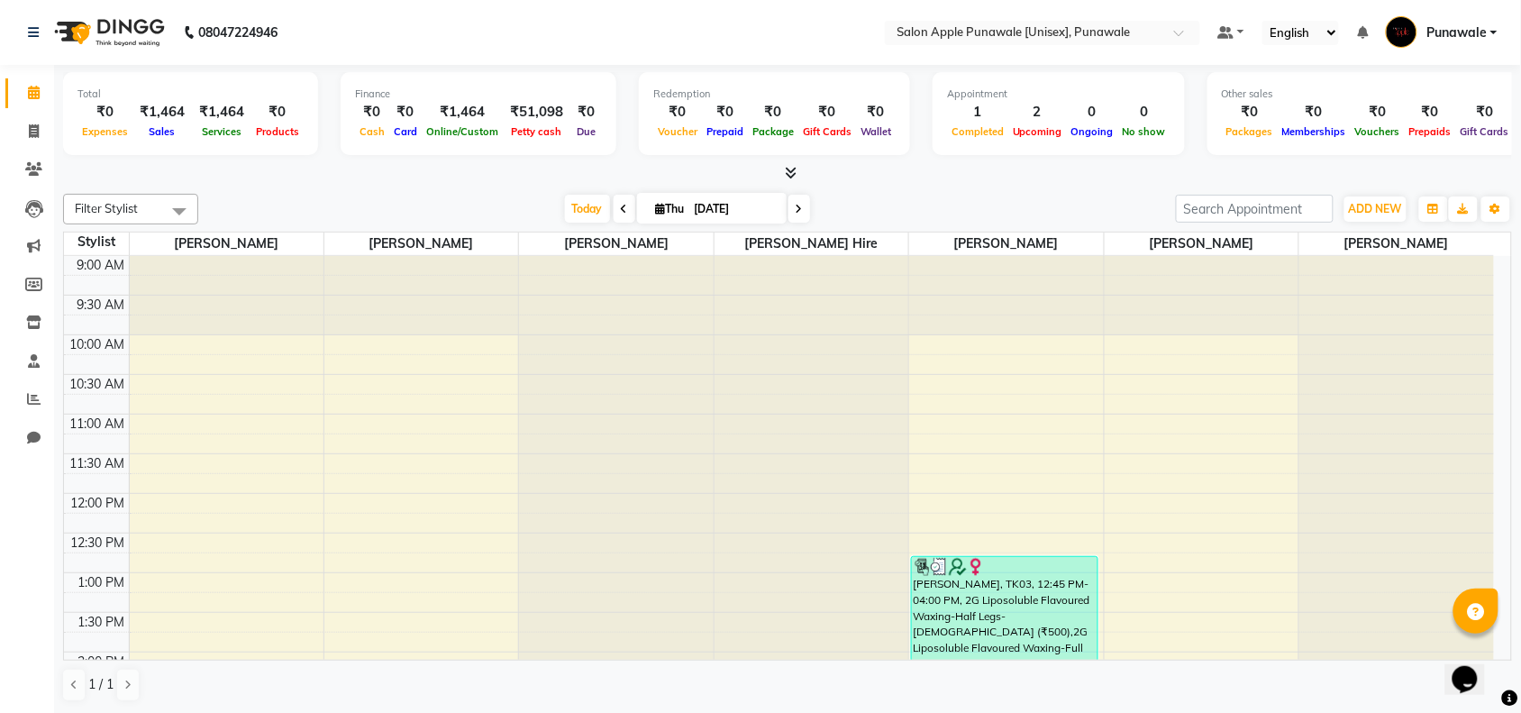
drag, startPoint x: 572, startPoint y: 279, endPoint x: 430, endPoint y: 359, distance: 163.0
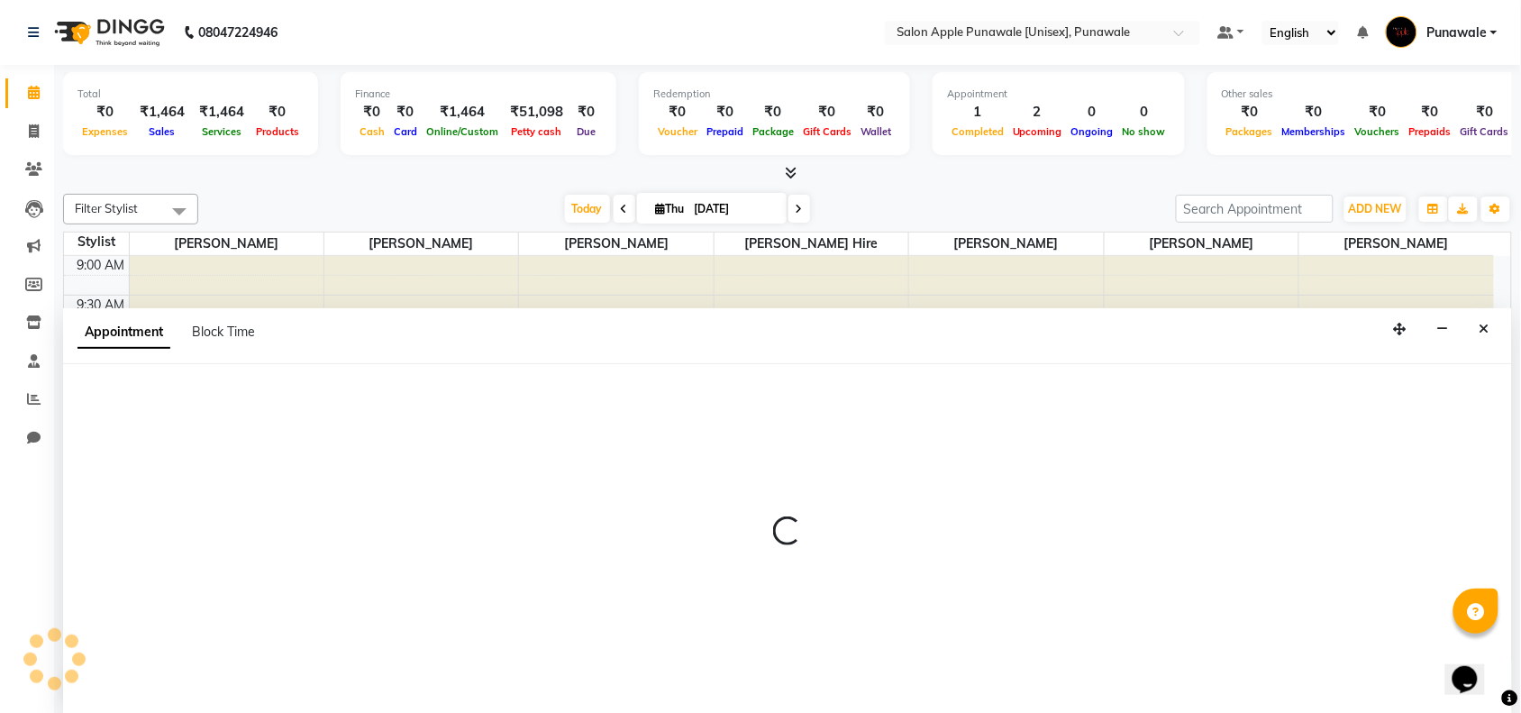
scroll to position [1, 0]
select select "63297"
select select "690"
select select "tentative"
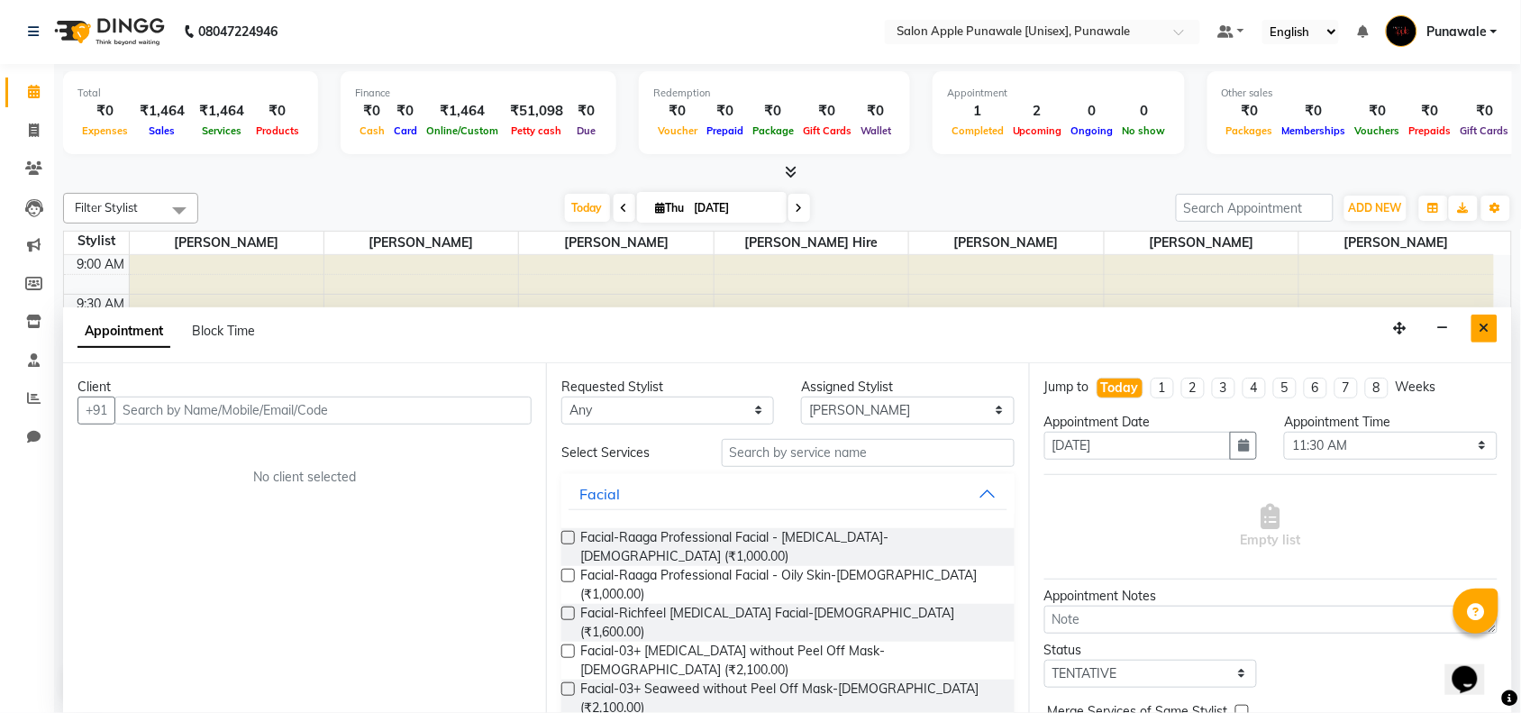
click at [1478, 322] on button "Close" at bounding box center [1484, 328] width 26 height 28
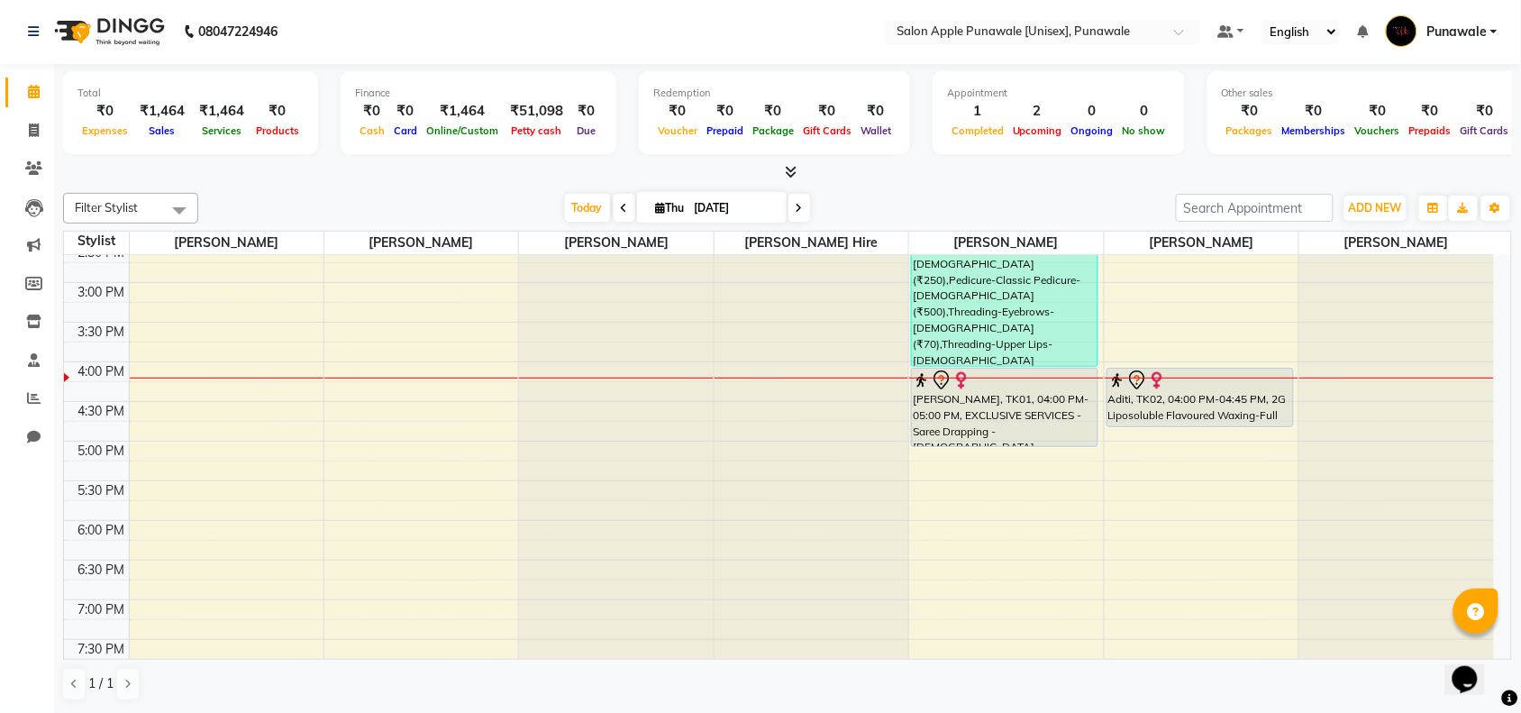
scroll to position [451, 0]
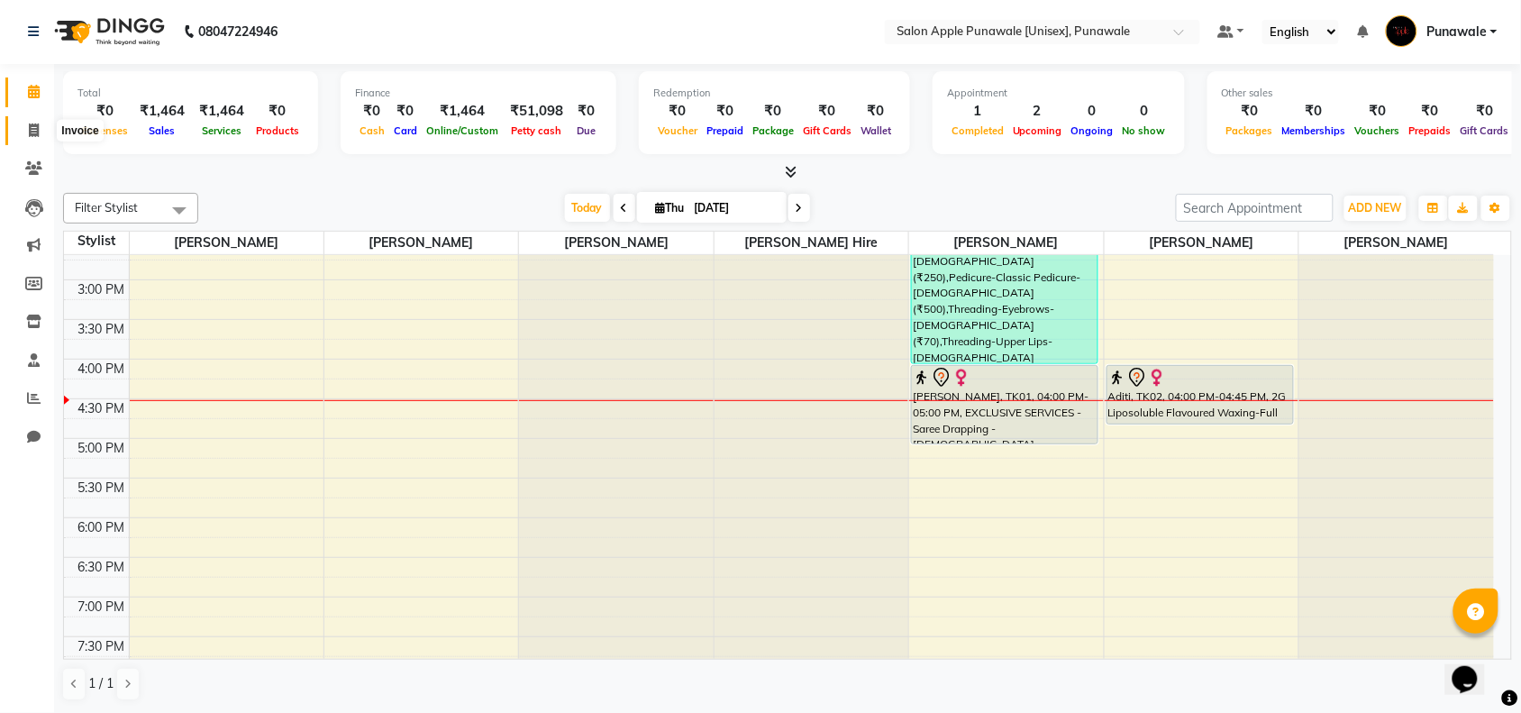
click at [37, 127] on icon at bounding box center [34, 130] width 10 height 14
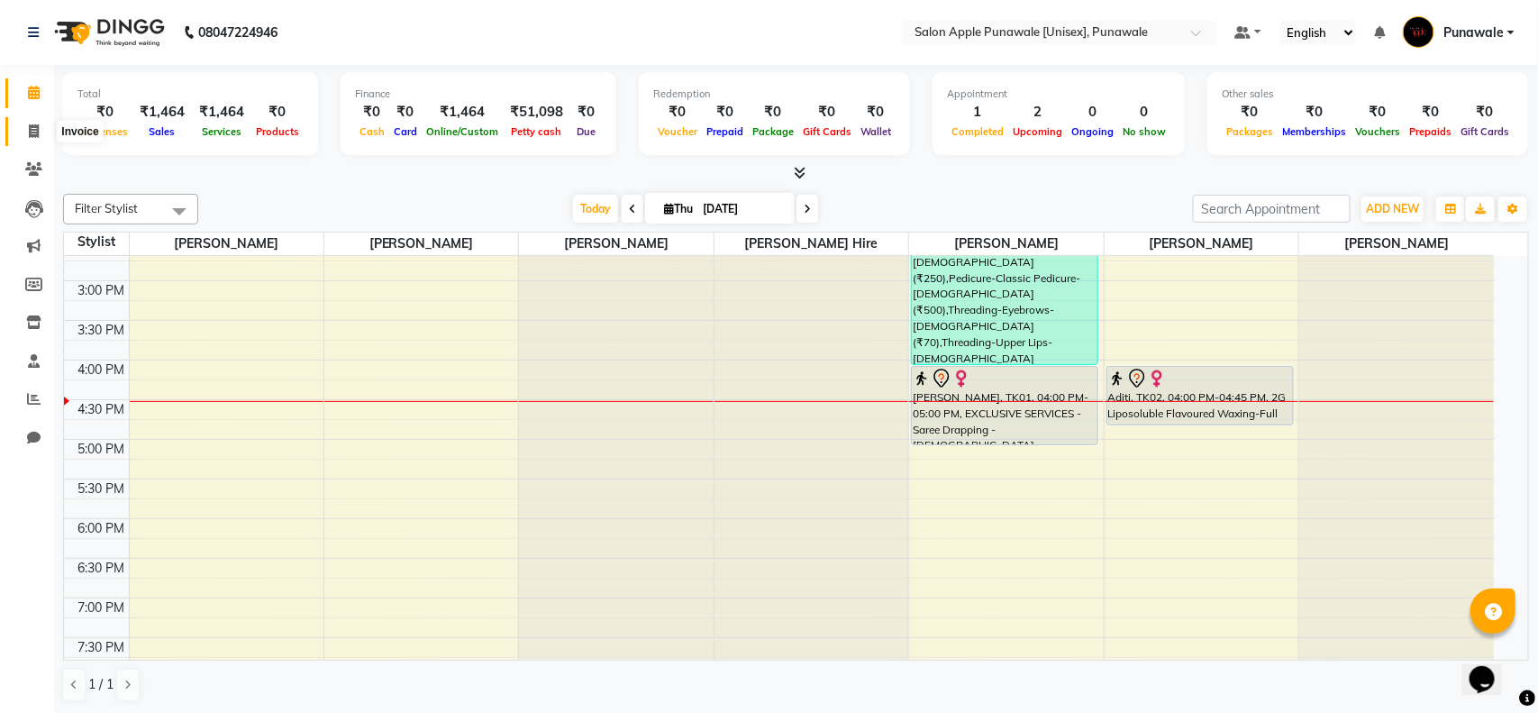
select select "service"
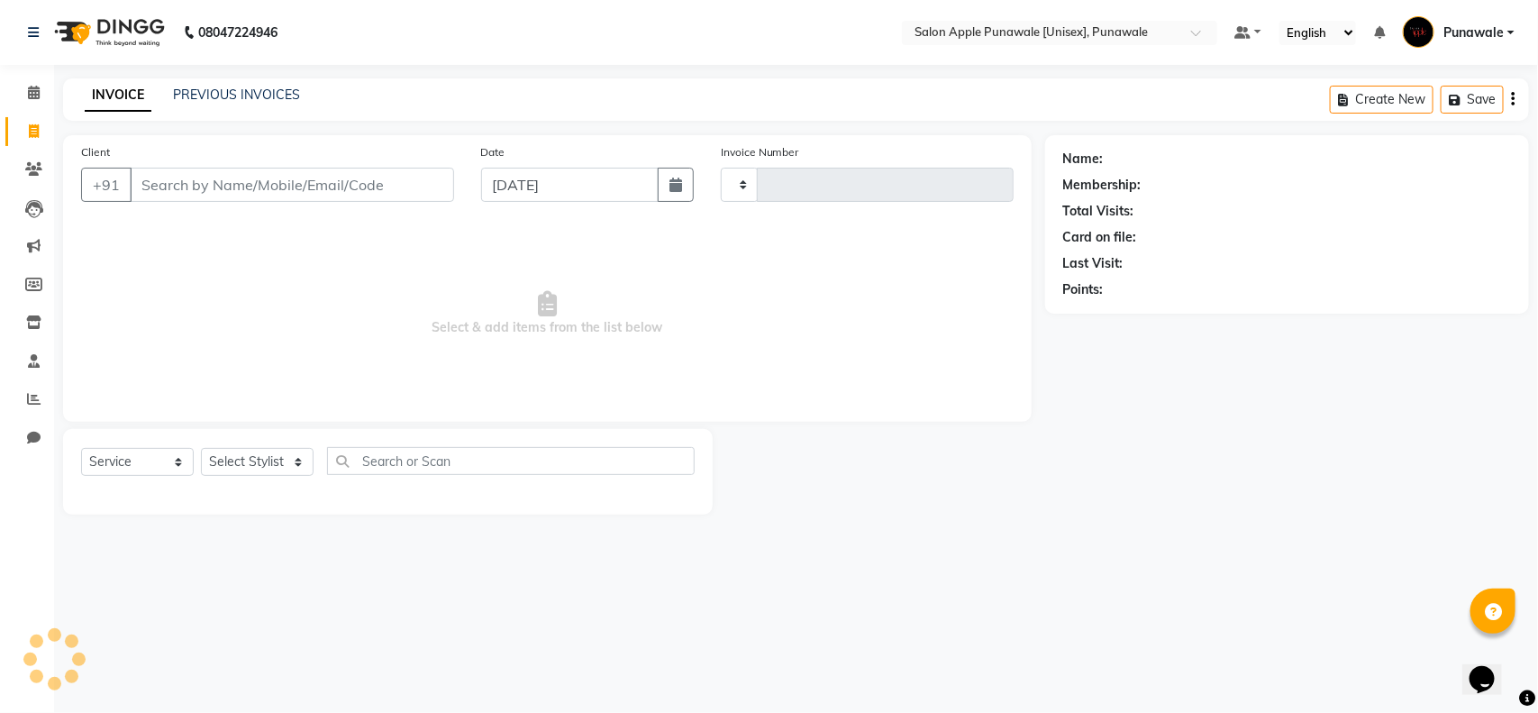
type input "1917"
select select "5421"
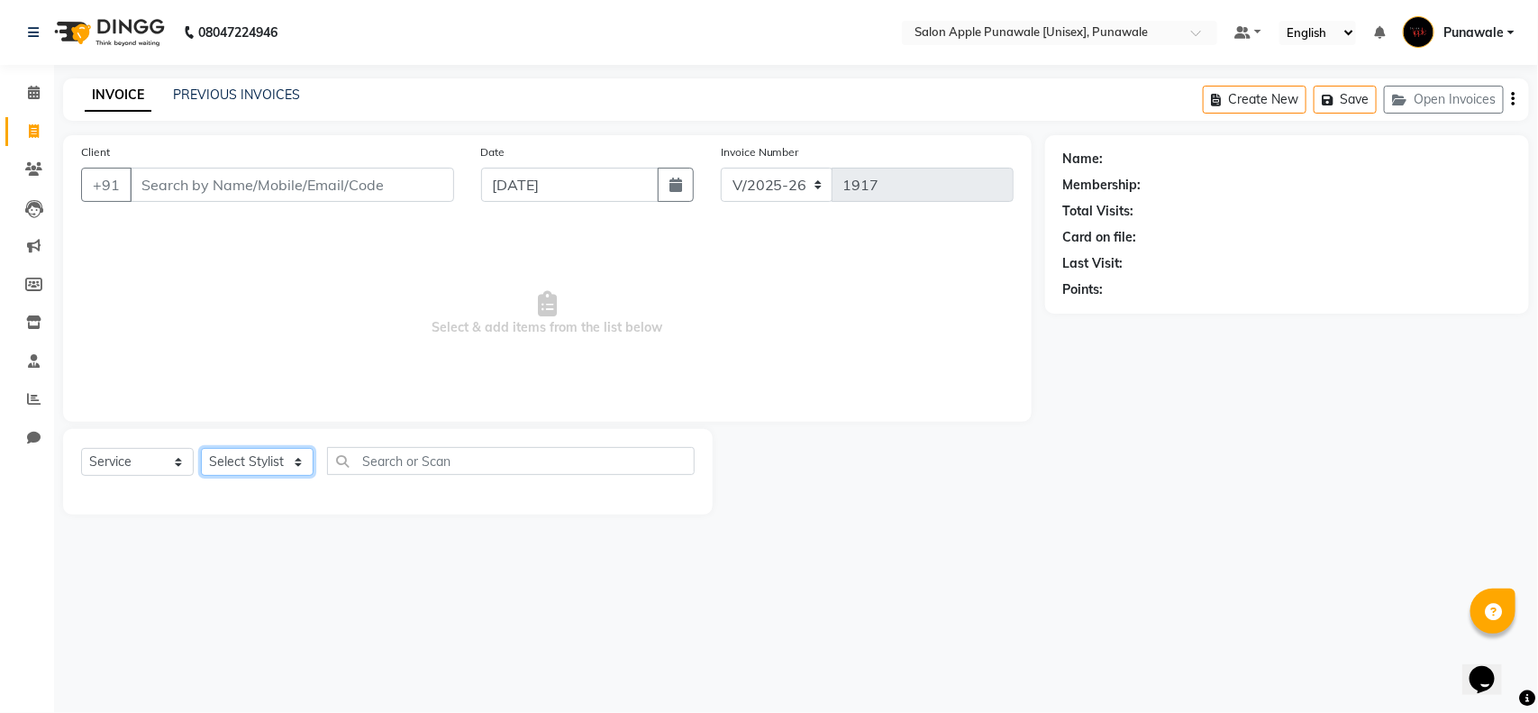
click at [237, 461] on select "Select Stylist [PERSON_NAME] Avi [PERSON_NAME] [PERSON_NAME] [PERSON_NAME] [PER…" at bounding box center [257, 462] width 113 height 28
select select "63297"
click at [201, 448] on select "Select Stylist [PERSON_NAME] Avi [PERSON_NAME] [PERSON_NAME] [PERSON_NAME] [PER…" at bounding box center [257, 462] width 113 height 28
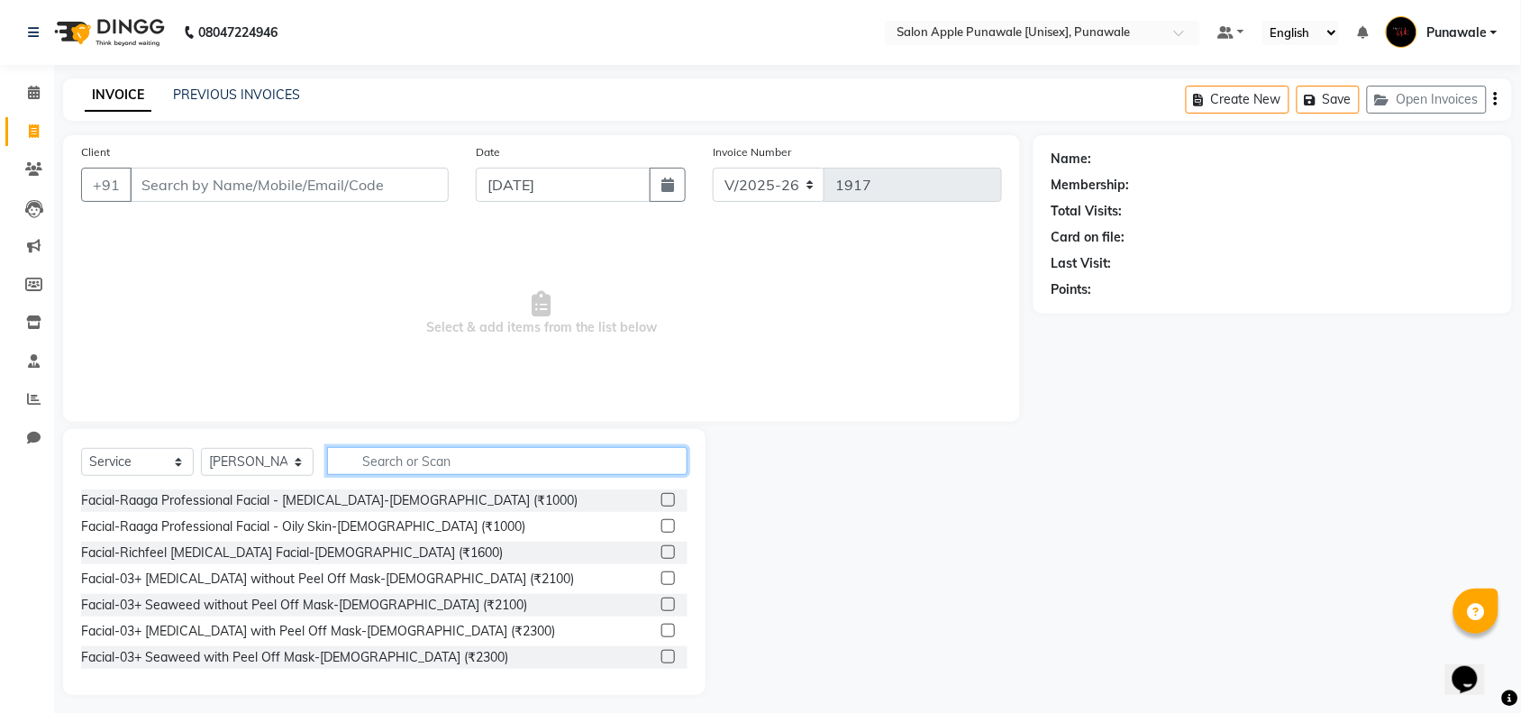
click at [398, 464] on input "text" at bounding box center [507, 461] width 360 height 28
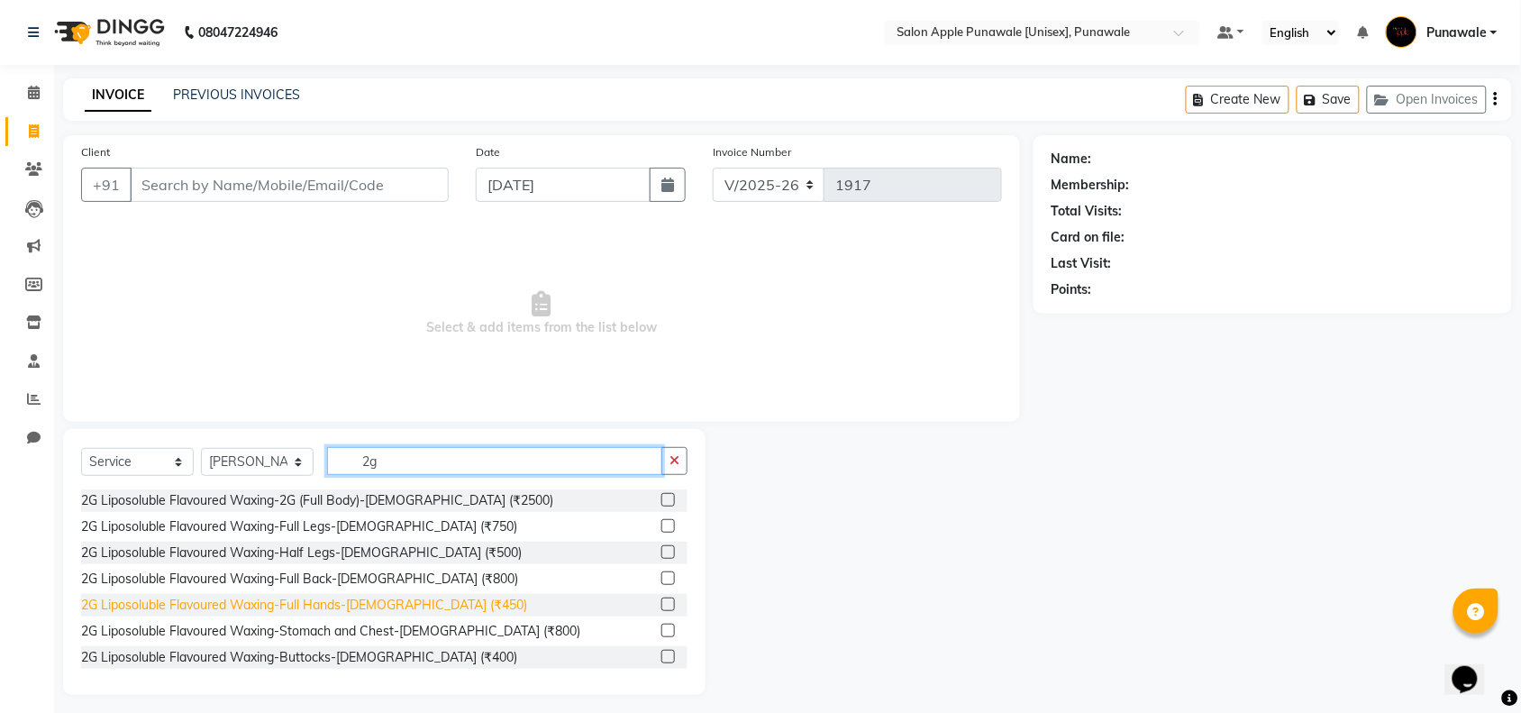
type input "2g"
click at [267, 611] on div "2G Liposoluble Flavoured Waxing-Full Hands-[DEMOGRAPHIC_DATA] (₹450)" at bounding box center [304, 605] width 446 height 19
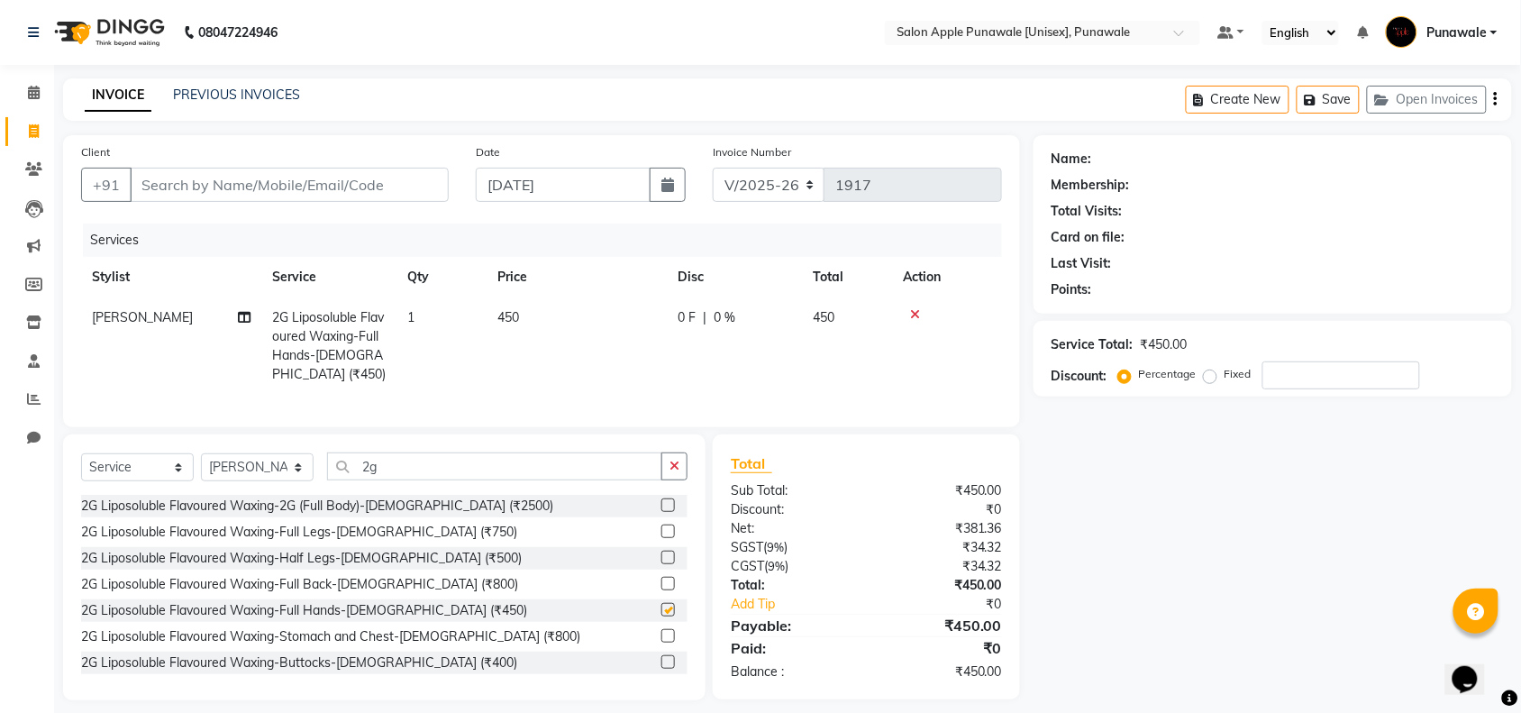
checkbox input "false"
click at [390, 480] on input "2g" at bounding box center [494, 466] width 335 height 28
type input "2"
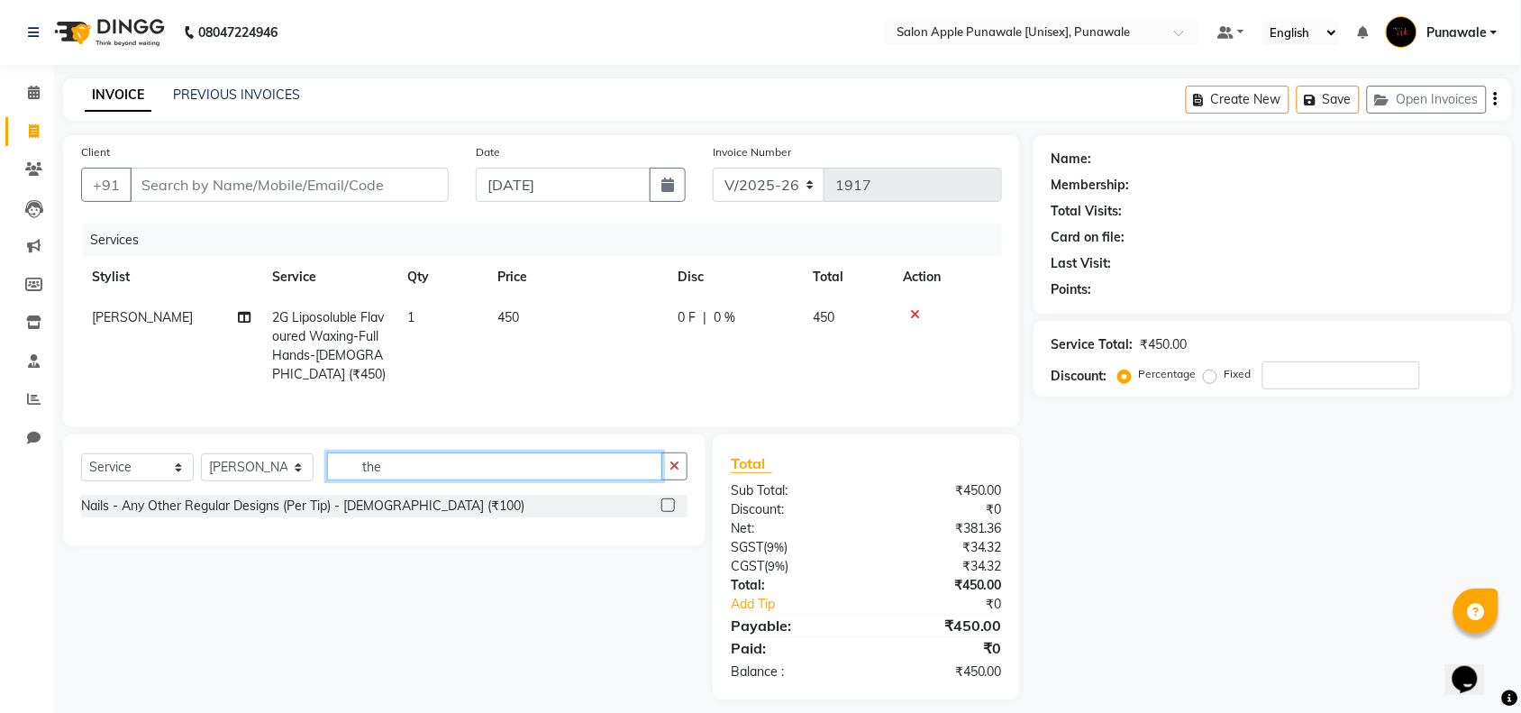
click at [388, 475] on input "the" at bounding box center [494, 466] width 335 height 28
click at [390, 480] on input "the" at bounding box center [494, 466] width 335 height 28
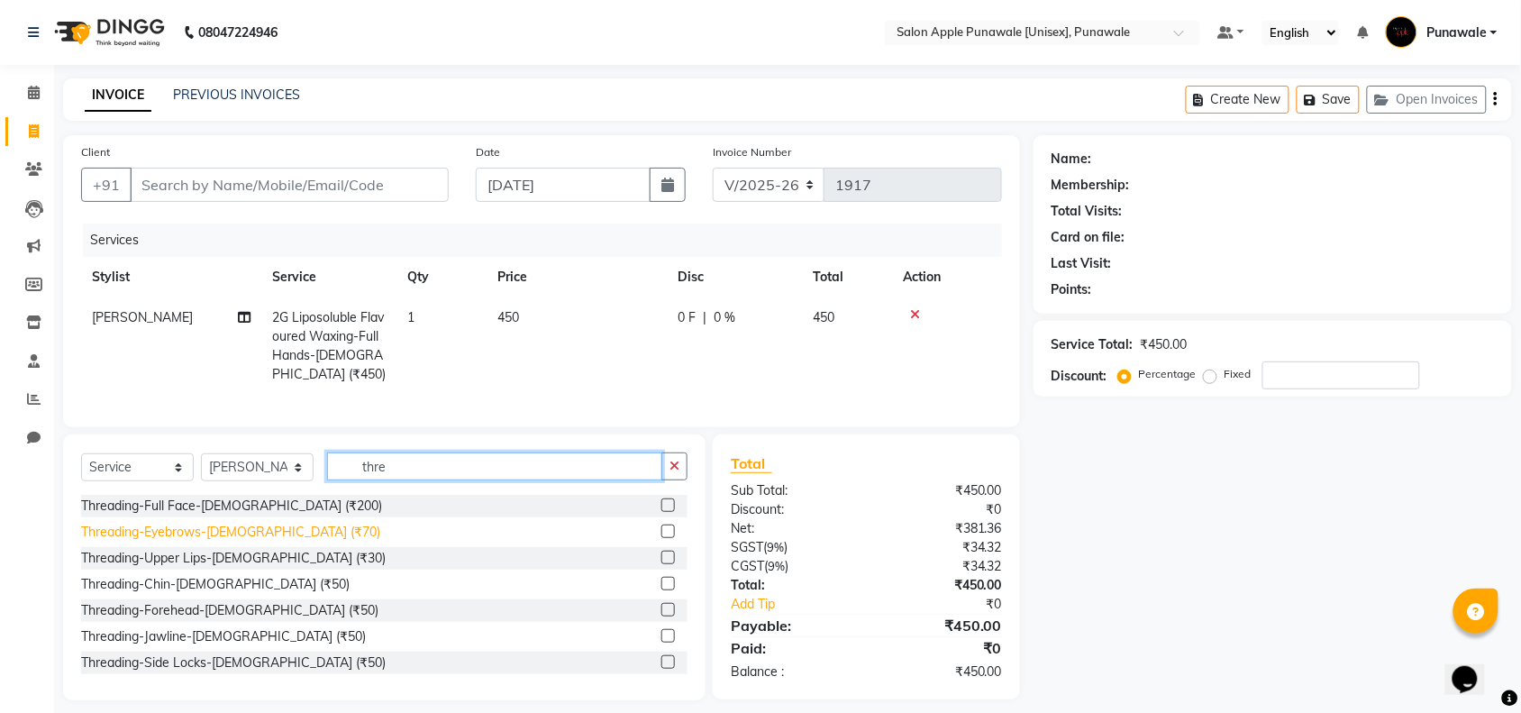
type input "thre"
click at [205, 542] on div "Threading-Eyebrows-[DEMOGRAPHIC_DATA] (₹70)" at bounding box center [230, 532] width 299 height 19
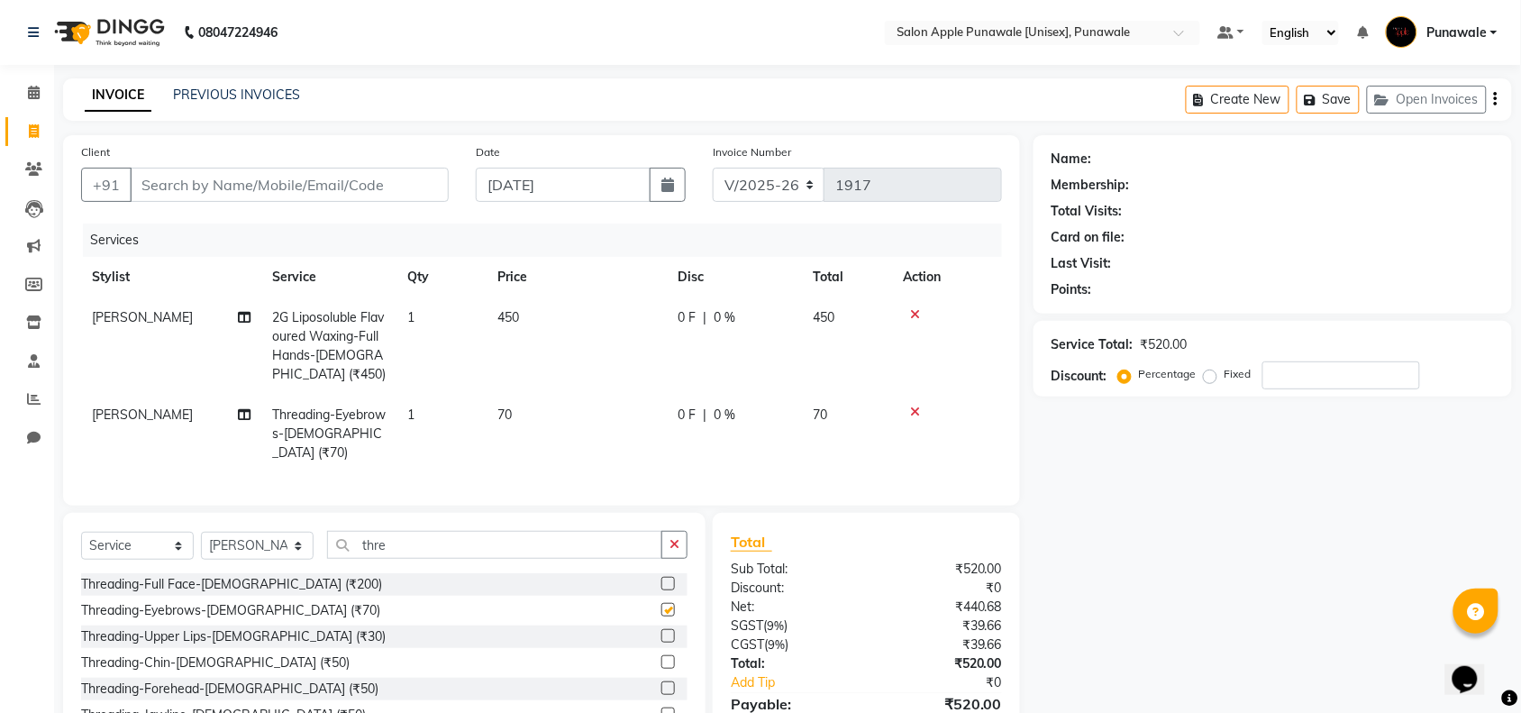
checkbox input "false"
click at [209, 182] on input "Client" at bounding box center [289, 185] width 319 height 34
type input "9"
type input "0"
type input "9588631039"
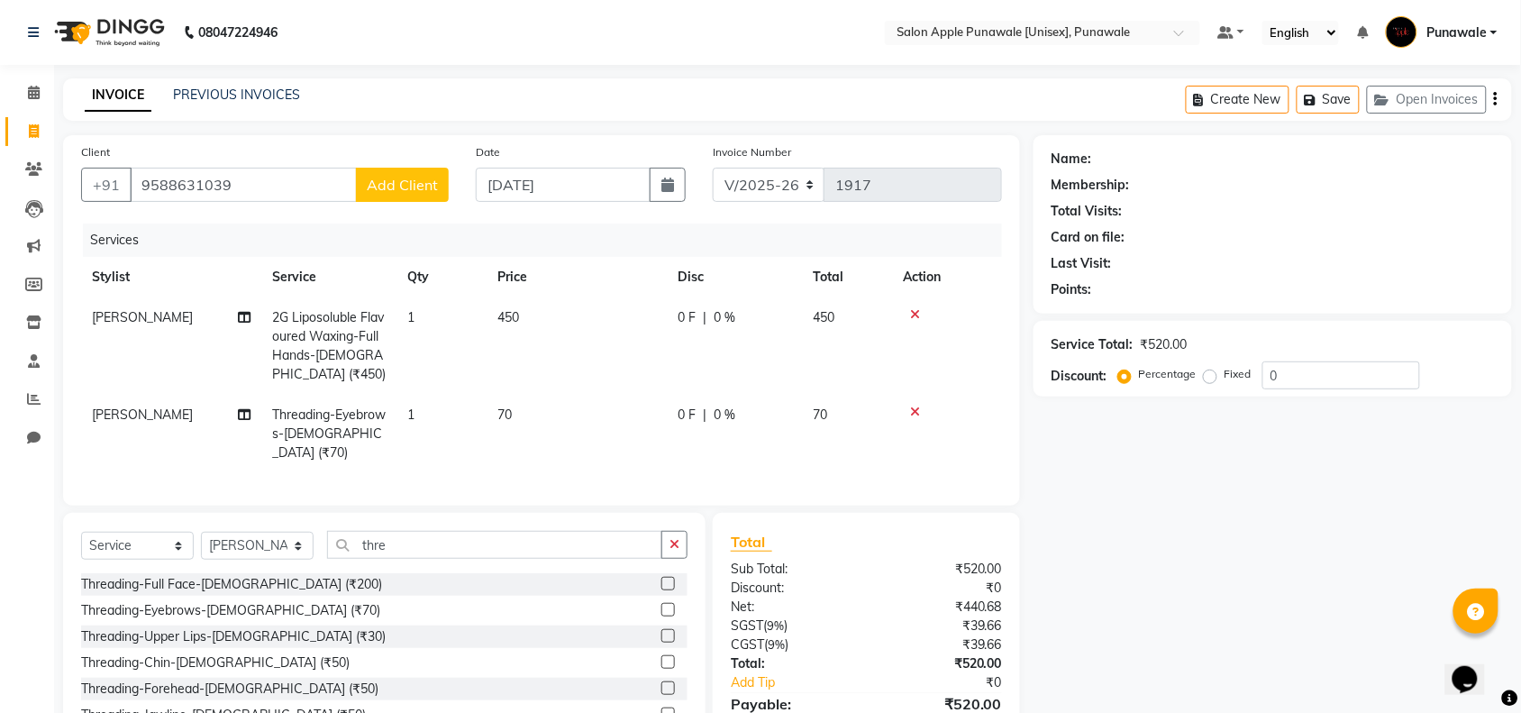
click at [381, 189] on span "Add Client" at bounding box center [402, 185] width 71 height 18
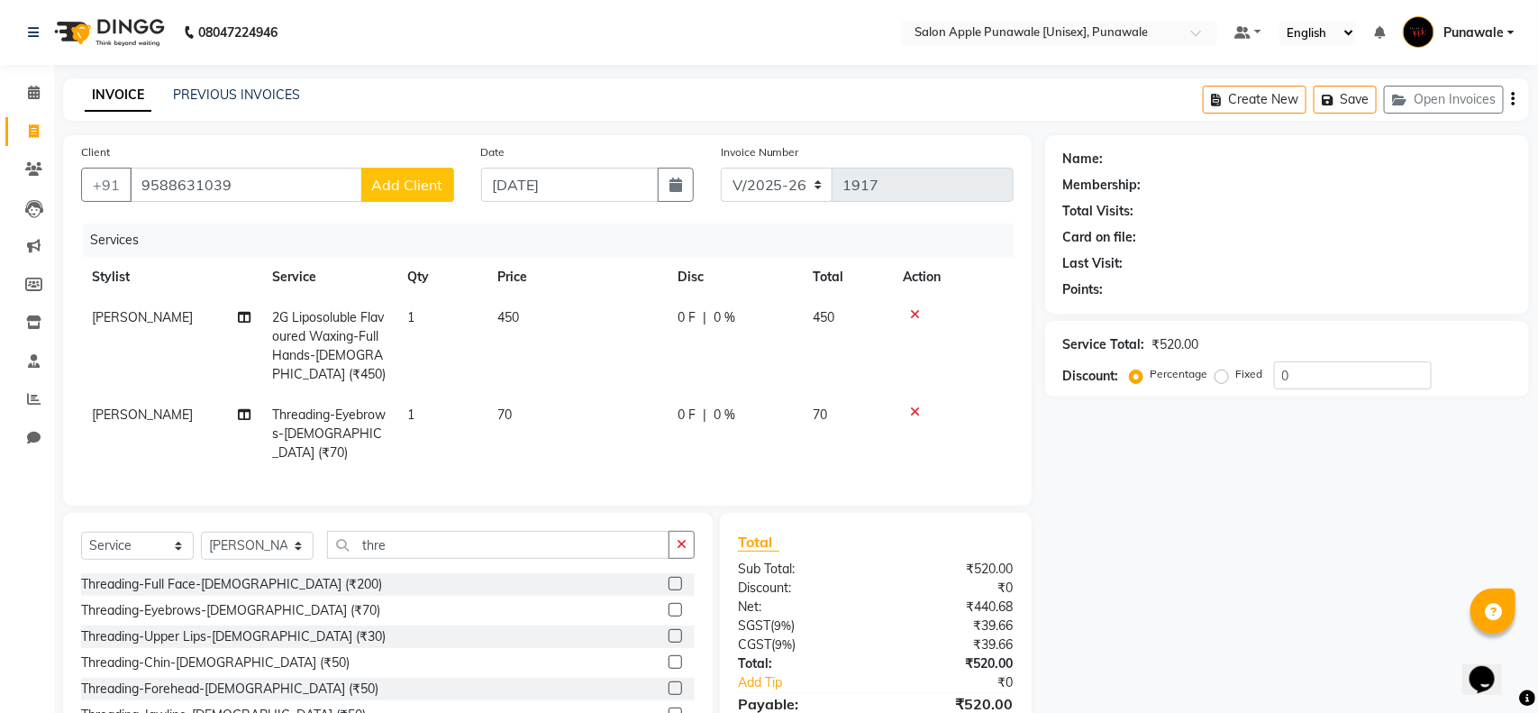
select select "22"
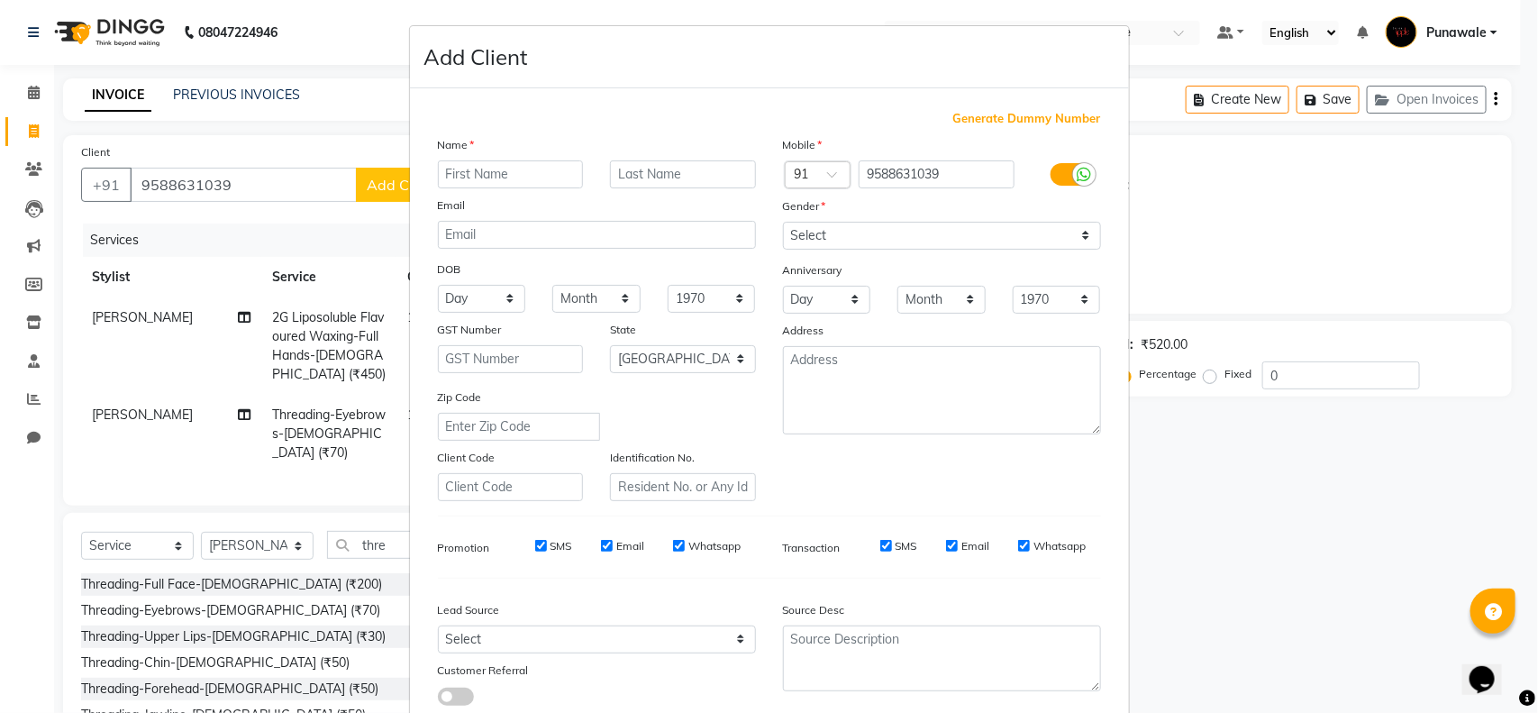
click at [449, 177] on input "text" at bounding box center [511, 174] width 146 height 28
type input "[PERSON_NAME]"
click at [651, 187] on input "text" at bounding box center [683, 174] width 146 height 28
type input "[PERSON_NAME]"
click at [820, 222] on select "Select [DEMOGRAPHIC_DATA] [DEMOGRAPHIC_DATA] Other Prefer Not To Say" at bounding box center [942, 236] width 318 height 28
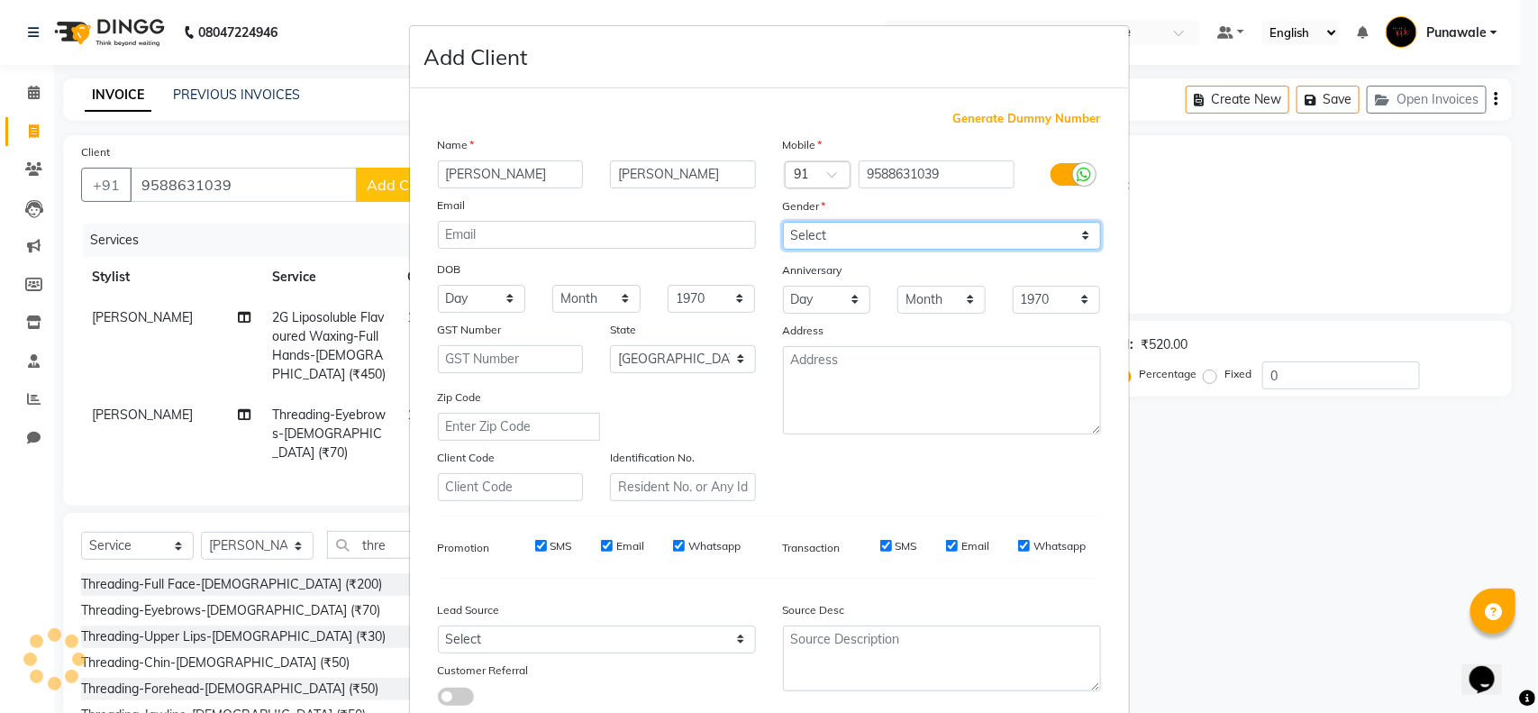
select select "[DEMOGRAPHIC_DATA]"
click at [783, 222] on select "Select [DEMOGRAPHIC_DATA] [DEMOGRAPHIC_DATA] Other Prefer Not To Say" at bounding box center [942, 236] width 318 height 28
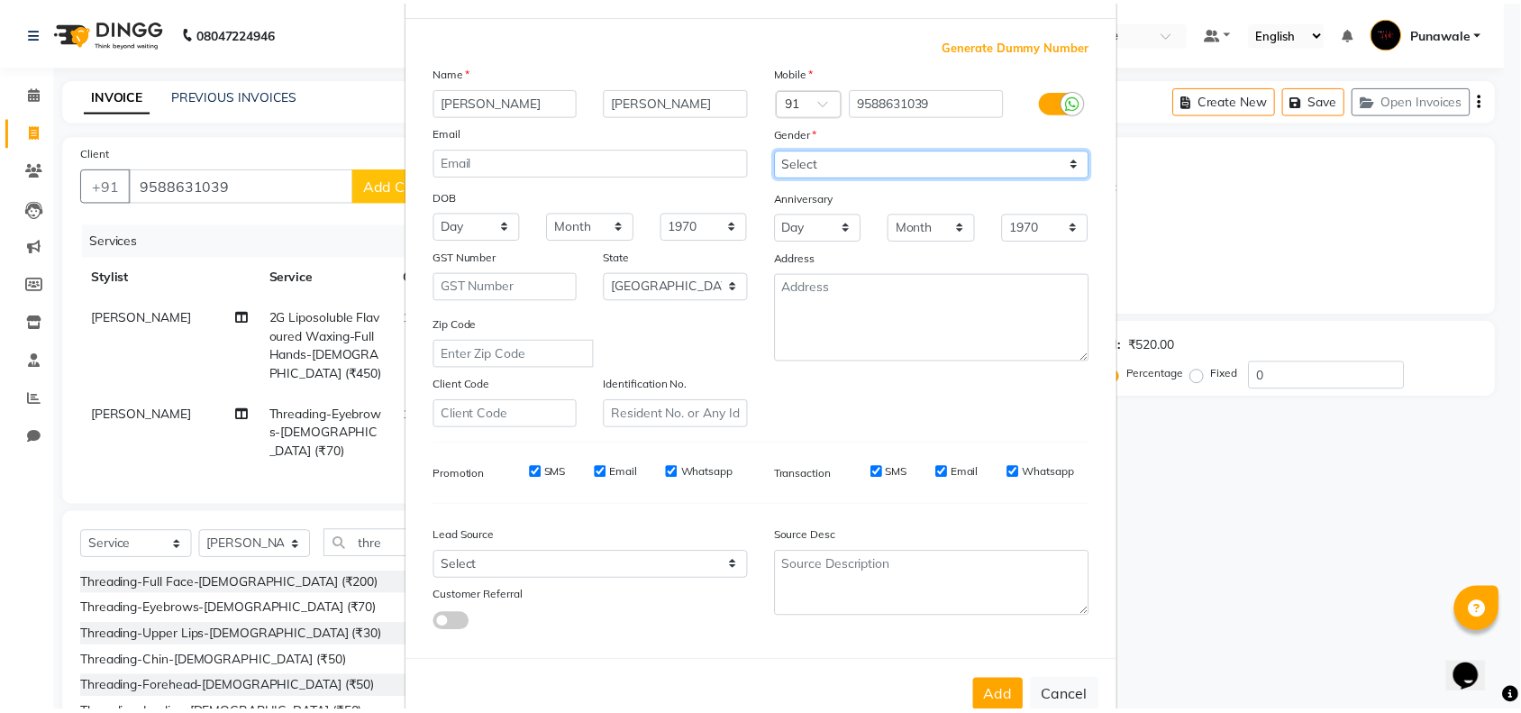
scroll to position [113, 0]
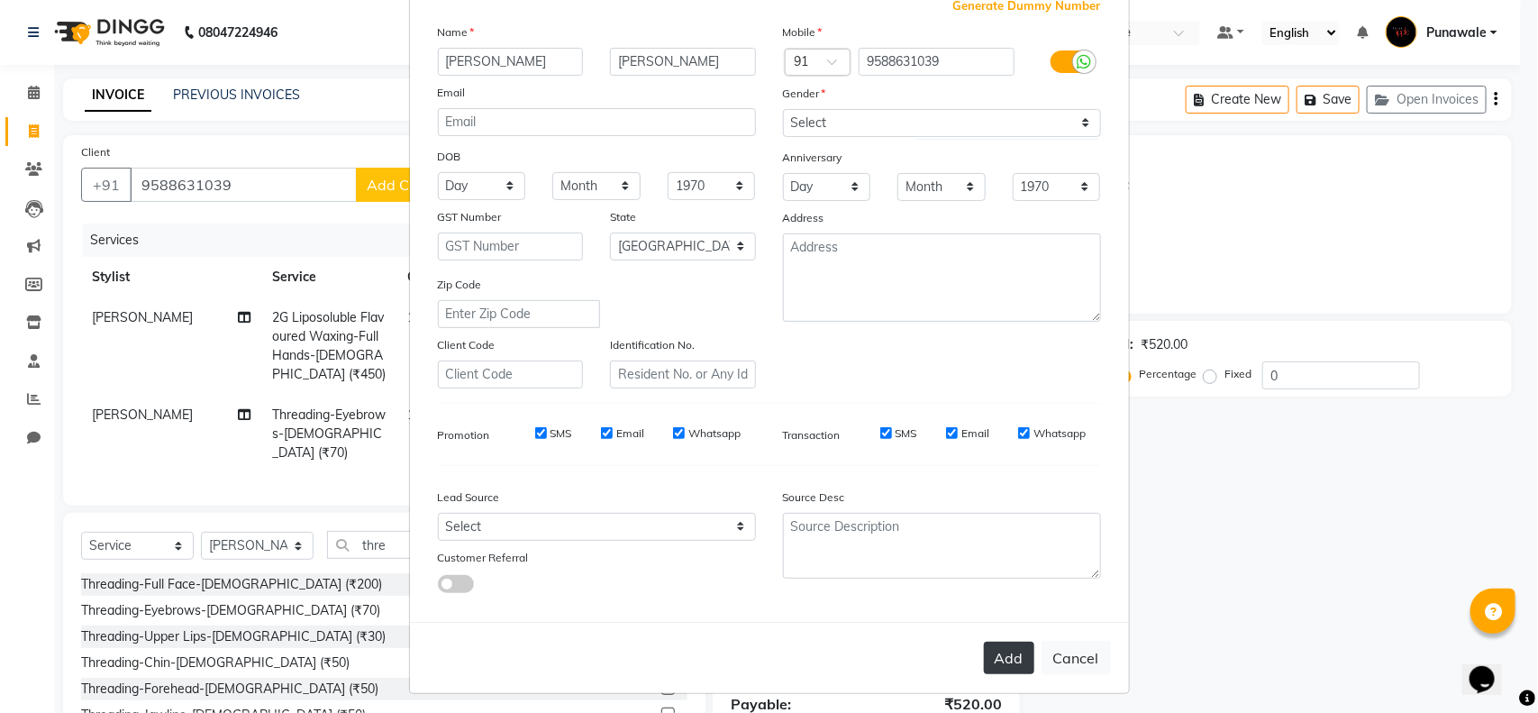
click at [988, 664] on button "Add" at bounding box center [1009, 658] width 50 height 32
select select
select select "null"
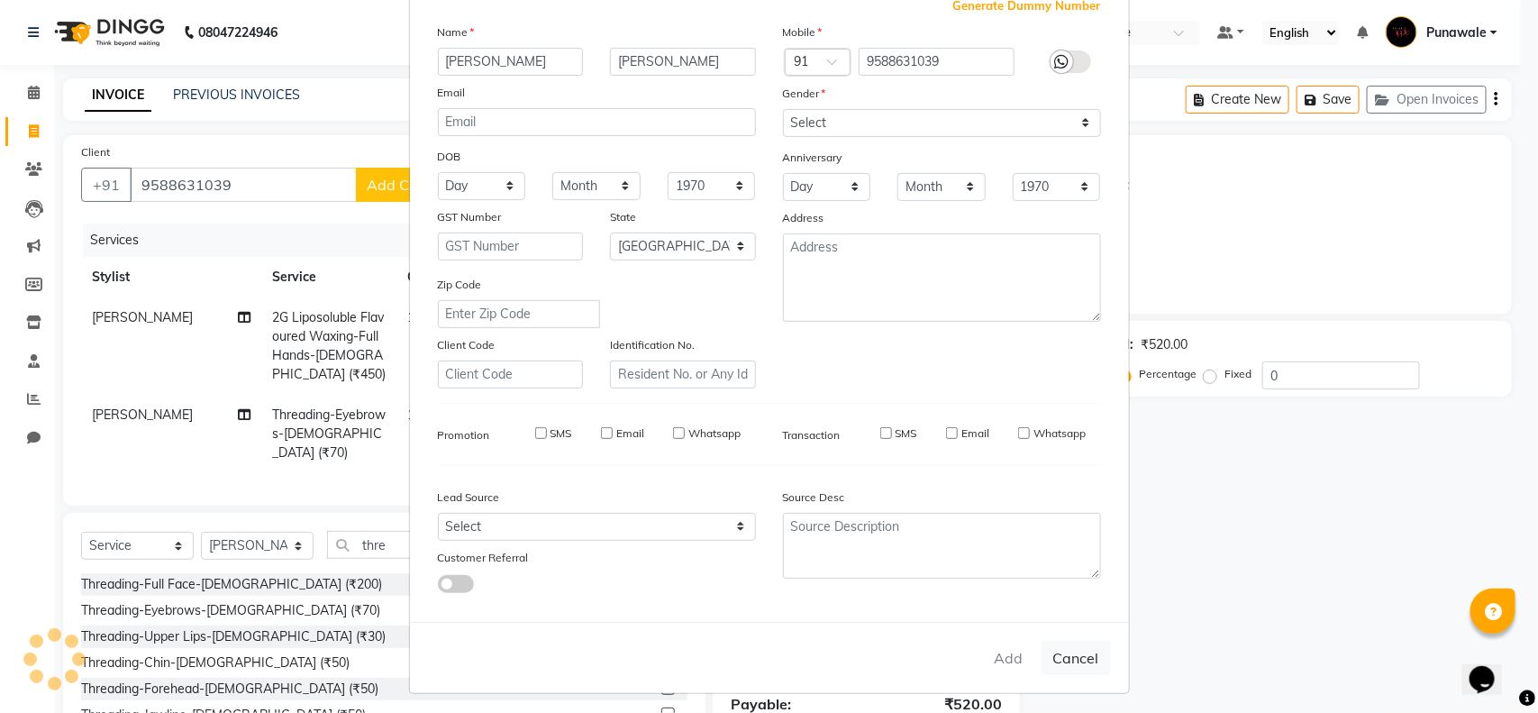
select select
checkbox input "false"
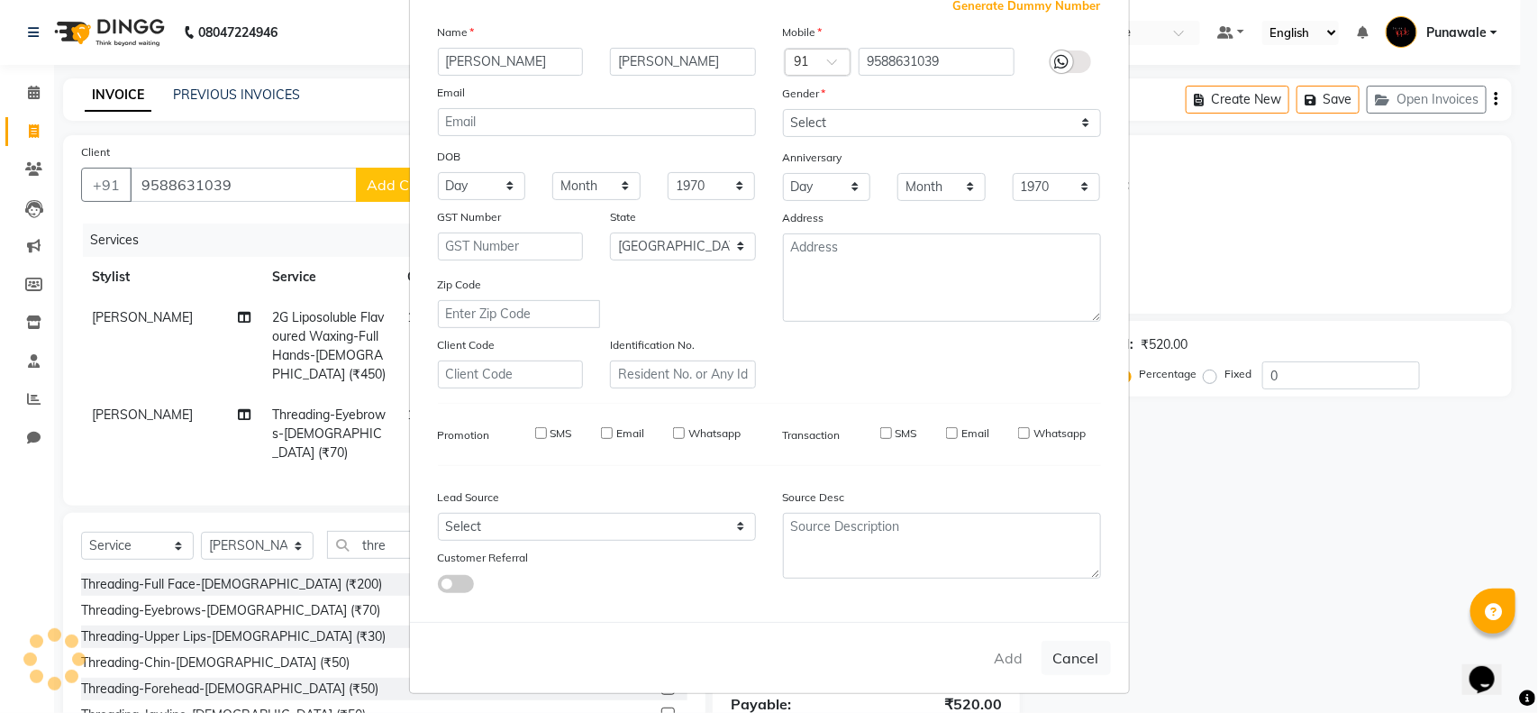
checkbox input "false"
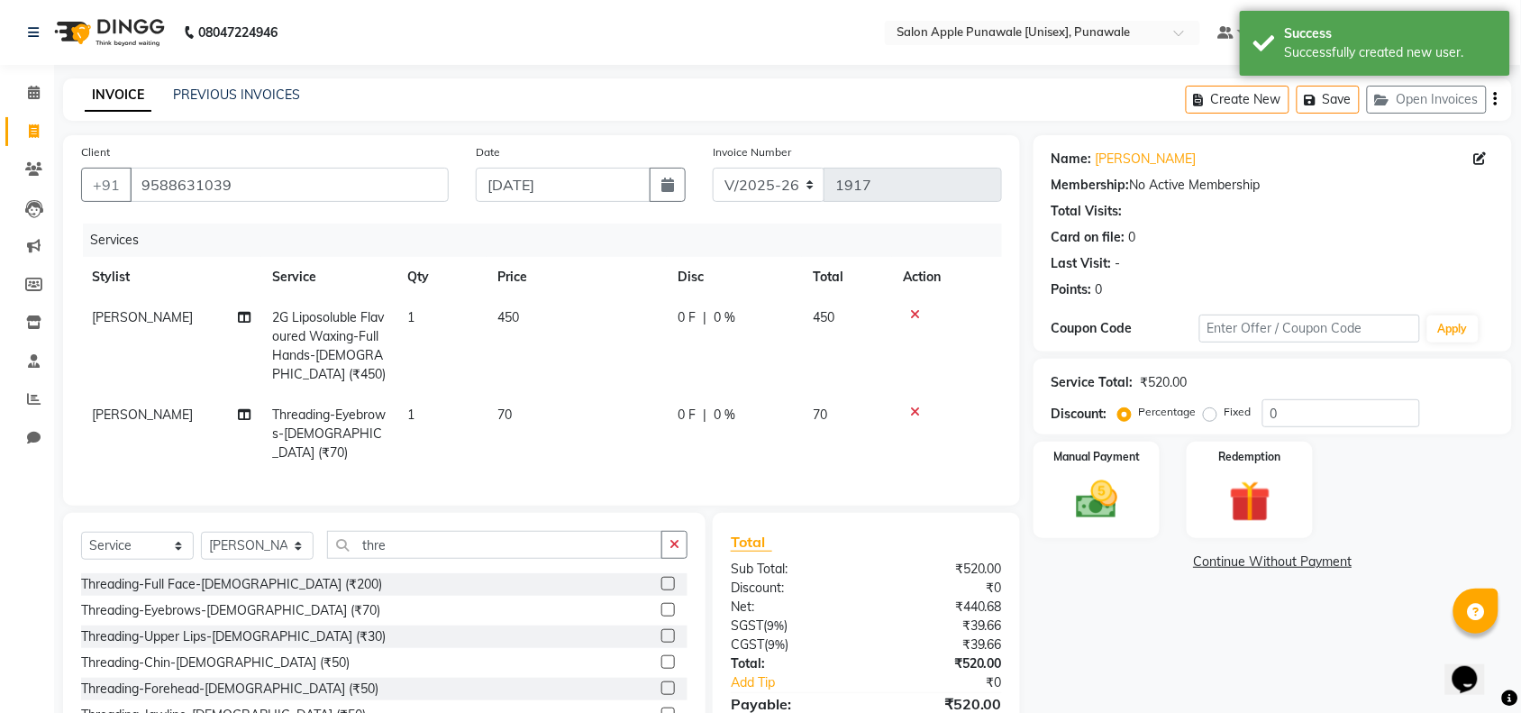
scroll to position [90, 0]
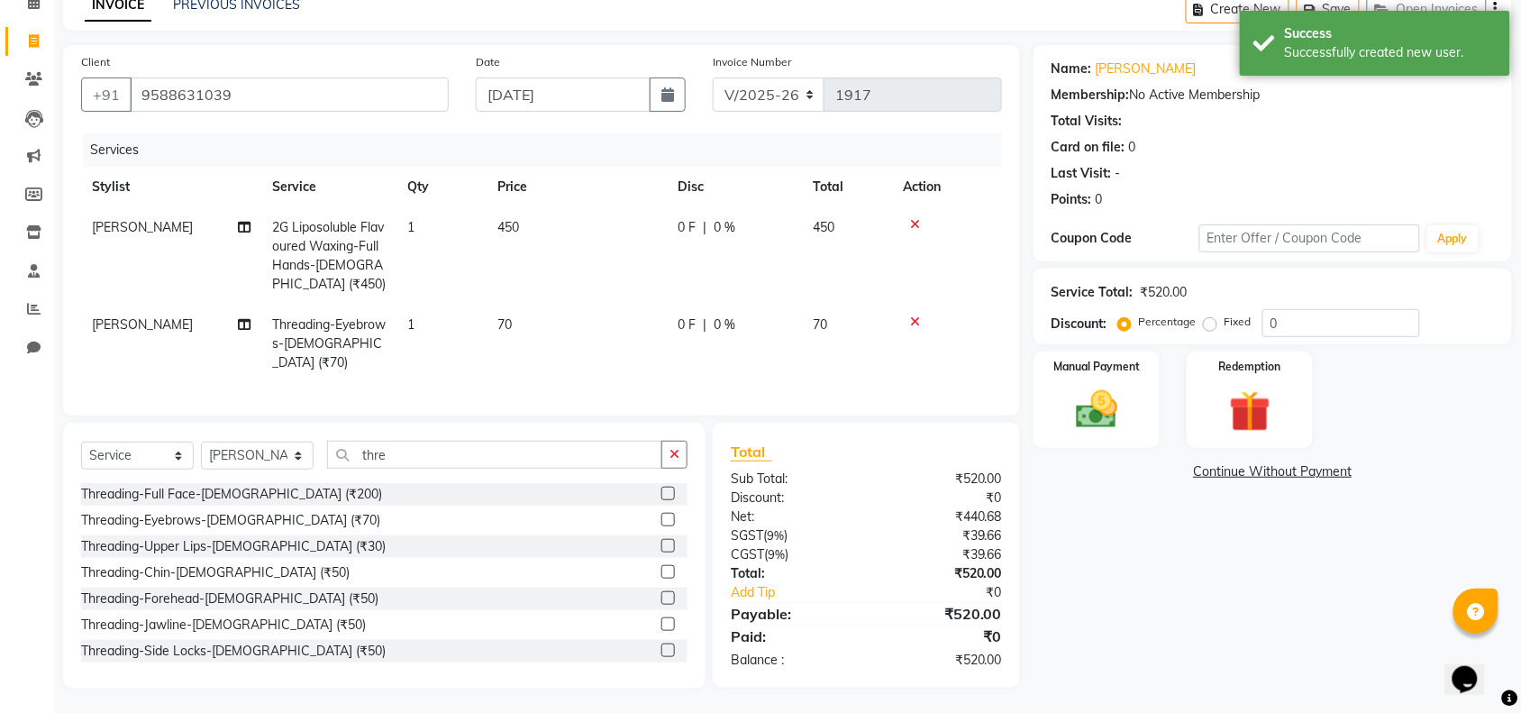
click at [171, 322] on span "[PERSON_NAME]" at bounding box center [142, 324] width 101 height 16
select select "63297"
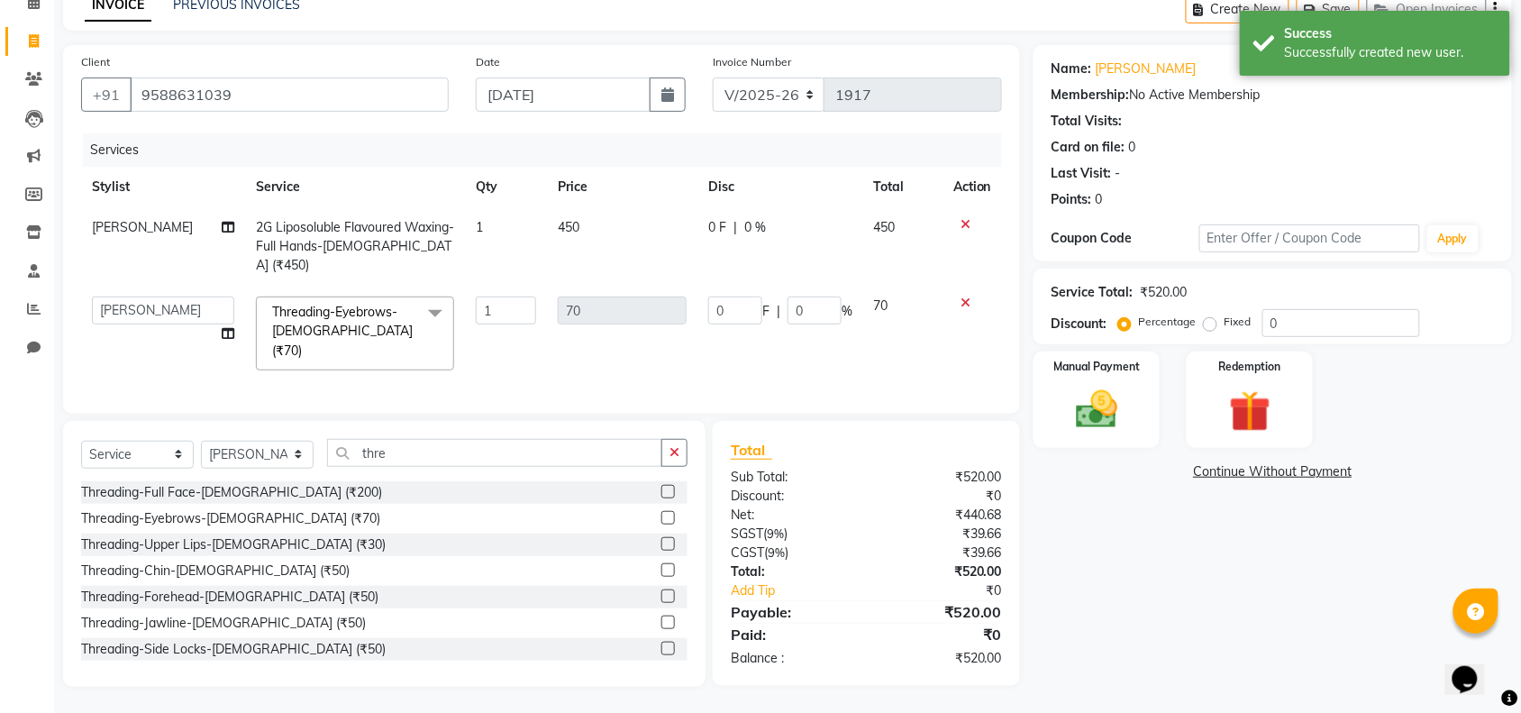
scroll to position [69, 0]
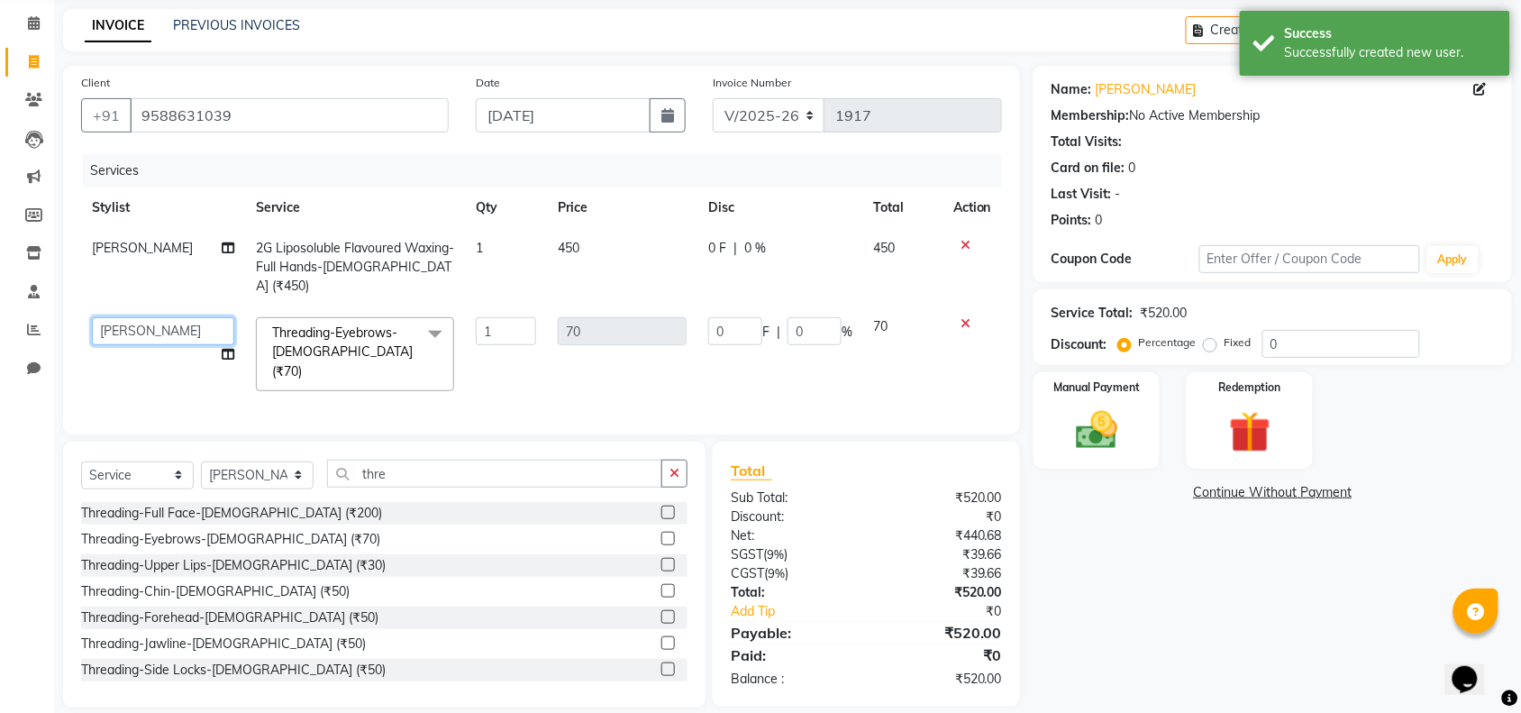
click at [199, 321] on select "[PERSON_NAME] Avi [PERSON_NAME] [PERSON_NAME] [PERSON_NAME] [PERSON_NAME] [PERS…" at bounding box center [163, 331] width 142 height 28
select select "85508"
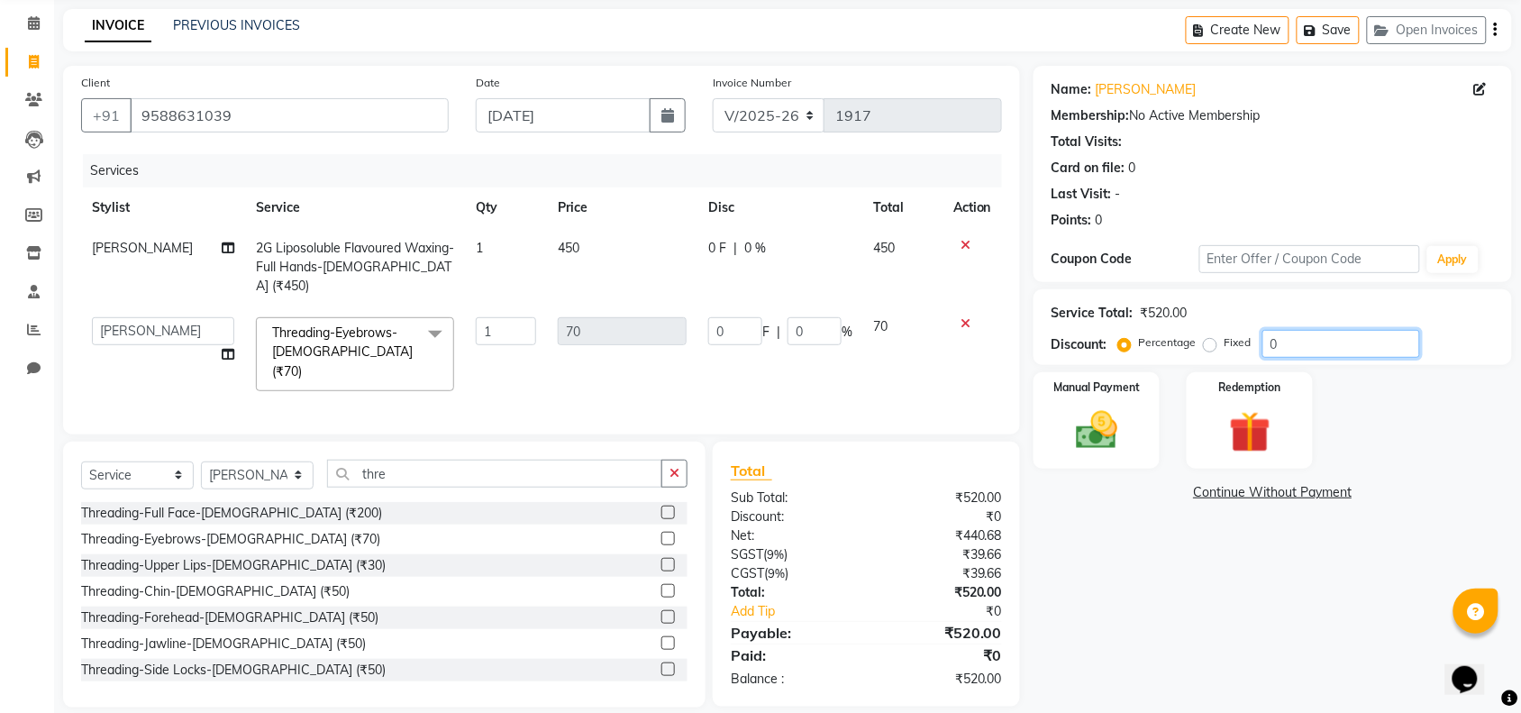
click at [1309, 347] on input "0" at bounding box center [1341, 344] width 158 height 28
type input "1"
type input "0.7"
type input "1"
type input "10"
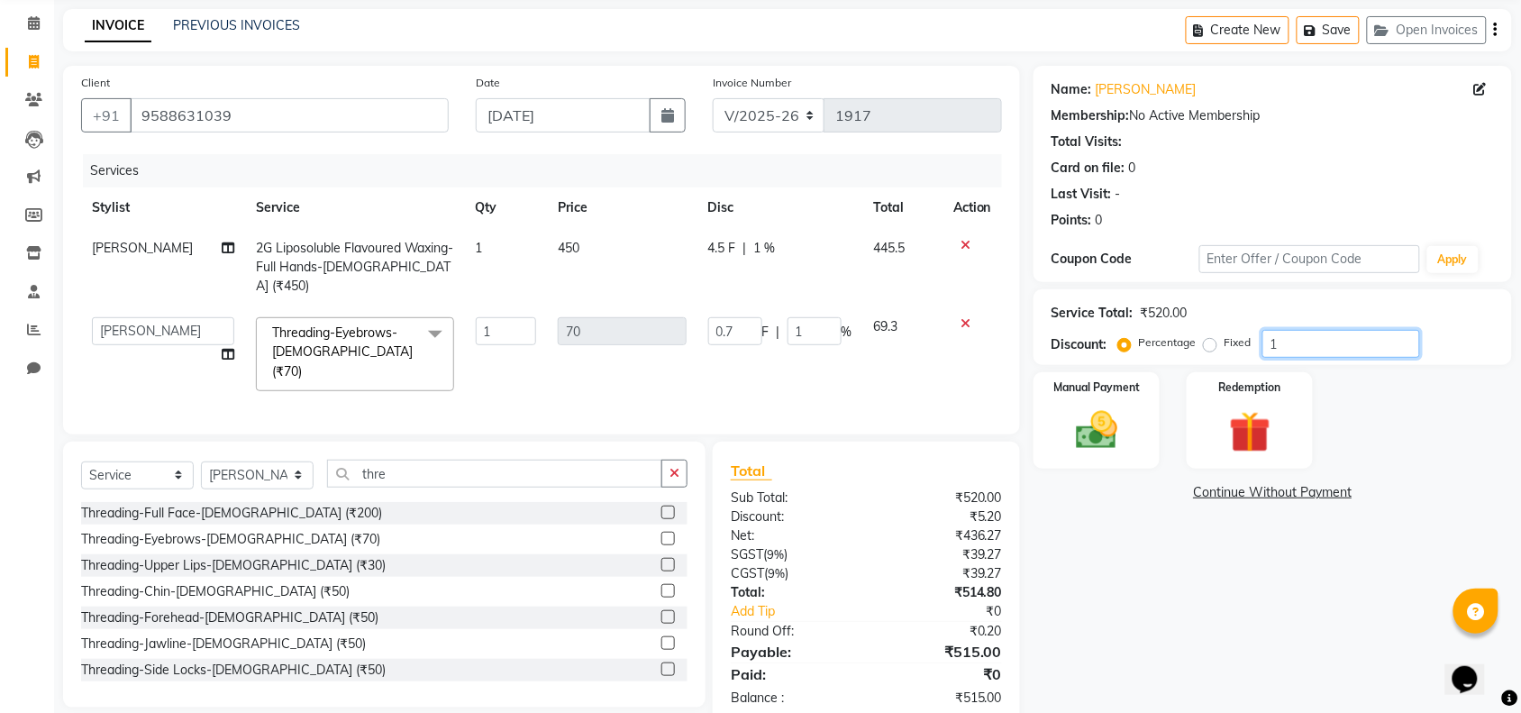
type input "7"
type input "10"
click at [1303, 347] on input "10" at bounding box center [1341, 344] width 158 height 28
type input "1"
type input "0.7"
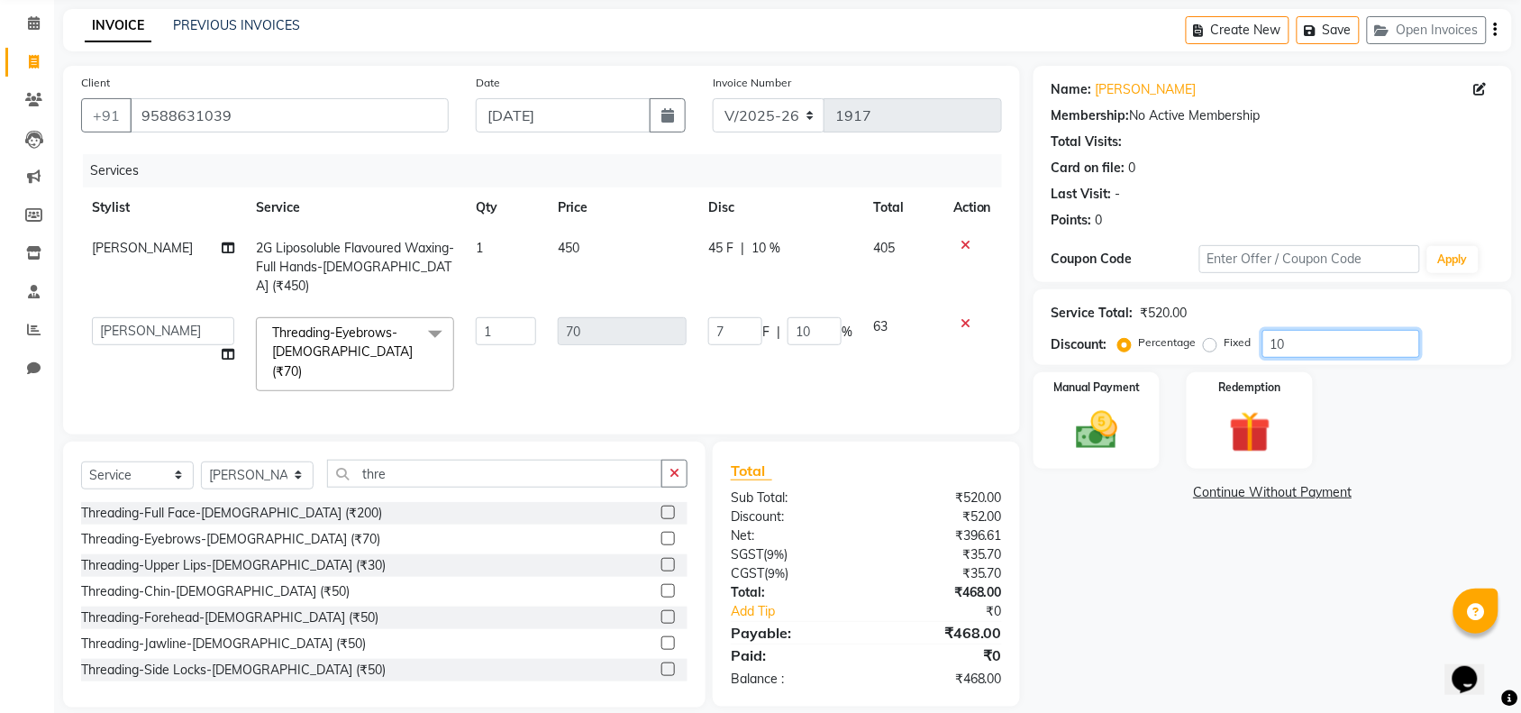
type input "1"
type input "0"
click at [1070, 411] on img at bounding box center [1096, 430] width 70 height 50
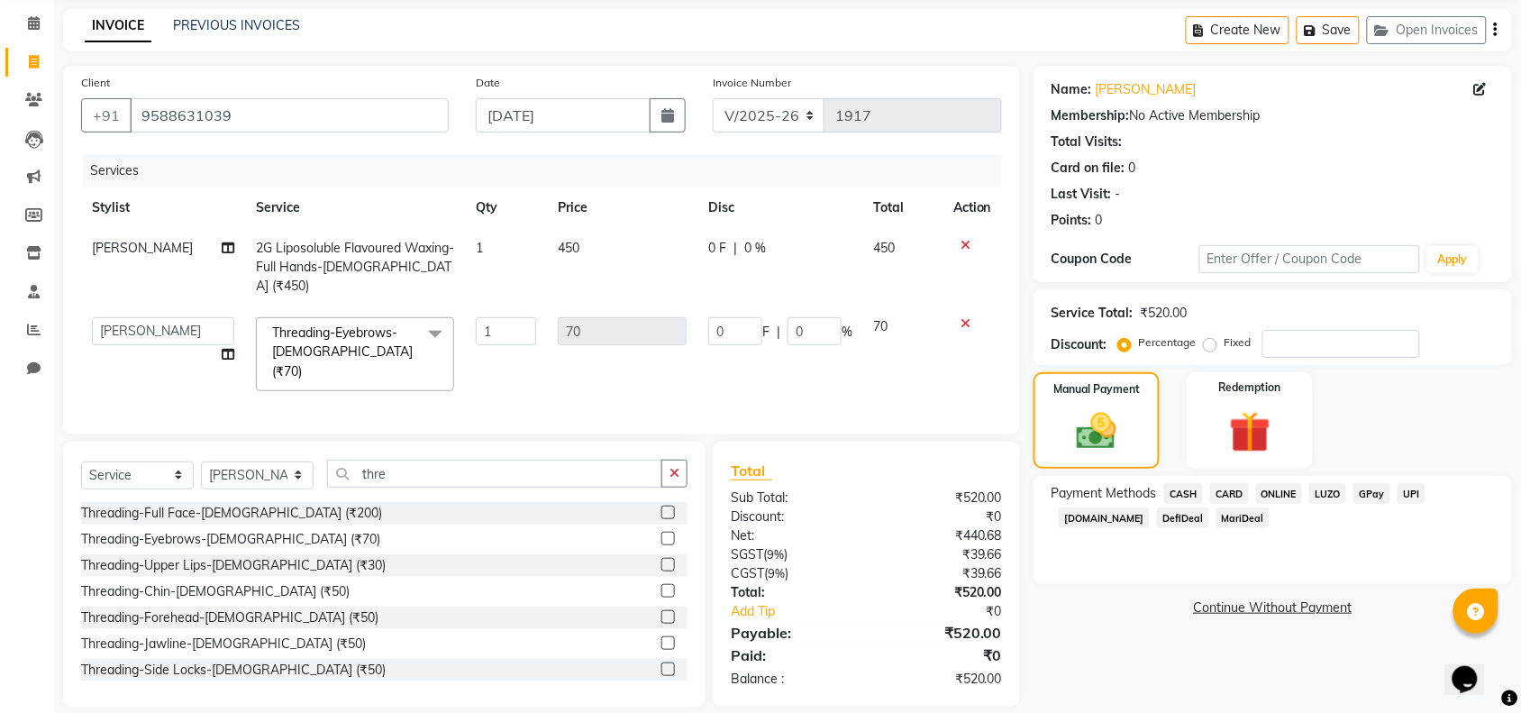
click at [1278, 496] on span "ONLINE" at bounding box center [1279, 493] width 47 height 21
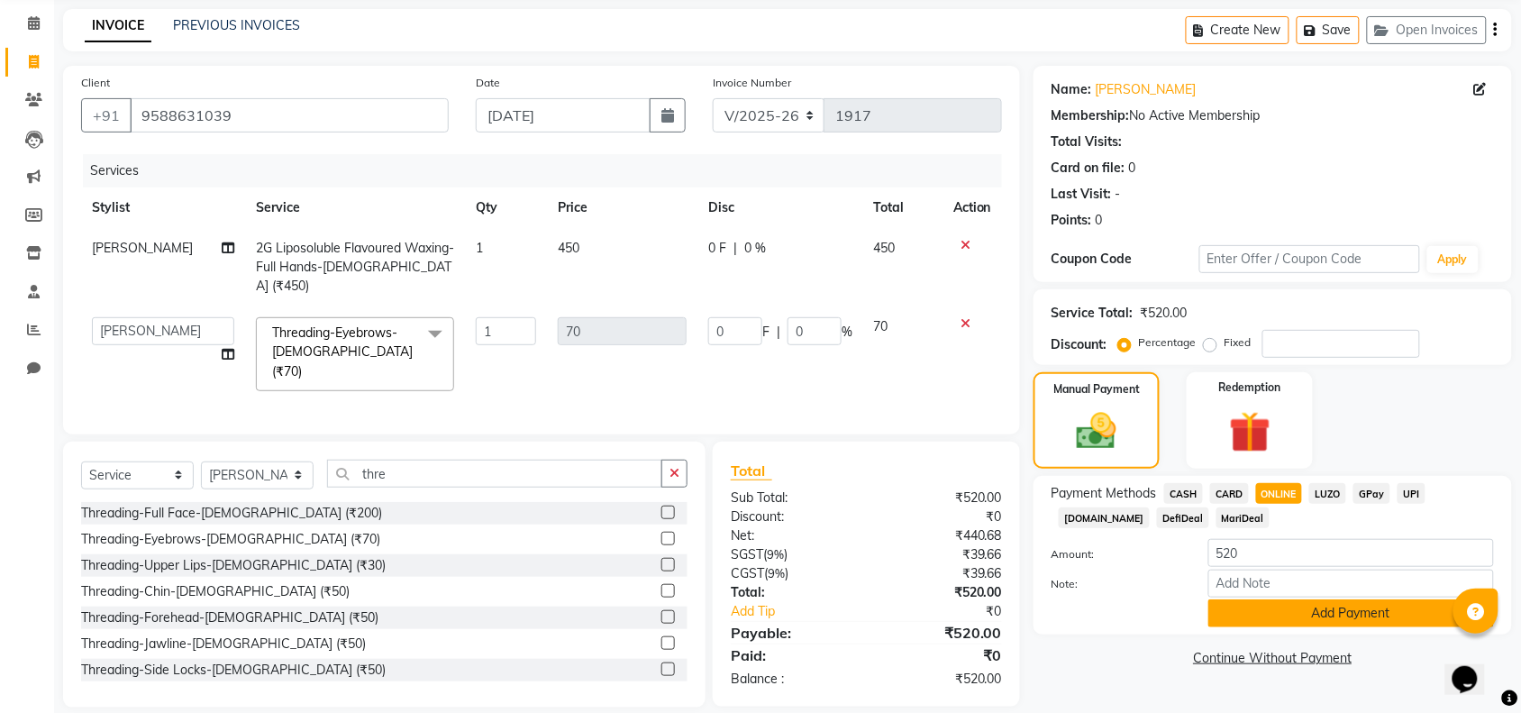
click at [1264, 622] on button "Add Payment" at bounding box center [1351, 613] width 286 height 28
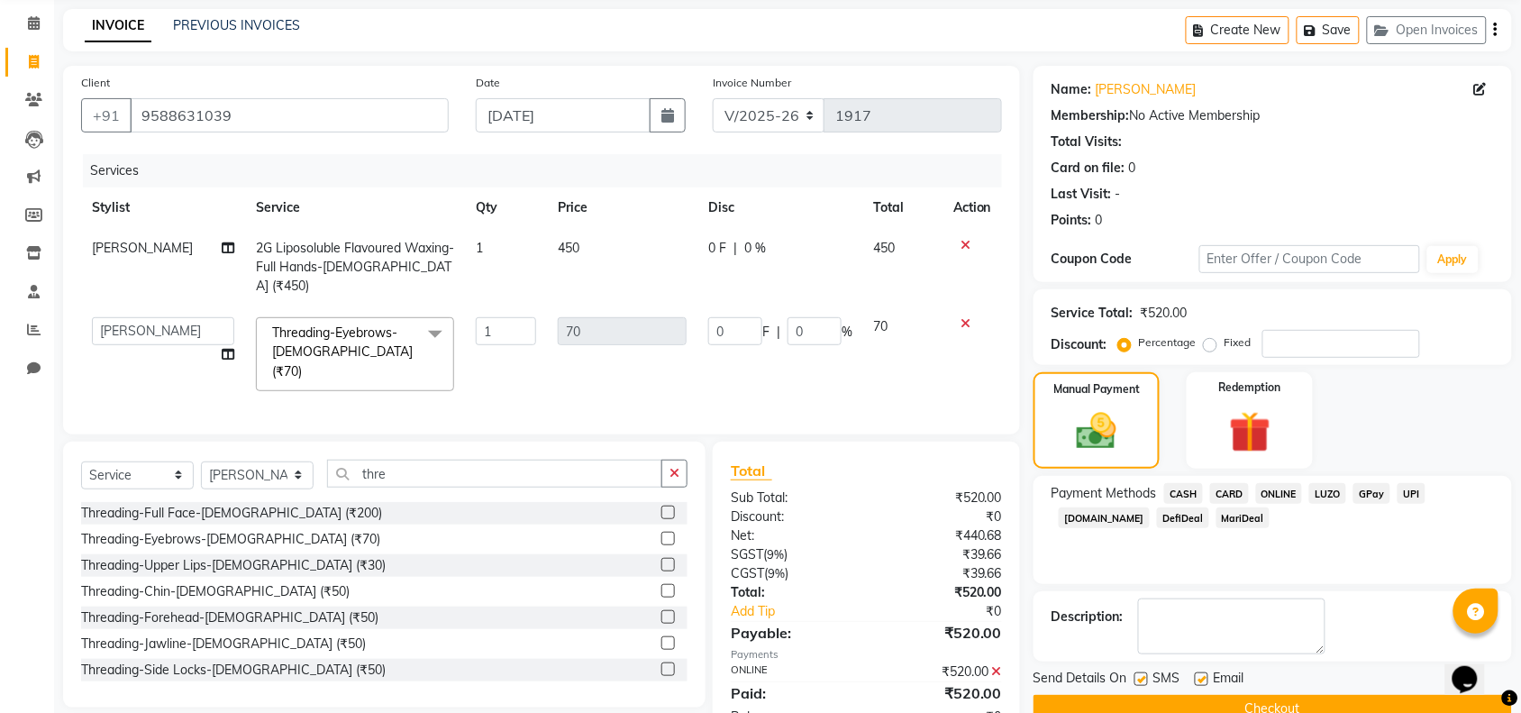
scroll to position [106, 0]
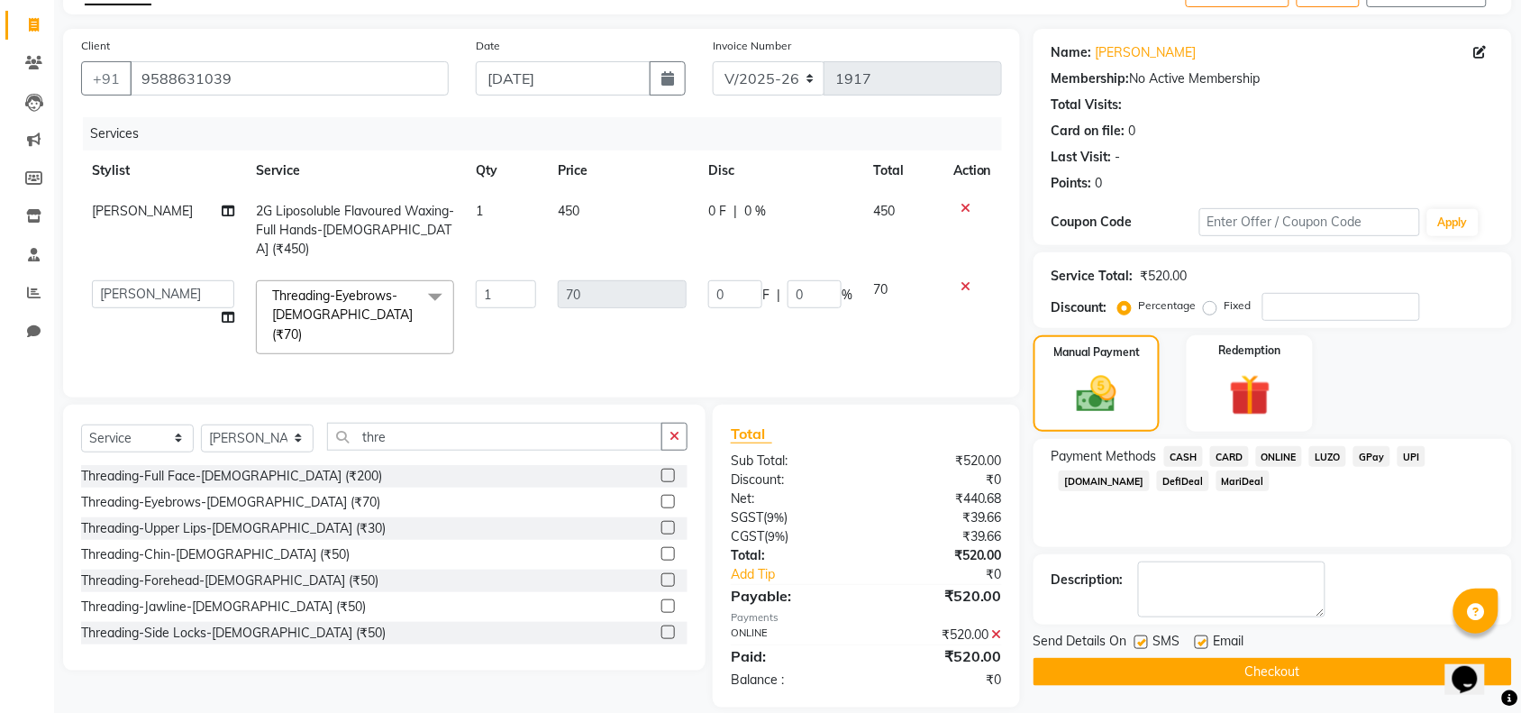
click at [1246, 664] on button "Checkout" at bounding box center [1273, 672] width 478 height 28
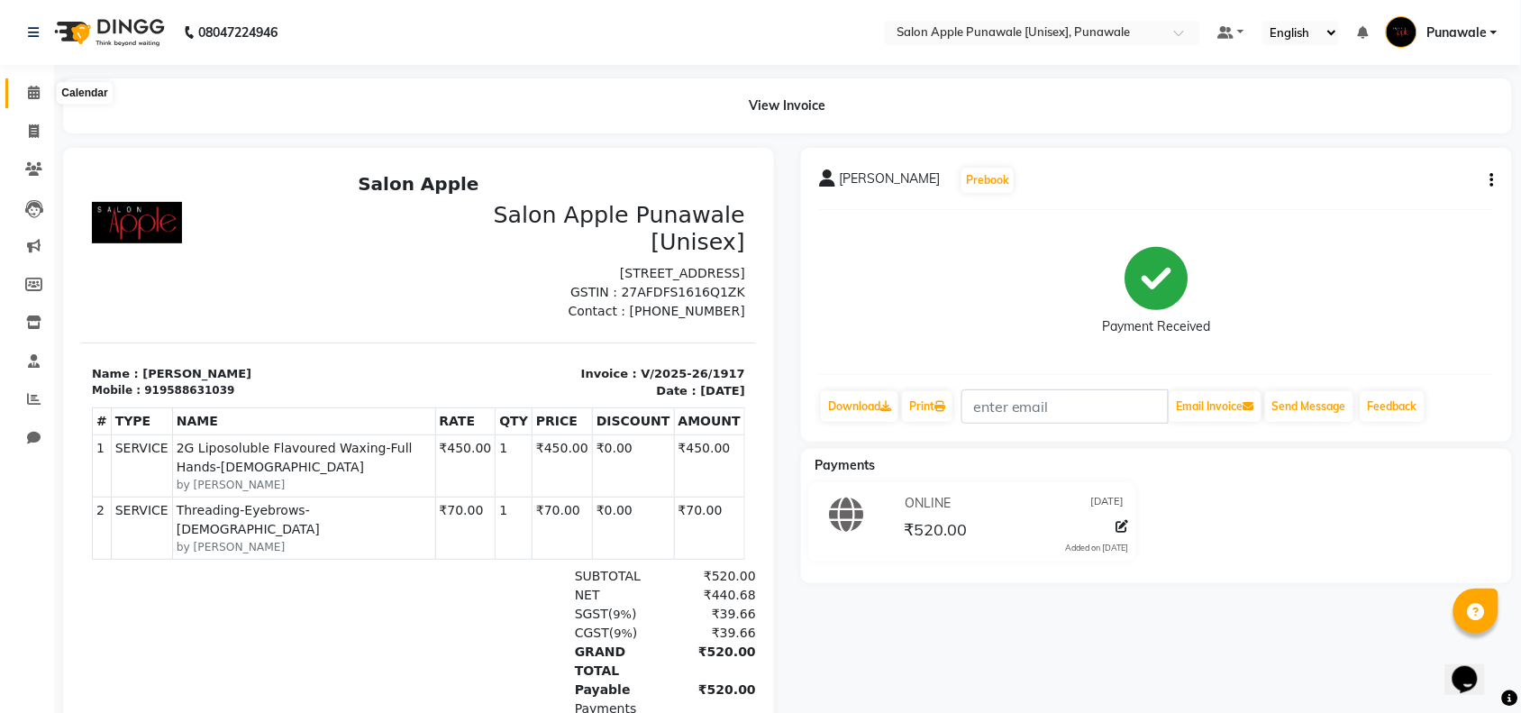
drag, startPoint x: 27, startPoint y: 91, endPoint x: 25, endPoint y: 100, distance: 9.2
click at [28, 91] on icon at bounding box center [34, 93] width 12 height 14
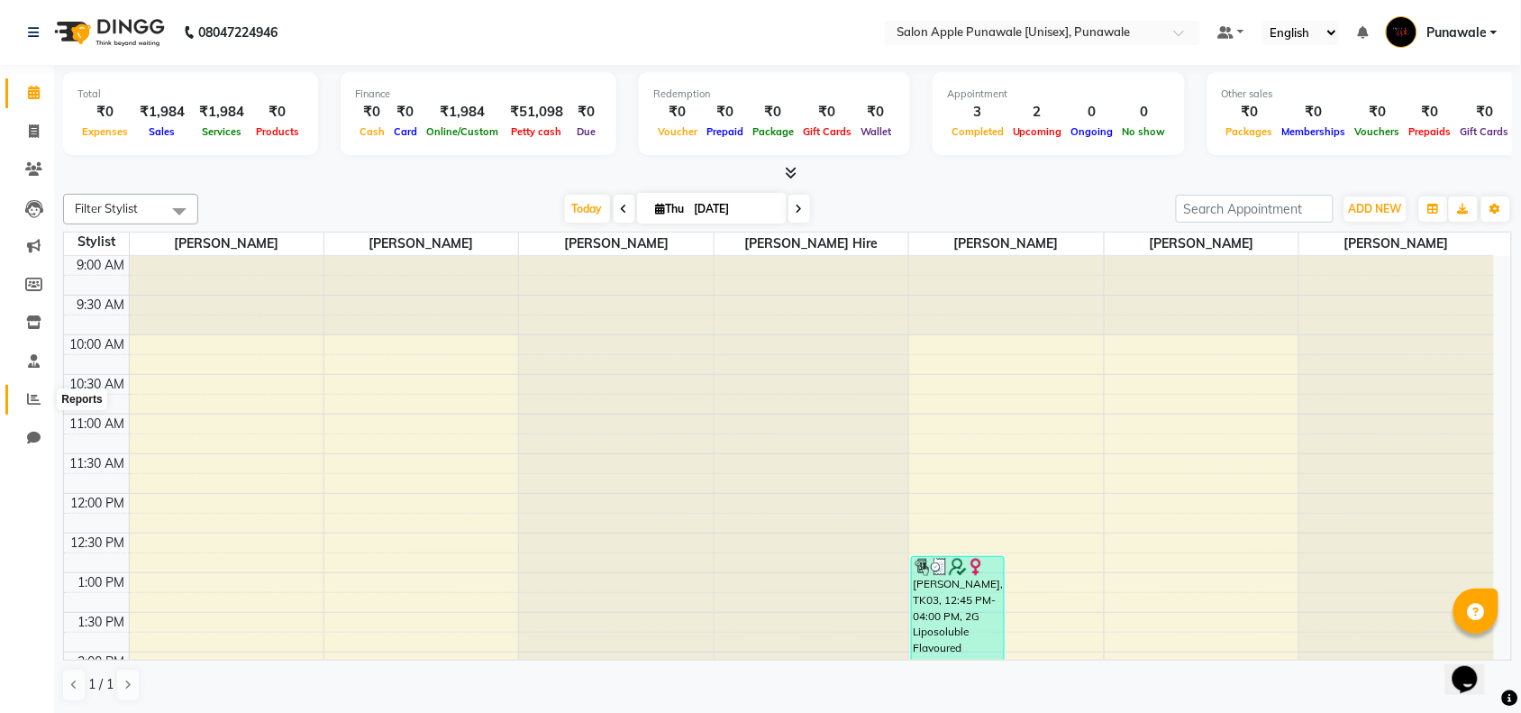
click at [23, 389] on span at bounding box center [34, 399] width 32 height 21
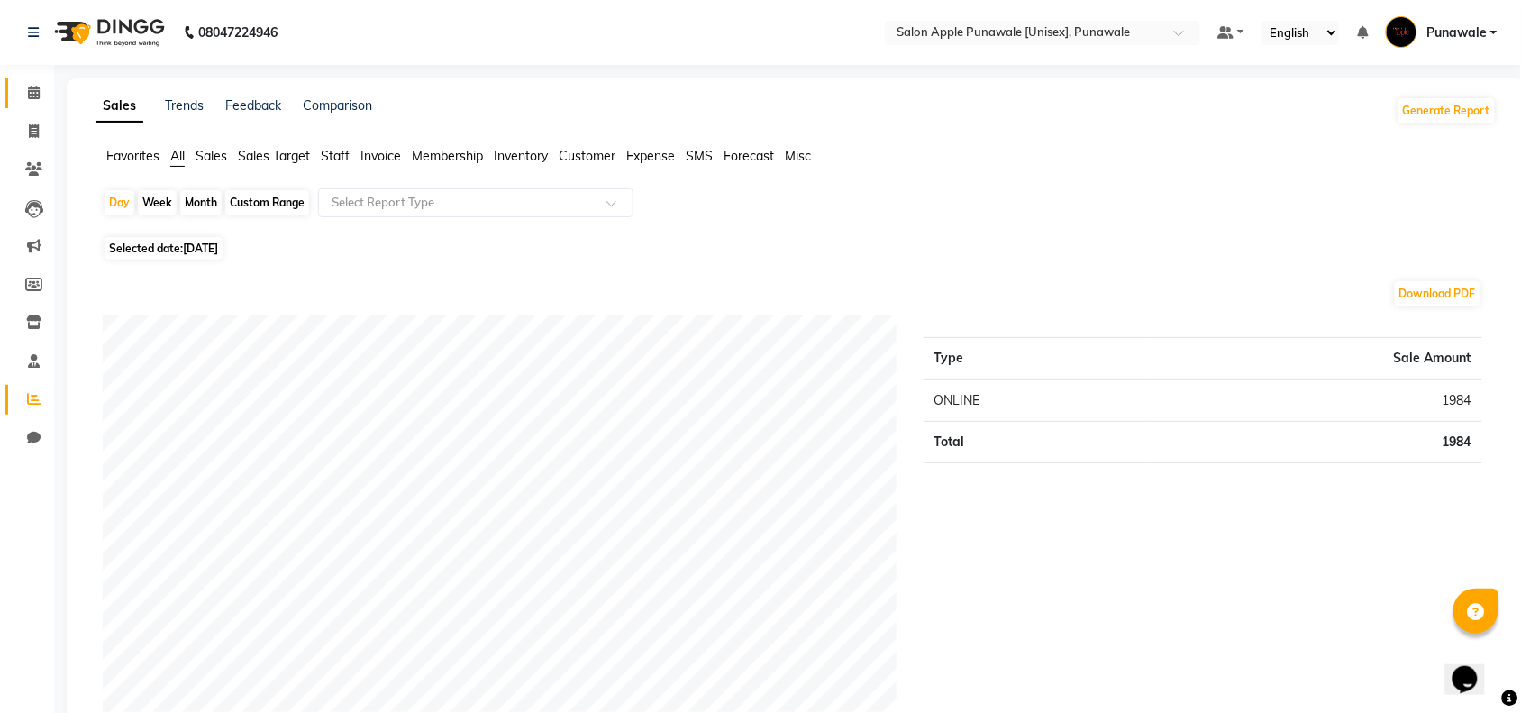
click at [34, 105] on link "Calendar" at bounding box center [26, 93] width 43 height 30
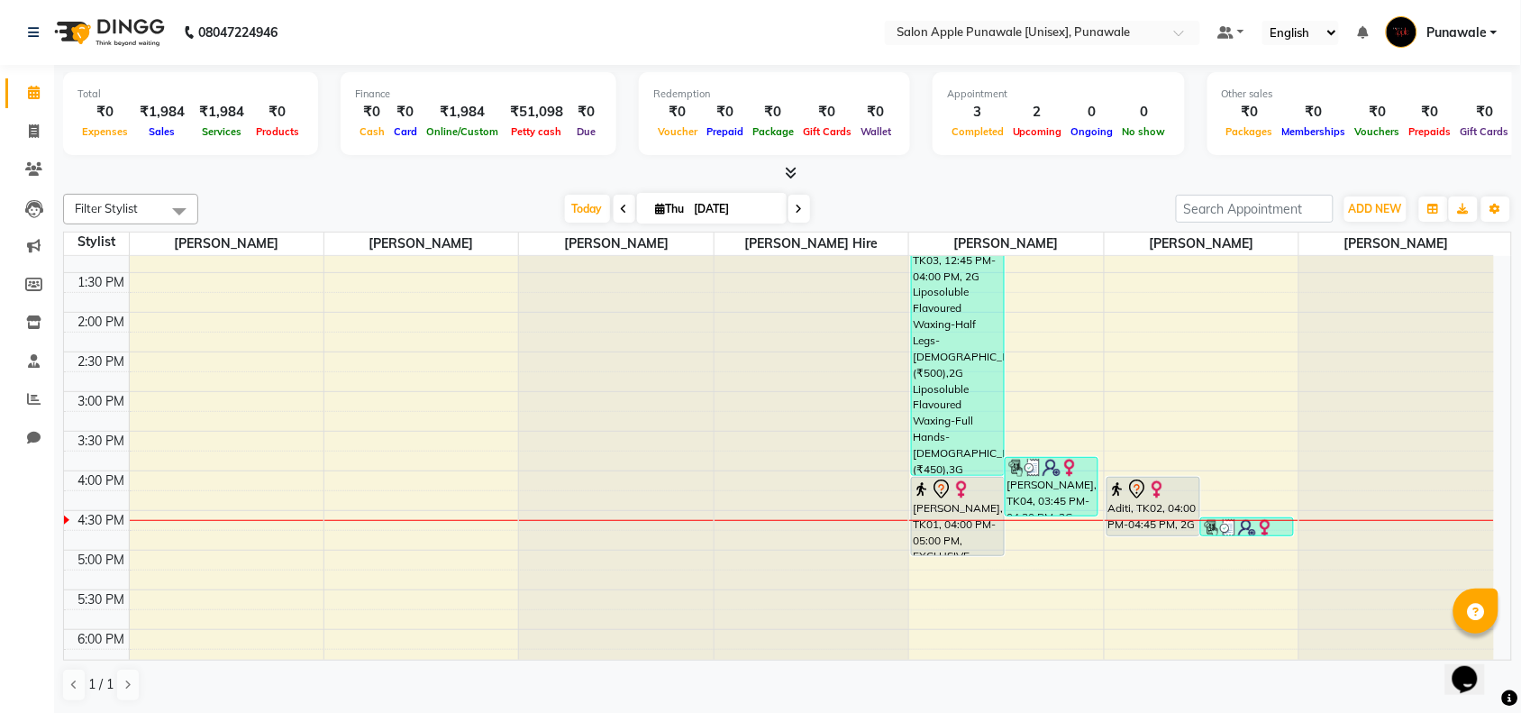
scroll to position [338, 0]
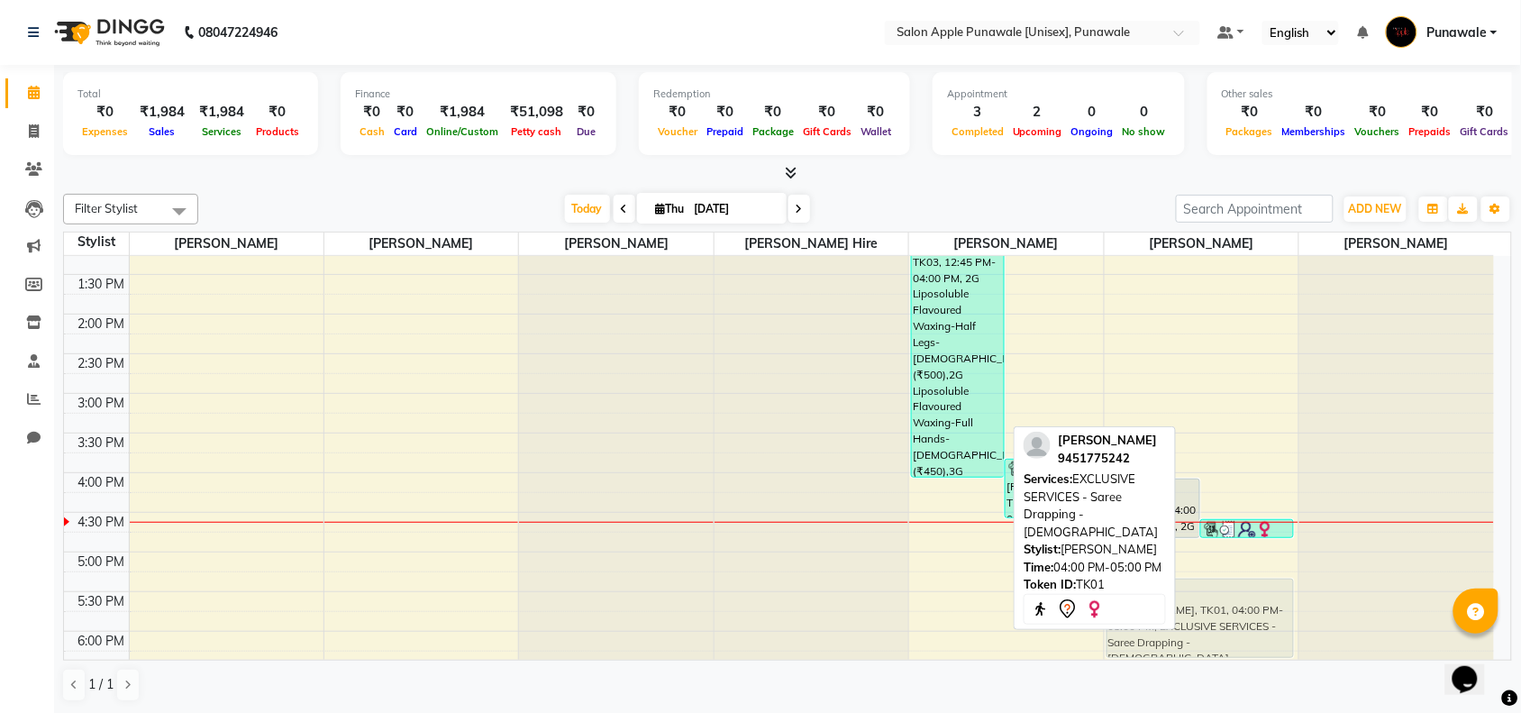
drag, startPoint x: 967, startPoint y: 492, endPoint x: 1144, endPoint y: 600, distance: 207.9
click at [1144, 600] on div "Filter Stylist Select All [PERSON_NAME] [PERSON_NAME] Avi [PERSON_NAME] Hire [P…" at bounding box center [787, 448] width 1449 height 523
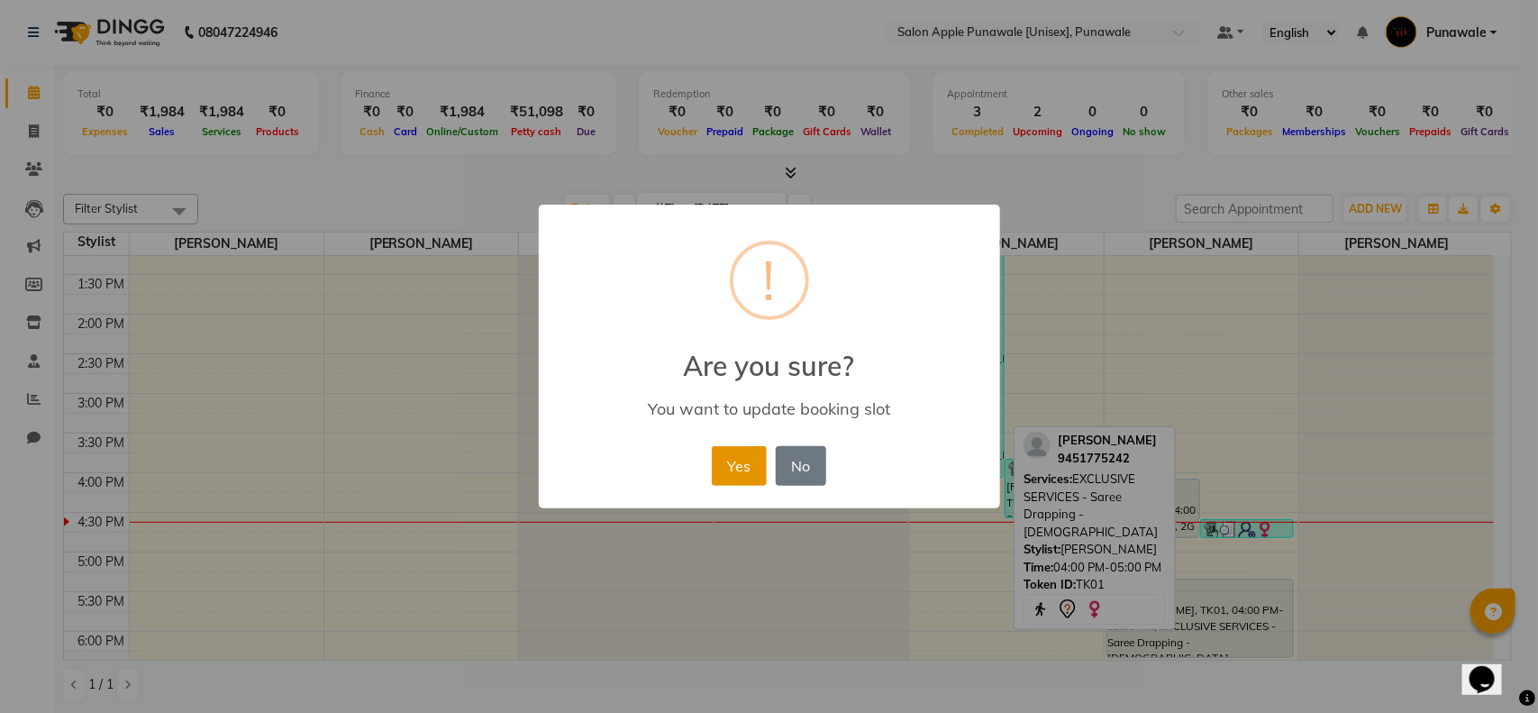
click at [754, 451] on button "Yes" at bounding box center [739, 466] width 55 height 40
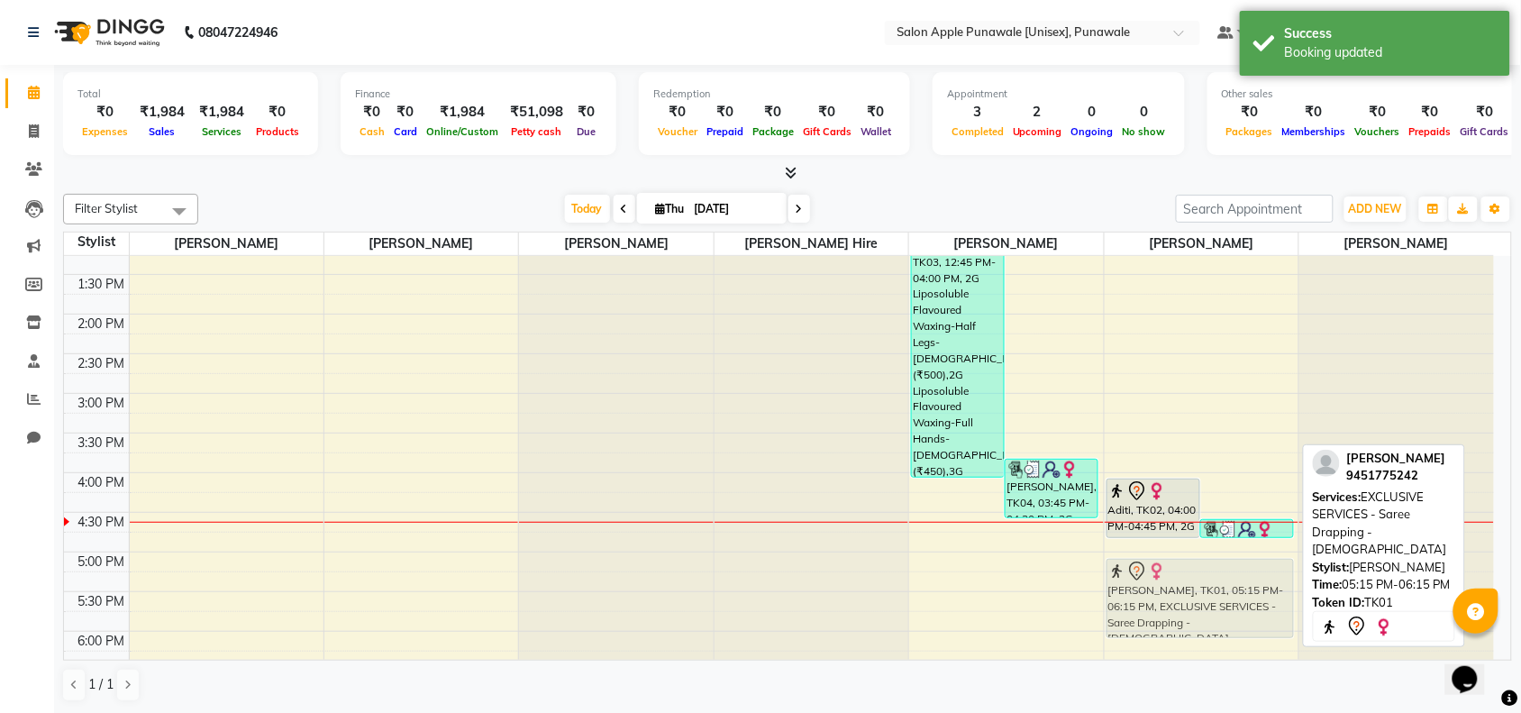
drag, startPoint x: 1188, startPoint y: 591, endPoint x: 1189, endPoint y: 561, distance: 29.8
click at [1189, 561] on div "Aditi, TK02, 04:00 PM-04:45 PM, 2G Liposoluble Flavoured Waxing-Full Hands-[DEM…" at bounding box center [1202, 472] width 194 height 1109
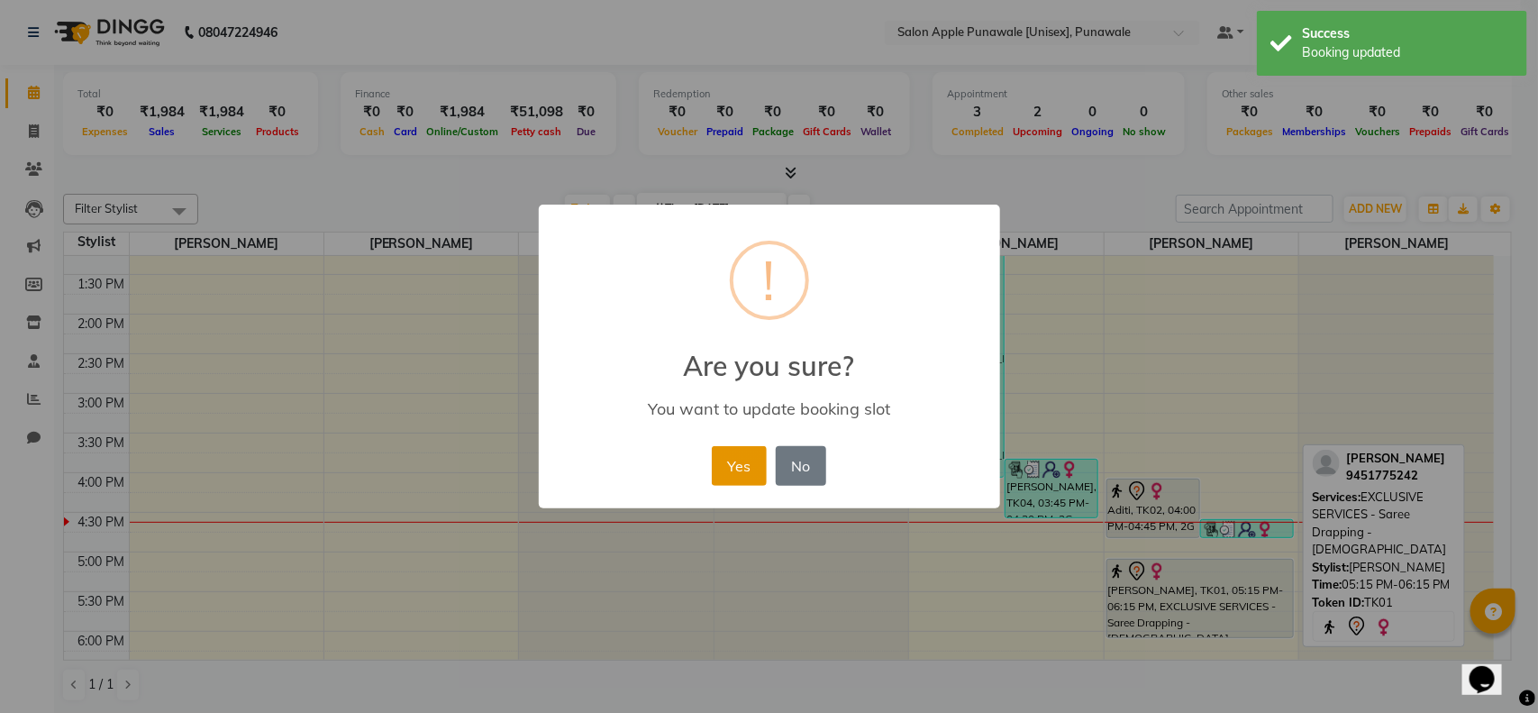
click at [753, 451] on button "Yes" at bounding box center [739, 466] width 55 height 40
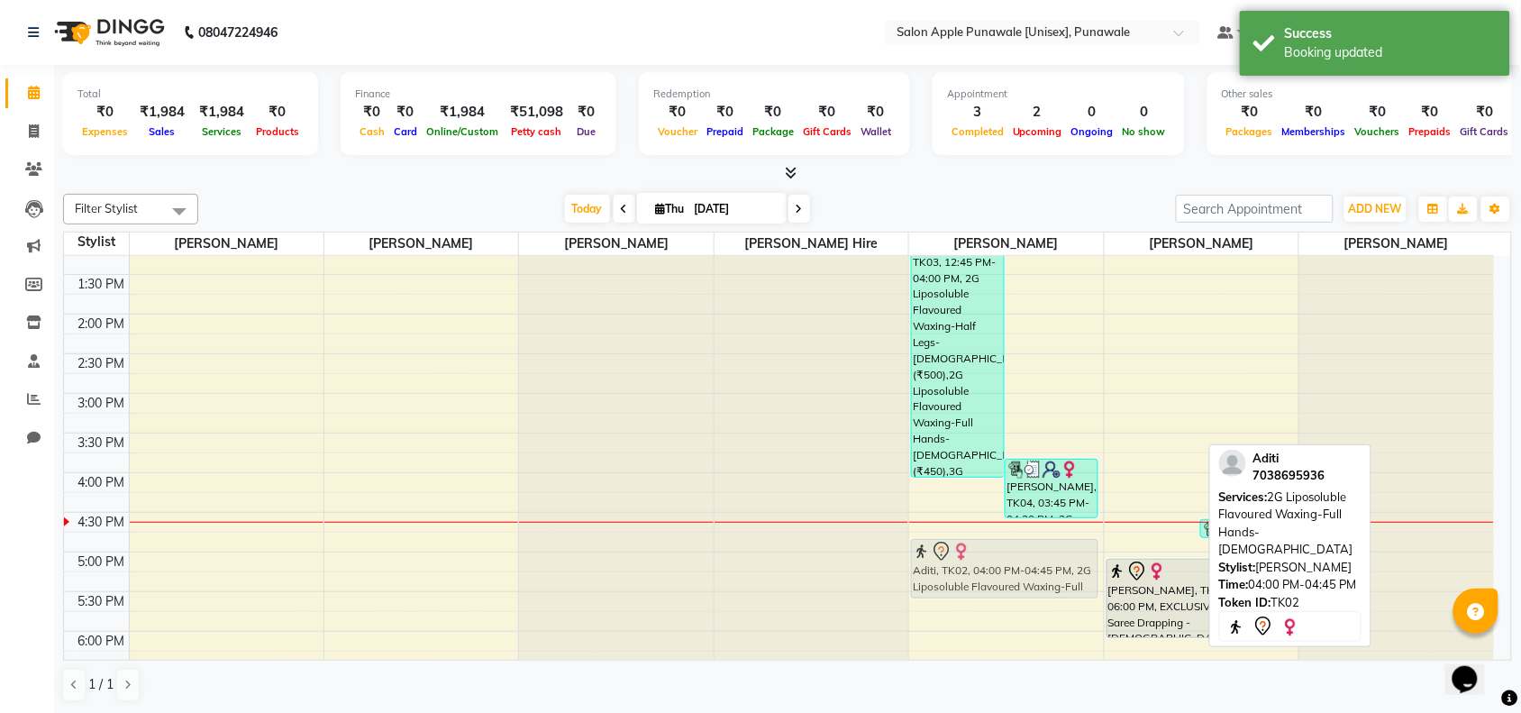
drag, startPoint x: 1176, startPoint y: 491, endPoint x: 1030, endPoint y: 550, distance: 157.3
click at [1033, 551] on tr "[PERSON_NAME], TK03, 12:45 PM-04:00 PM, 2G Liposoluble Flavoured Waxing-Half Le…" at bounding box center [779, 472] width 1430 height 1109
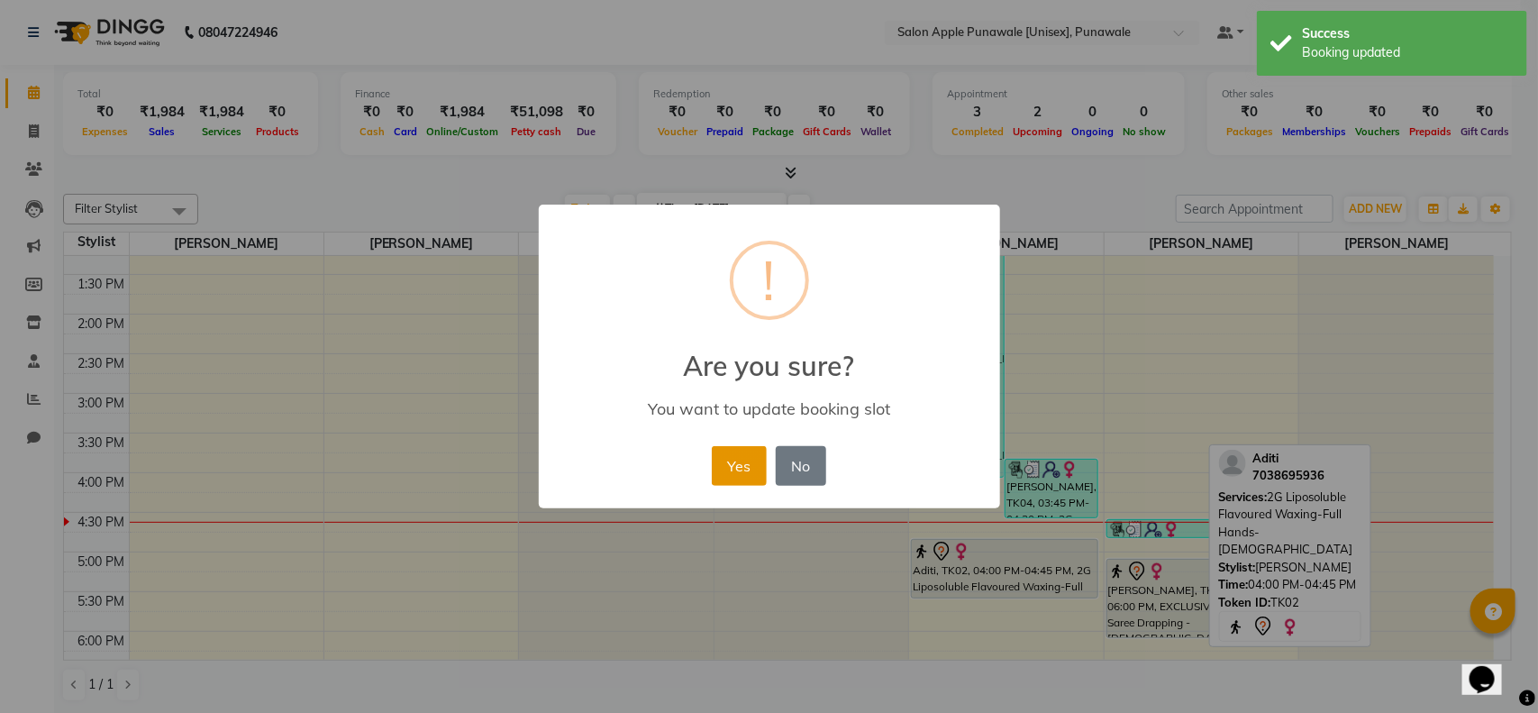
click at [739, 448] on button "Yes" at bounding box center [739, 466] width 55 height 40
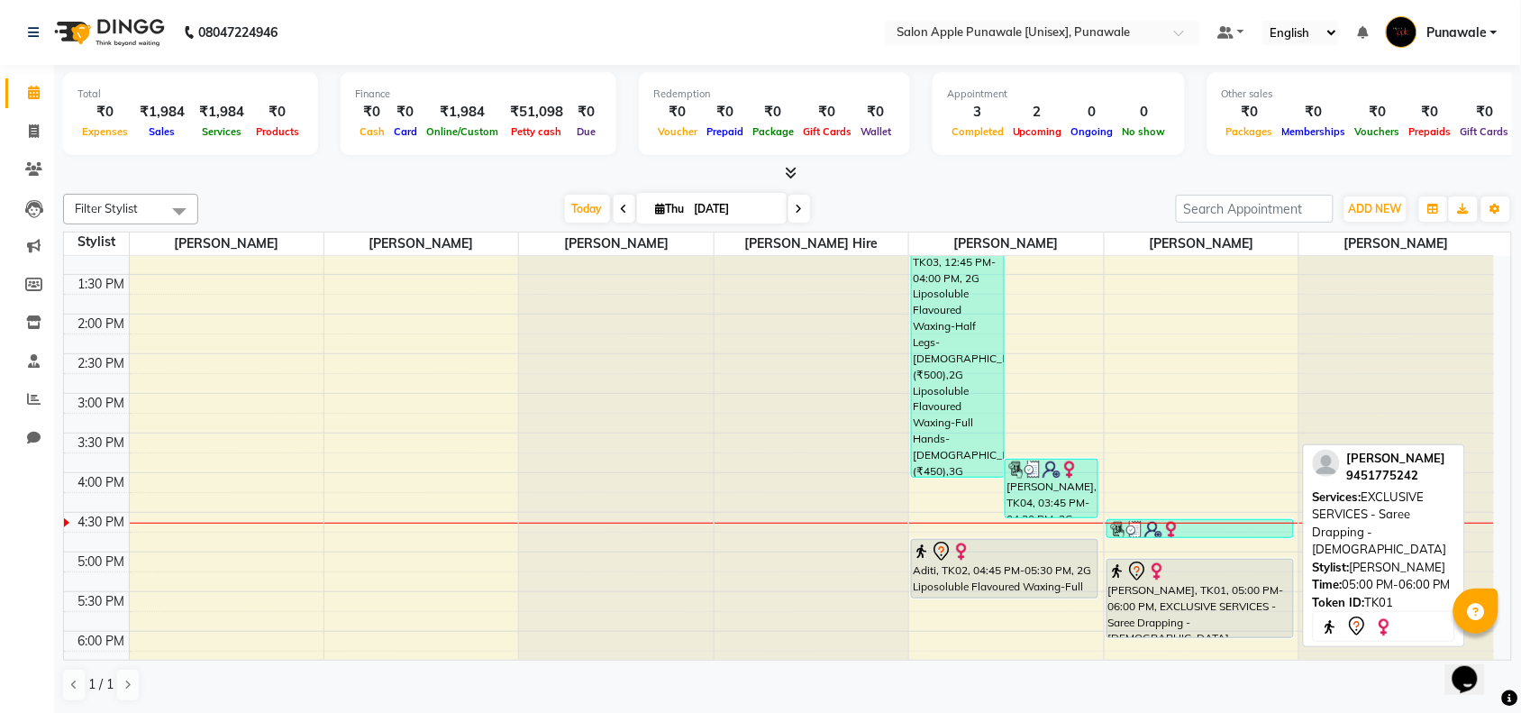
click at [1182, 564] on div at bounding box center [1200, 571] width 184 height 22
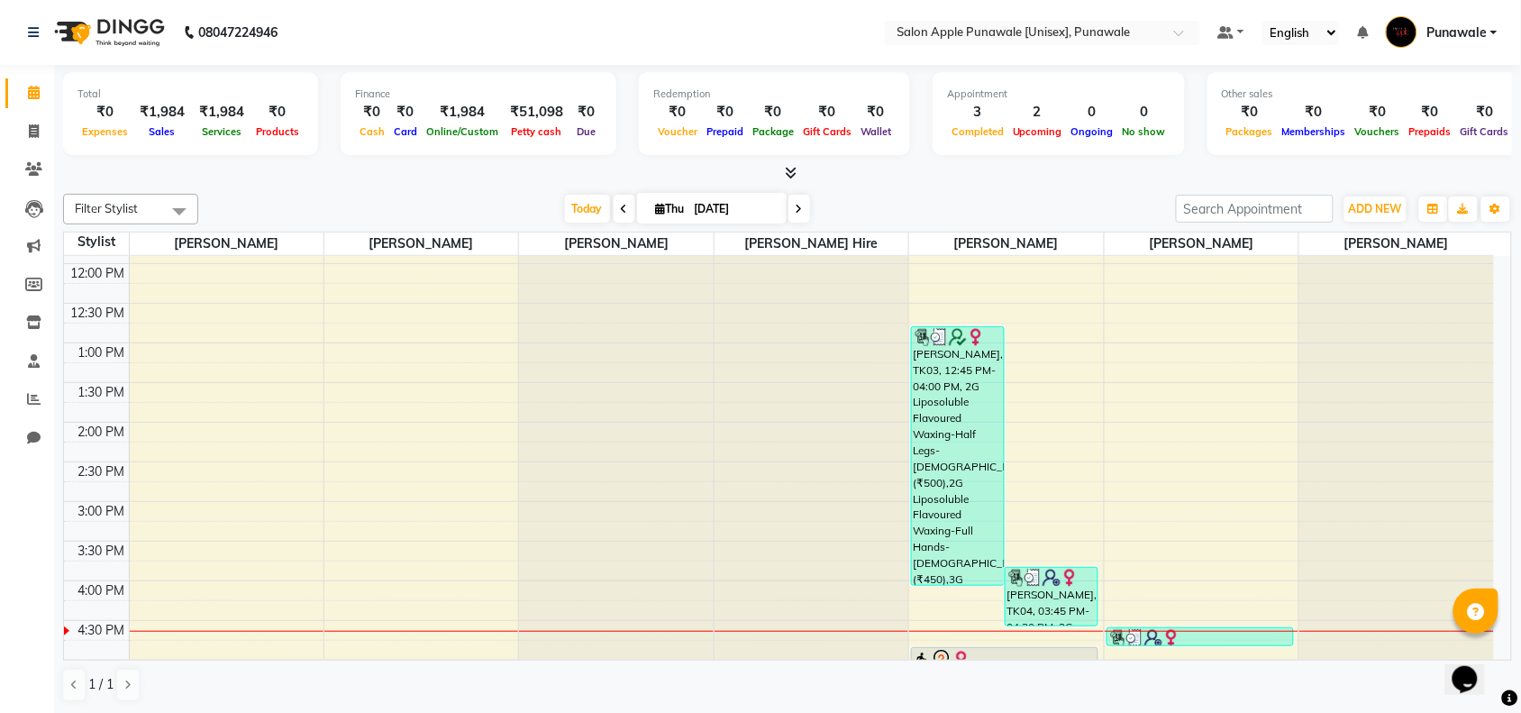
scroll to position [0, 0]
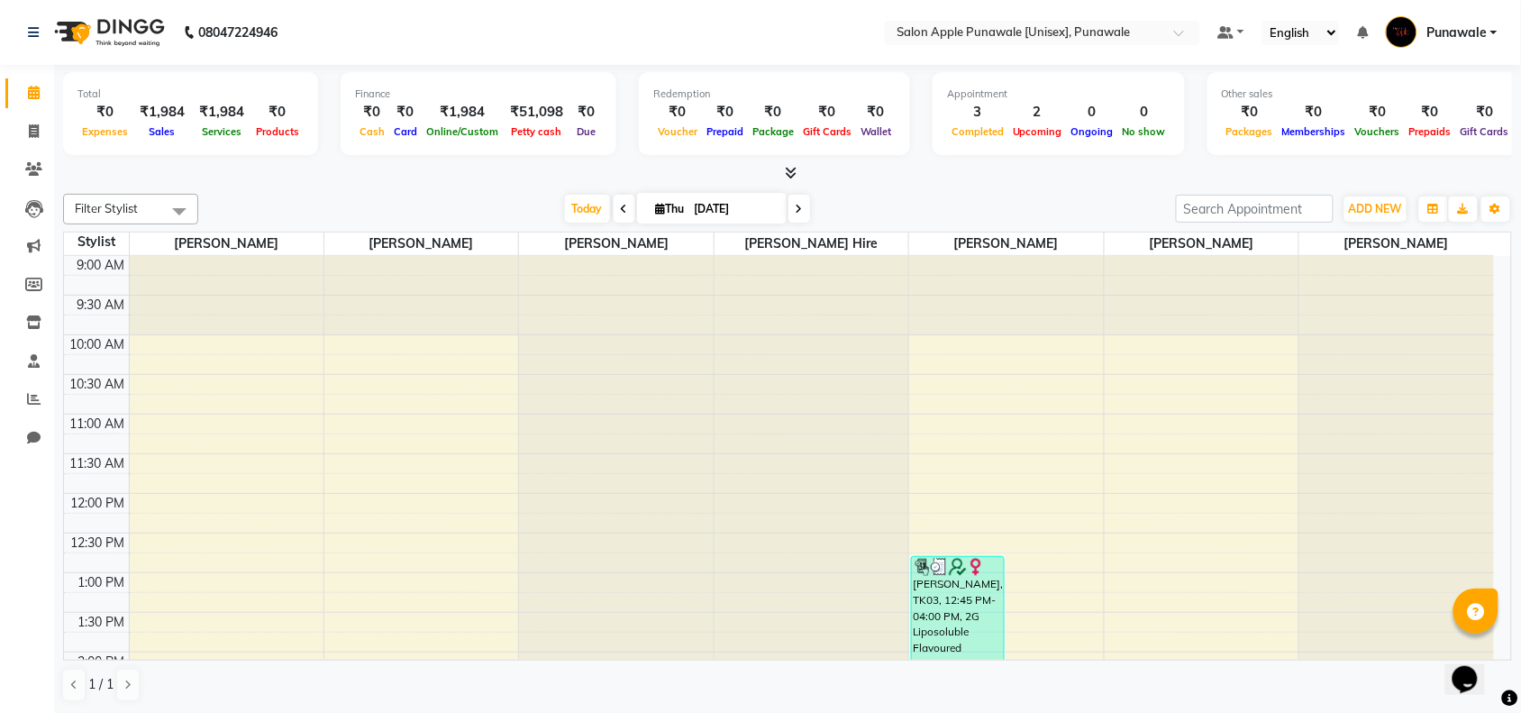
click at [678, 256] on div at bounding box center [616, 256] width 194 height 0
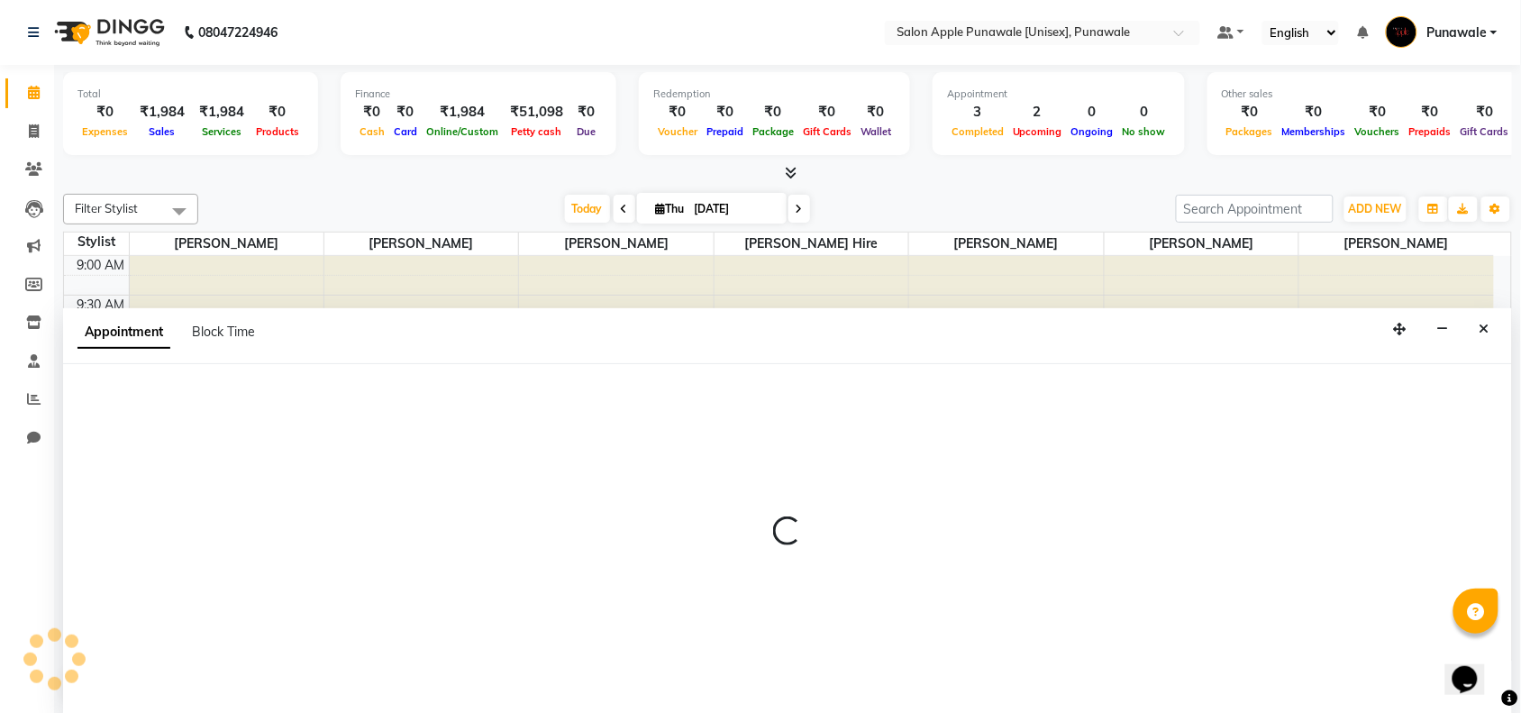
scroll to position [1, 0]
drag, startPoint x: 743, startPoint y: 538, endPoint x: 678, endPoint y: 572, distance: 74.2
drag, startPoint x: 678, startPoint y: 572, endPoint x: 704, endPoint y: 564, distance: 27.4
select select "54408"
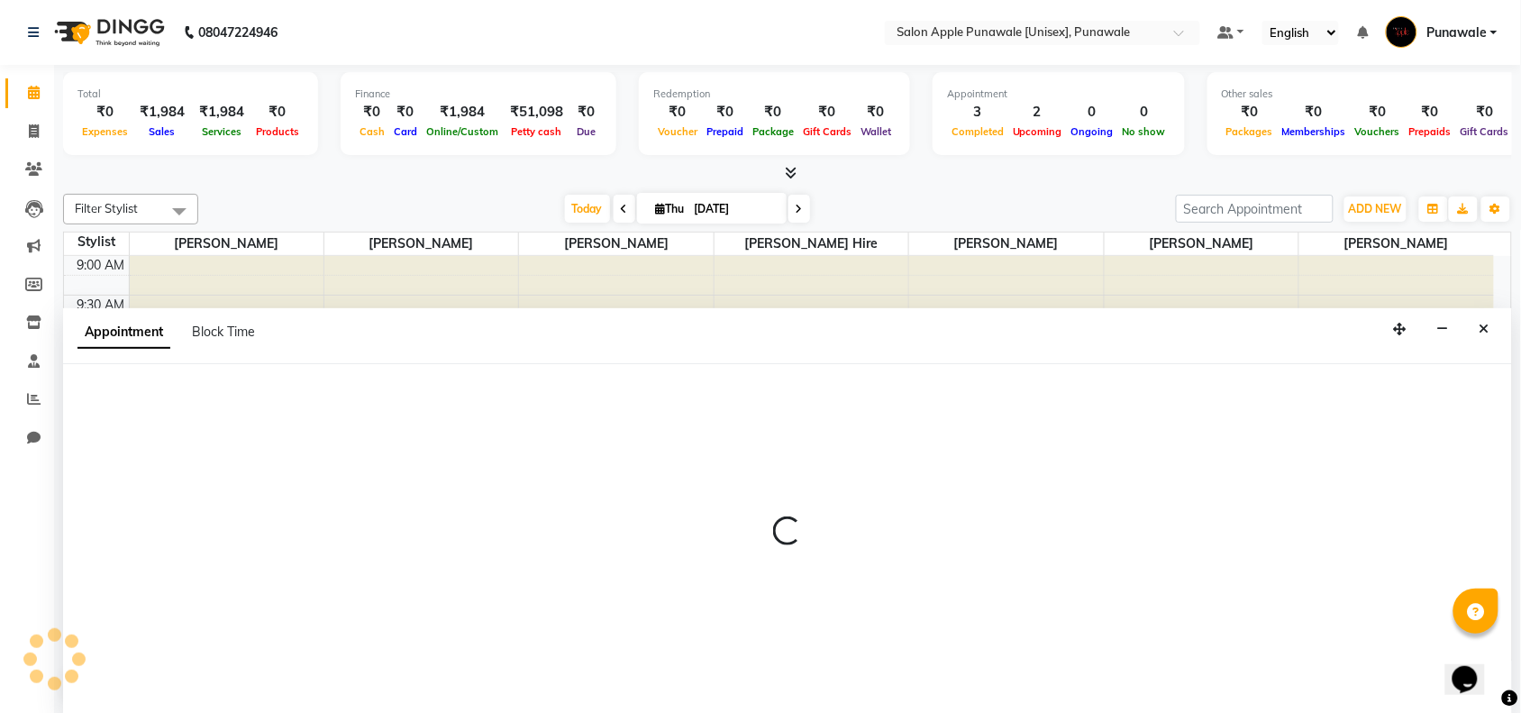
select select "tentative"
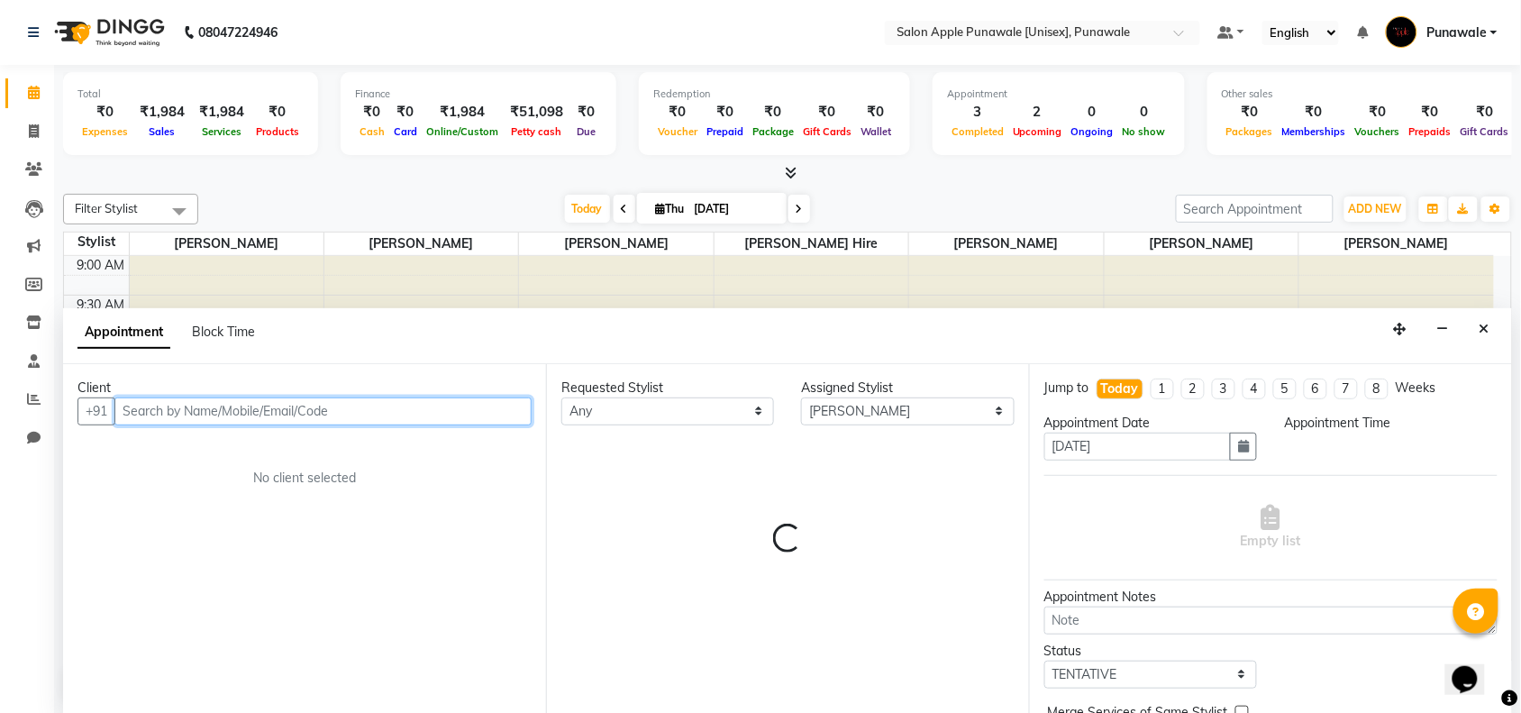
select select "750"
